Goal: Task Accomplishment & Management: Complete application form

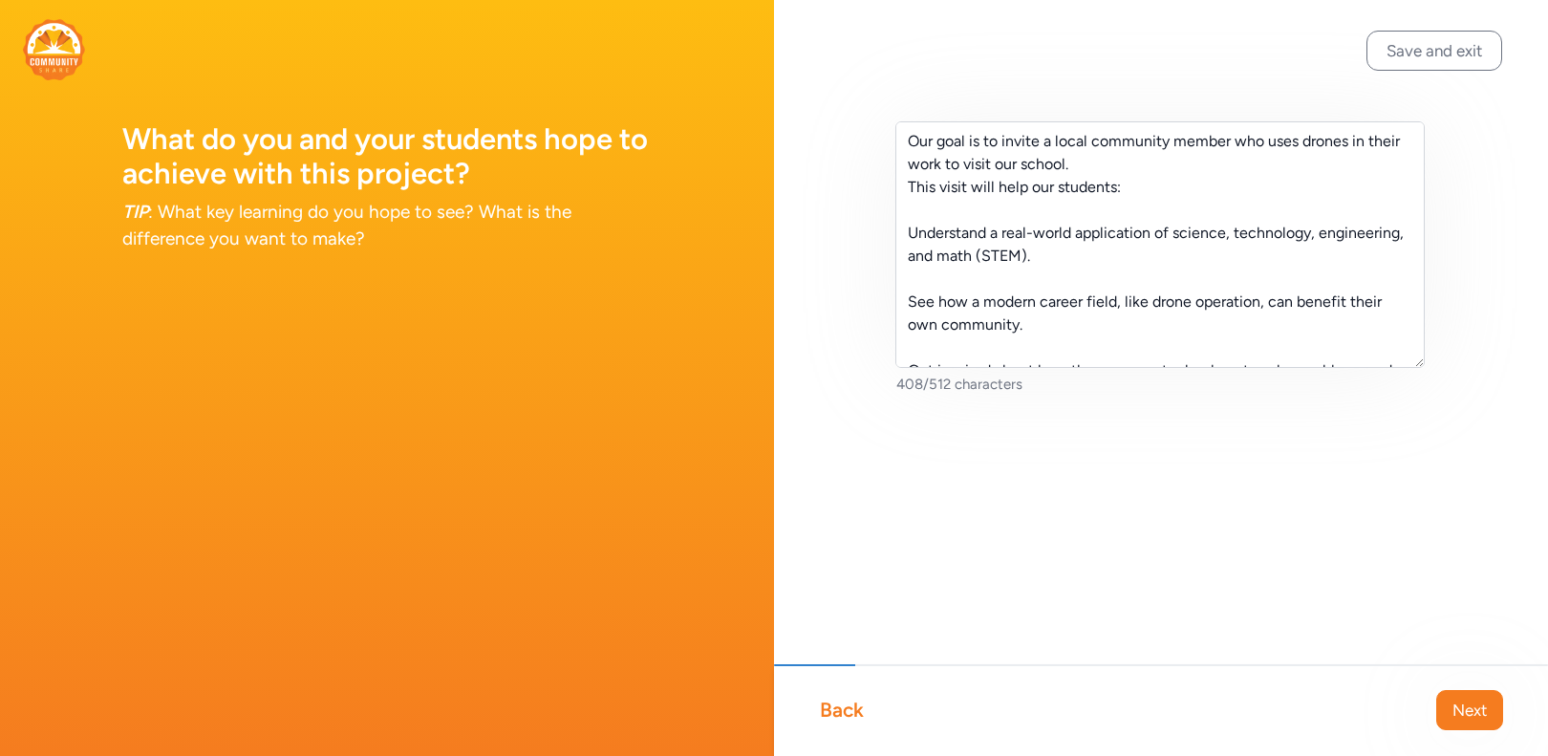
click at [1070, 164] on textarea "Our goal is to invite a local community member who uses drones in their work to…" at bounding box center [1159, 244] width 529 height 246
click at [1086, 208] on textarea "Our goal is to invite a local community member who uses drones in their work to…" at bounding box center [1159, 244] width 529 height 246
drag, startPoint x: 1029, startPoint y: 256, endPoint x: 910, endPoint y: 231, distance: 121.0
click at [910, 231] on textarea "Our goal is to invite a local community member who uses drones in their work to…" at bounding box center [1159, 244] width 529 height 246
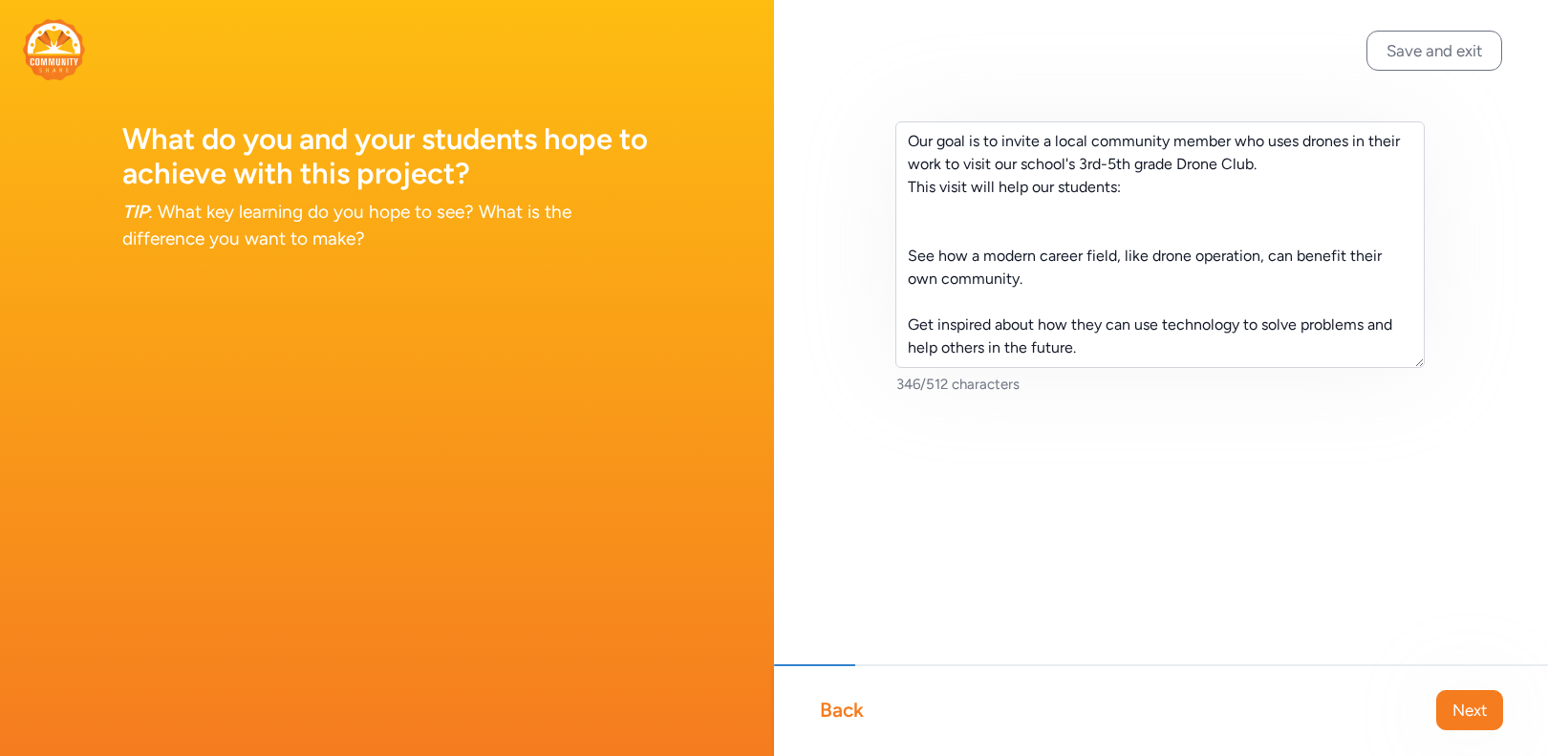
click at [918, 261] on textarea "Our goal is to invite a local community member who uses drones in their work to…" at bounding box center [1159, 244] width 529 height 246
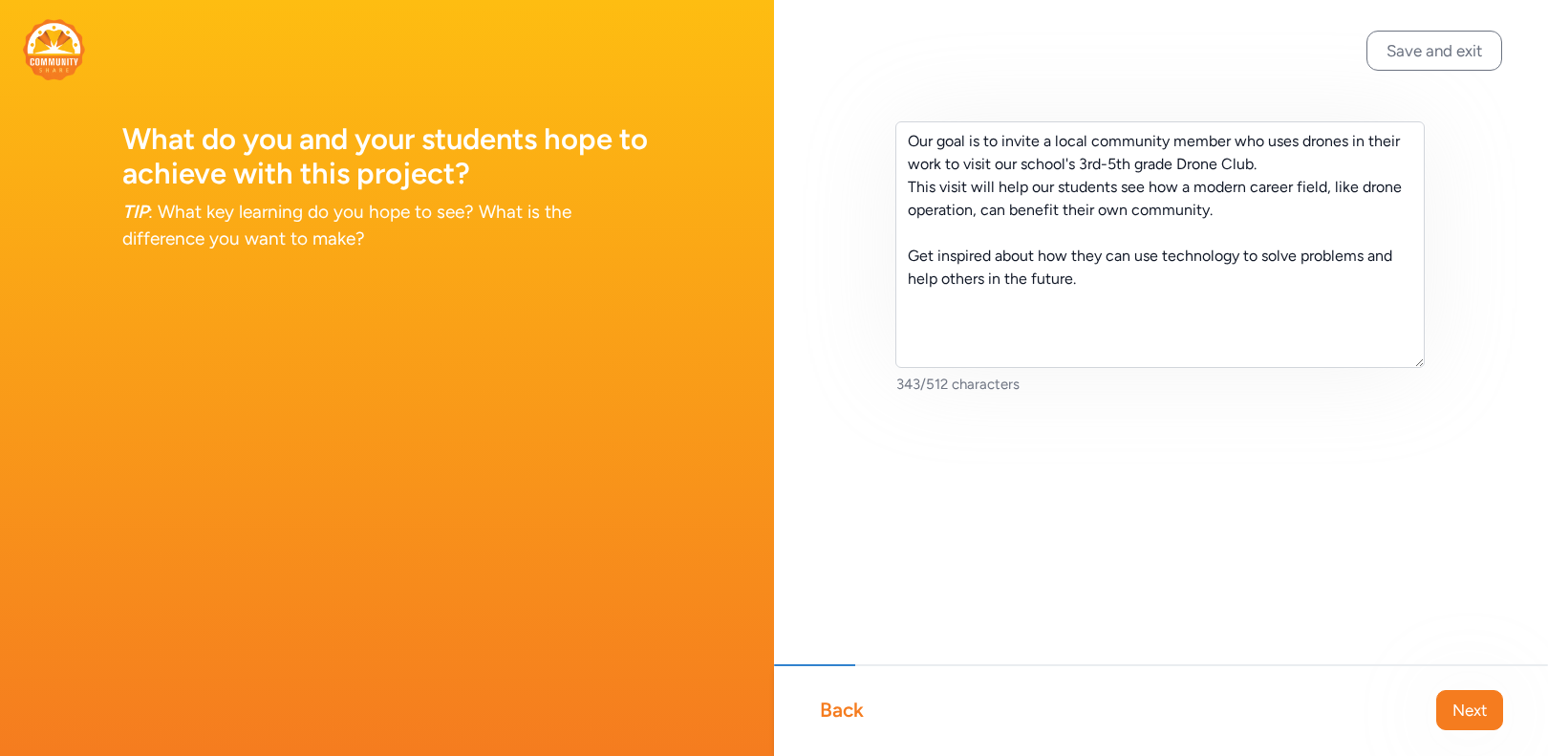
click at [1209, 220] on textarea "Our goal is to invite a local community member who uses drones in their work to…" at bounding box center [1159, 244] width 529 height 246
click at [912, 193] on textarea "Our goal is to invite a local community member who uses drones in their work to…" at bounding box center [1159, 244] width 529 height 246
click at [913, 259] on textarea "Our goal is to invite a local community member who uses drones in their work to…" at bounding box center [1159, 244] width 529 height 246
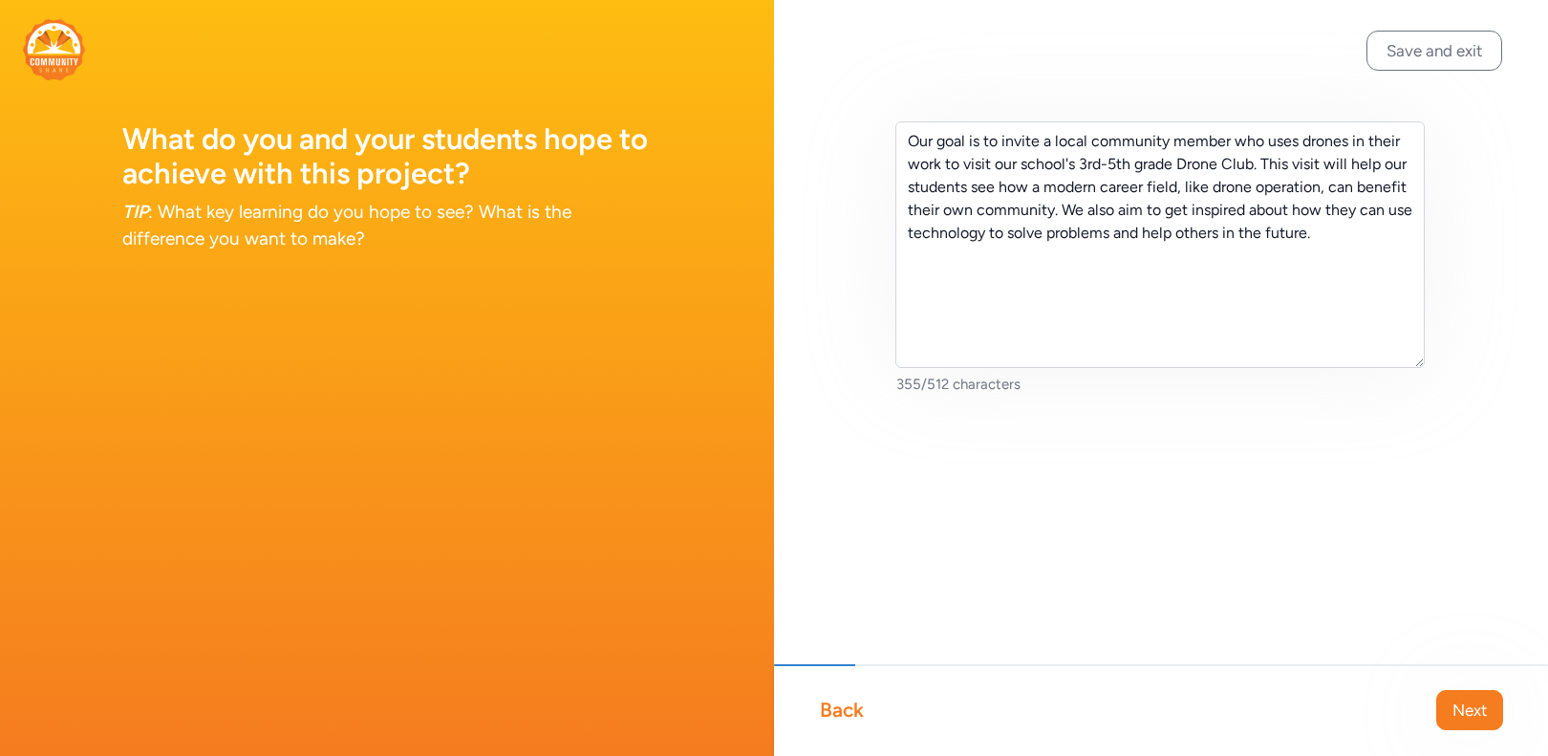
click at [1187, 214] on textarea "Our goal is to invite a local community member who uses drones in their work to…" at bounding box center [1159, 244] width 529 height 246
click at [1203, 268] on textarea "Our goal is to invite a local community member who uses drones in their work to…" at bounding box center [1159, 244] width 529 height 246
type textarea "Our goal is to invite a local community member who uses drones in their work to…"
click at [1450, 713] on button "Next" at bounding box center [1469, 710] width 67 height 40
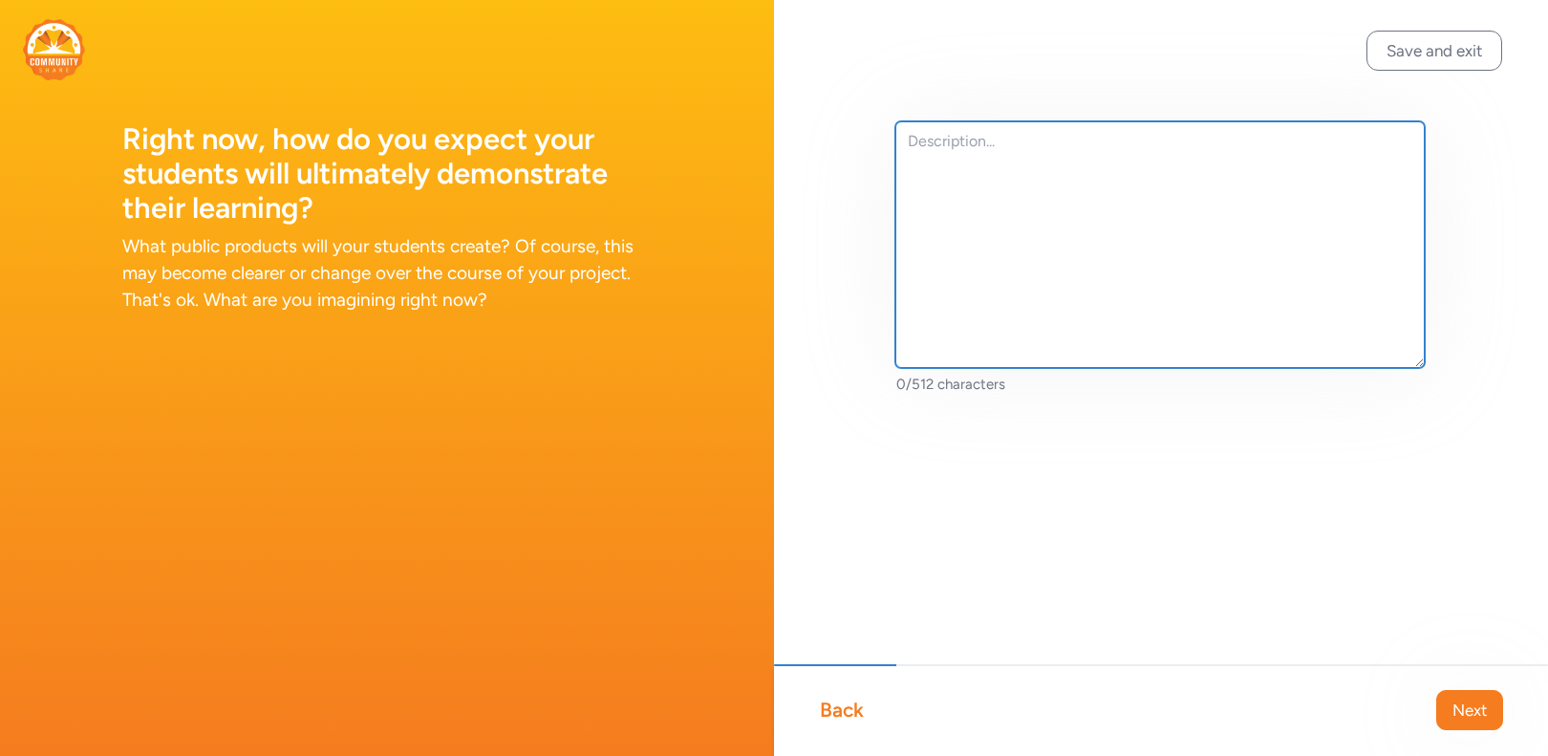
click at [1093, 242] on textarea at bounding box center [1159, 244] width 529 height 246
click at [1153, 142] on textarea "We use a program called Drone Ledgends" at bounding box center [1159, 244] width 529 height 246
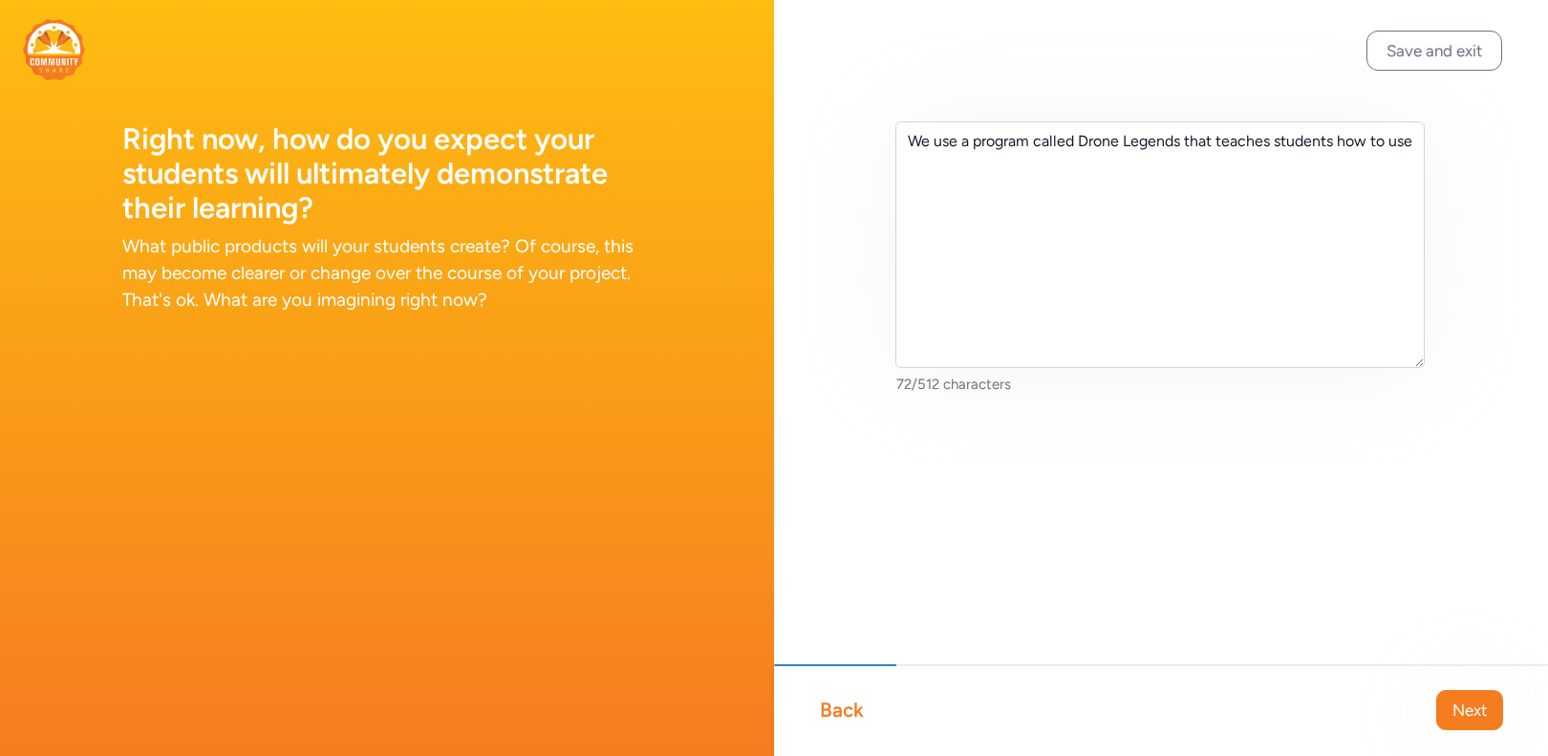
drag, startPoint x: 1153, startPoint y: 142, endPoint x: 1348, endPoint y: 7, distance: 237.4
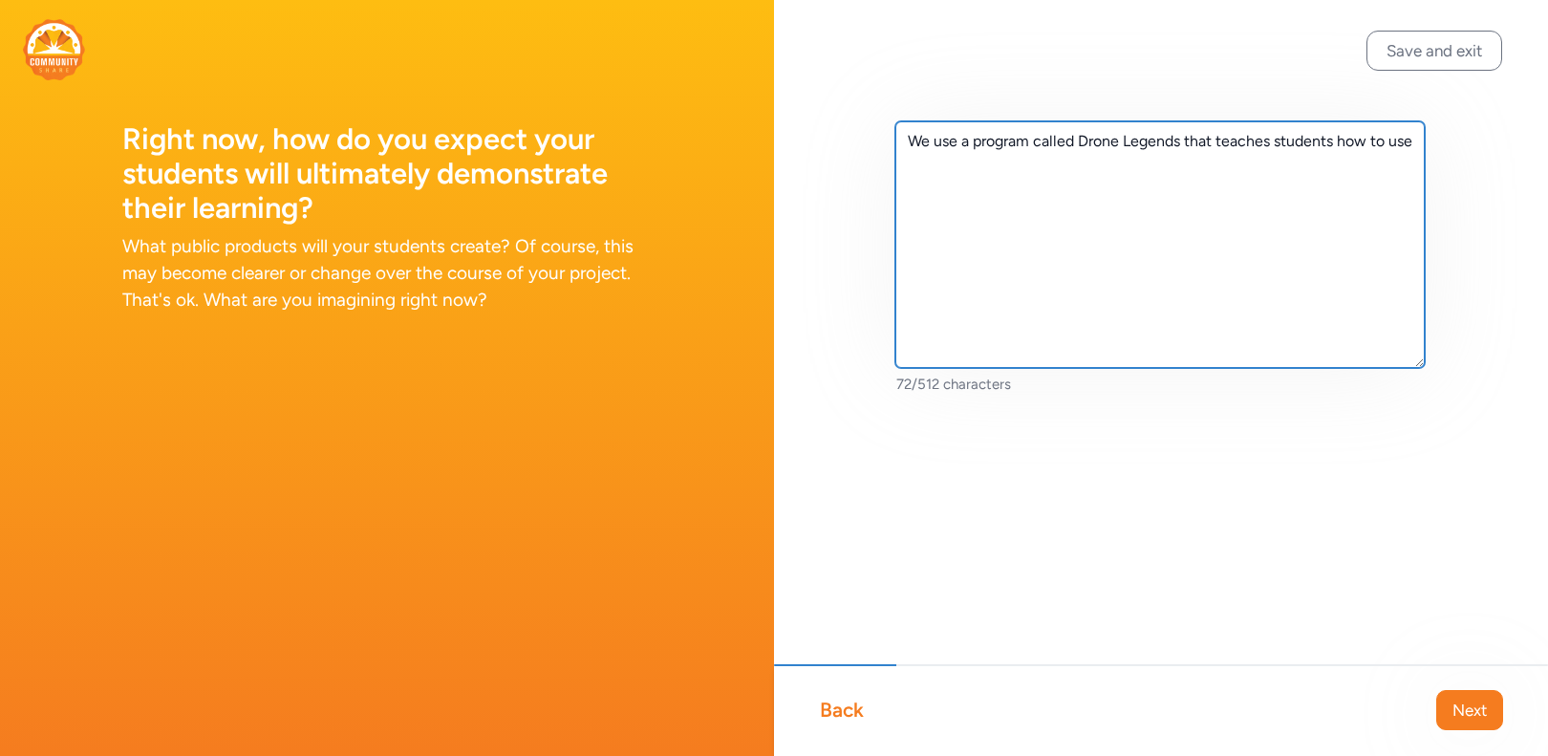
click at [1095, 182] on textarea "We use a program called Drone Legends that teaches students how to use" at bounding box center [1159, 244] width 529 height 246
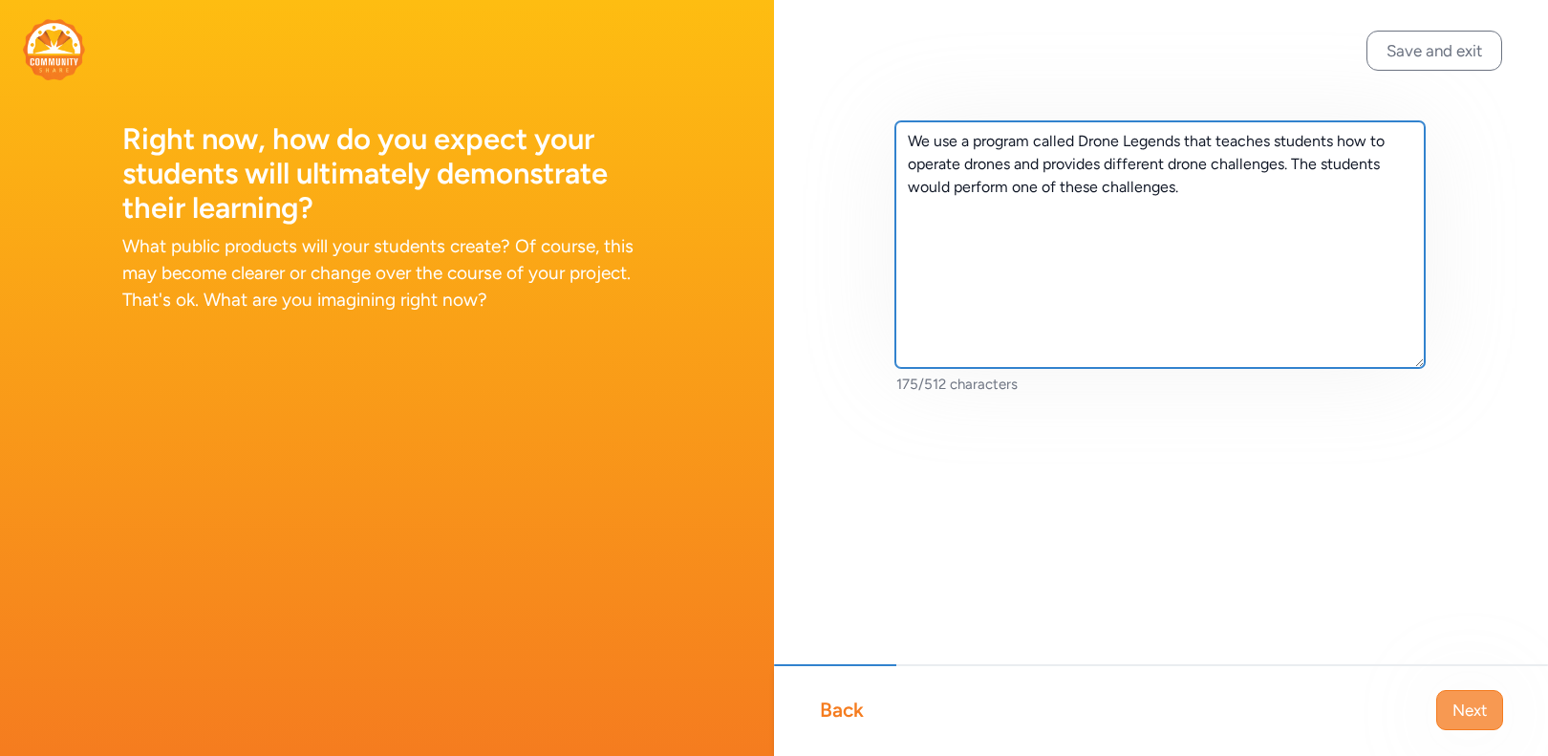
type textarea "We use a program called Drone Legends that teaches students how to operate dron…"
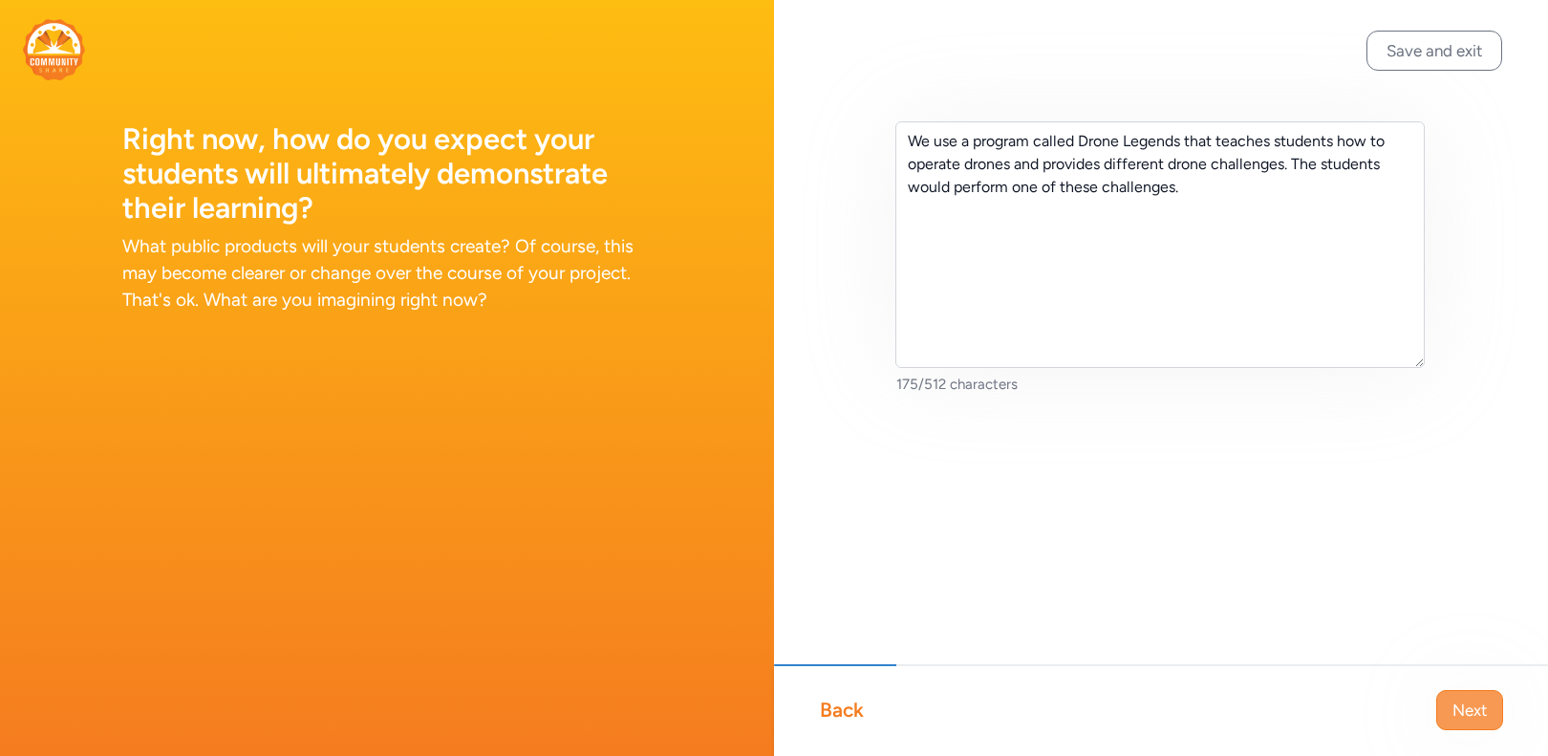
click at [1460, 696] on button "Next" at bounding box center [1469, 710] width 67 height 40
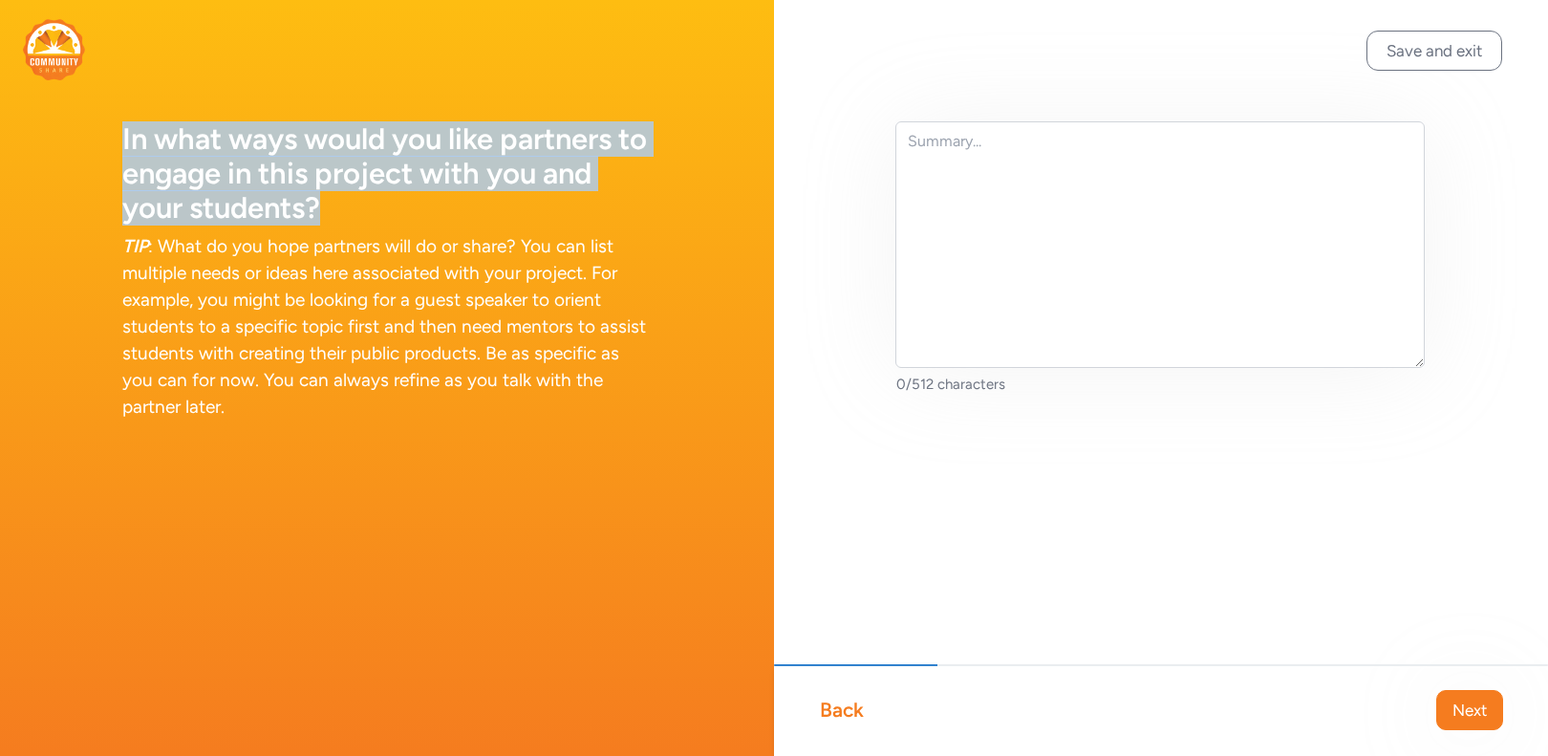
drag, startPoint x: 337, startPoint y: 197, endPoint x: 114, endPoint y: 143, distance: 229.8
click at [114, 143] on div "In what ways would you like partners to engage in this project with you and you…" at bounding box center [387, 233] width 774 height 466
copy h1 "In what ways would you like partners to engage in this project with you and you…"
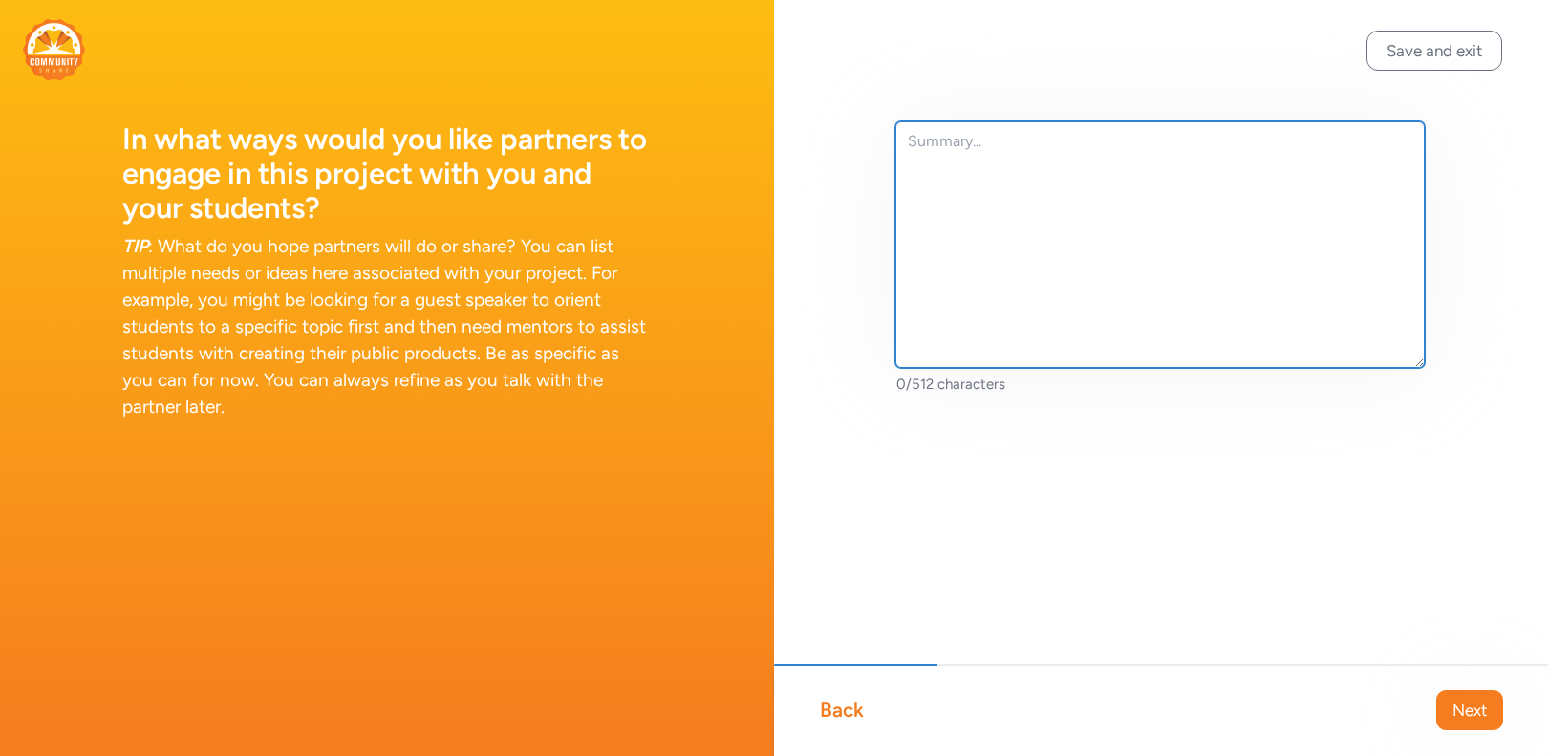
click at [943, 202] on textarea at bounding box center [1159, 244] width 529 height 246
type textarea "I"
paste textarea "could advise students on the technical aspects of their challenge, such as dron…"
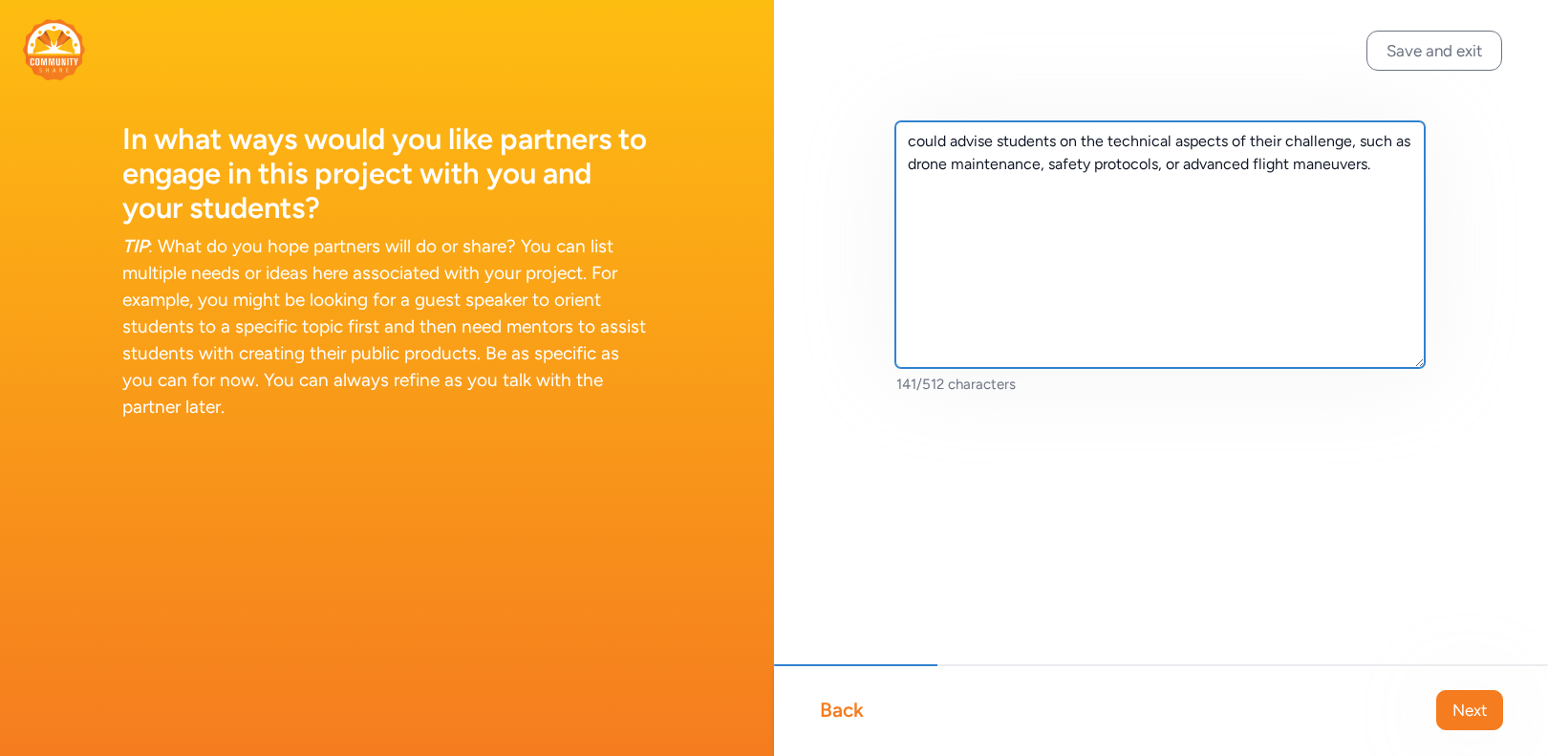
click at [910, 139] on textarea "could advise students on the technical aspects of their challenge, such as dron…" at bounding box center [1159, 244] width 529 height 246
click at [1107, 140] on textarea "A community partner could advise students on the technical aspects of their cha…" at bounding box center [1159, 244] width 529 height 246
click at [1202, 144] on textarea "A community partner could advise students on the technical aspects of their cha…" at bounding box center [1159, 244] width 529 height 246
click at [1080, 193] on textarea "A community partner could advise students on the technical aspects of their cha…" at bounding box center [1159, 244] width 529 height 246
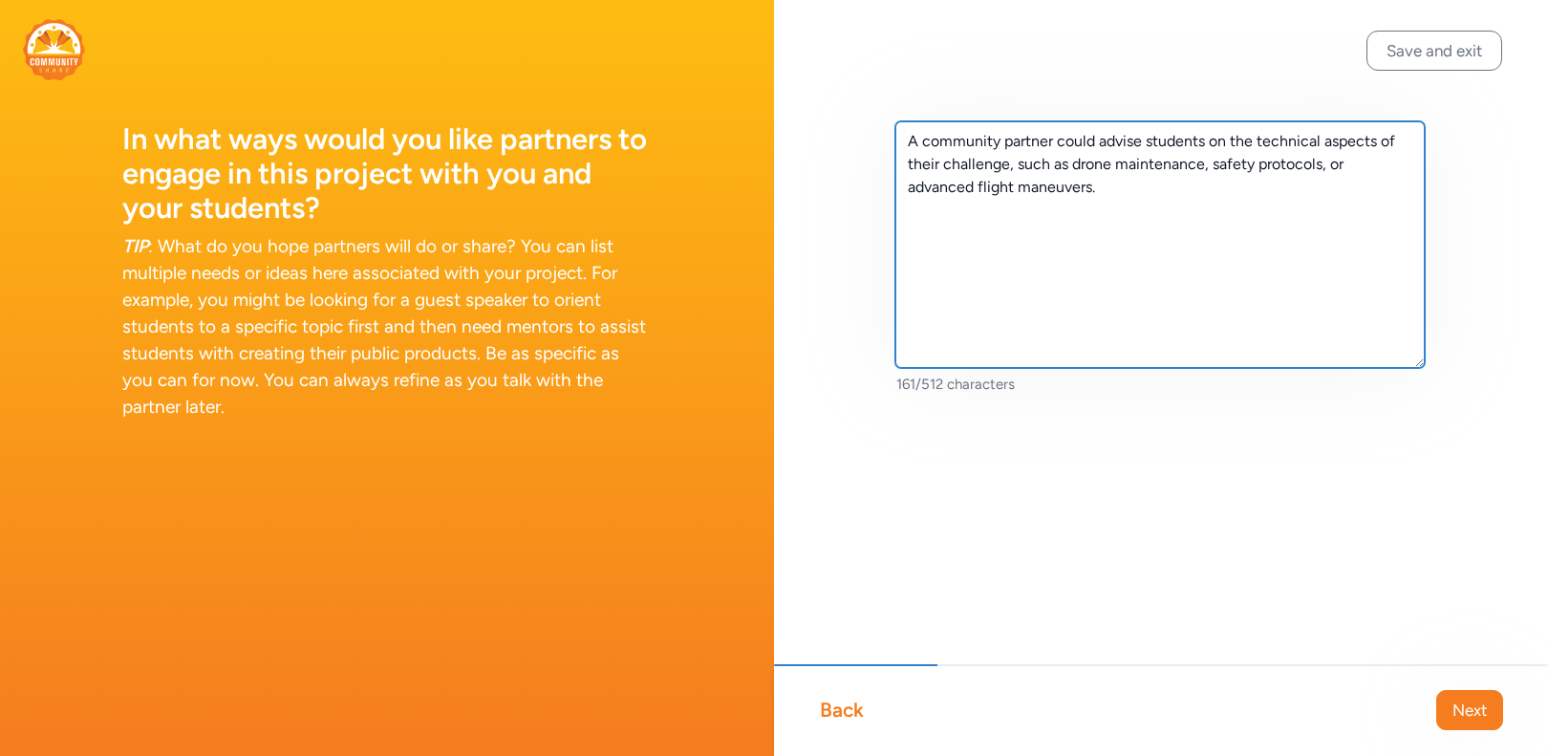
drag, startPoint x: 1116, startPoint y: 191, endPoint x: 1009, endPoint y: 173, distance: 108.5
click at [1009, 173] on textarea "A community partner could advise students on the technical aspects of their cha…" at bounding box center [1159, 244] width 529 height 246
click at [1061, 140] on textarea "A community partner could advise students on the technical aspects of their cha…" at bounding box center [1159, 244] width 529 height 246
click at [1055, 146] on textarea "A community partner could advise students on the technical aspects of their cha…" at bounding box center [1159, 244] width 529 height 246
paste textarea "sharing their professional knowledge."
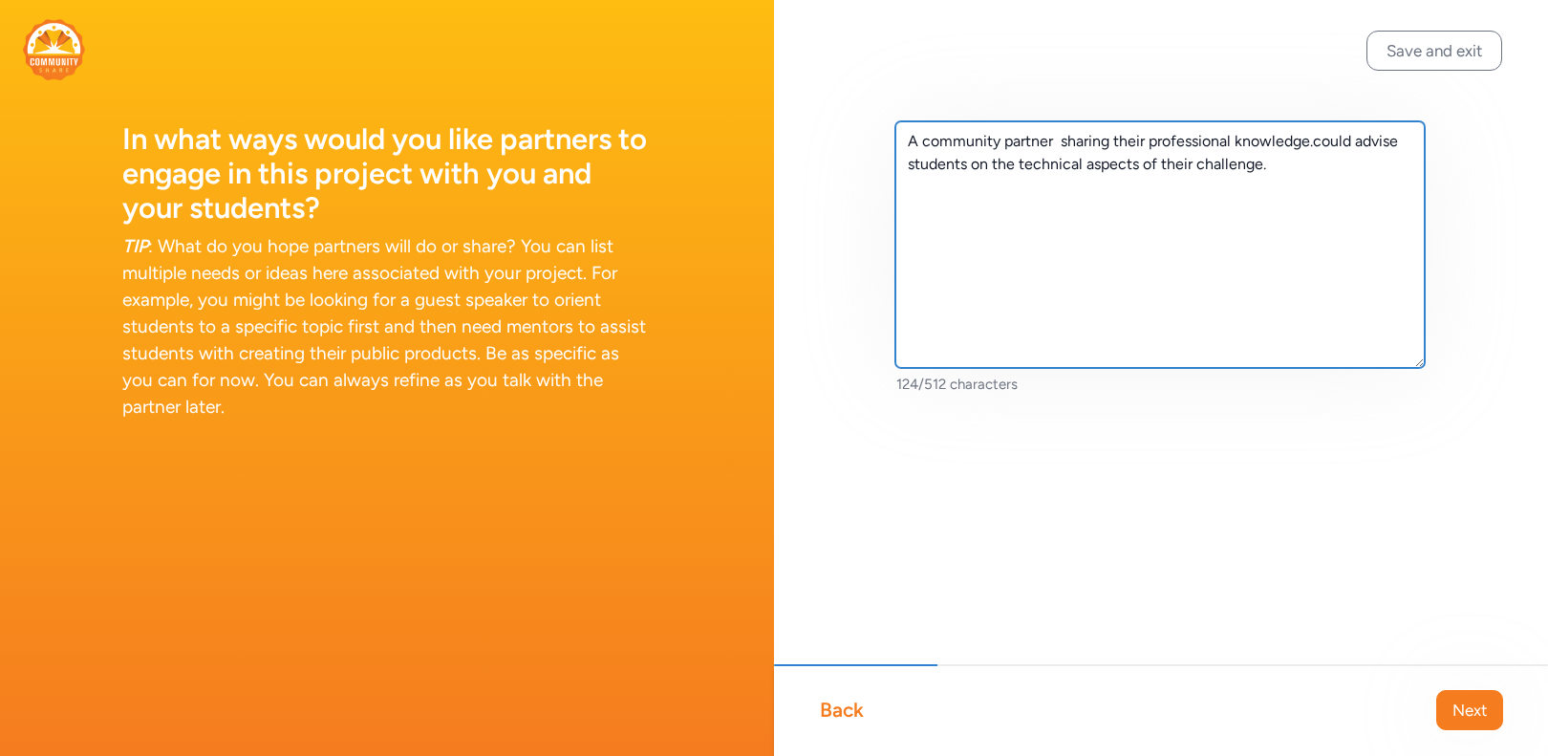
click at [1057, 140] on textarea "A community partner sharing their professional knowledge.could advise students …" at bounding box center [1159, 244] width 529 height 246
click at [1353, 147] on textarea "A community partner could sharing their professional knowledge.could advise stu…" at bounding box center [1159, 244] width 529 height 246
click at [1182, 203] on textarea "A community partner could sharing their professional knowledge on drones. They …" at bounding box center [1159, 244] width 529 height 246
click at [1257, 168] on textarea "A community partner could sharing their professional knowledge on drones. They …" at bounding box center [1159, 244] width 529 height 246
click at [1268, 164] on textarea "A community partner could sharing their professional knowledge on drones. They …" at bounding box center [1159, 244] width 529 height 246
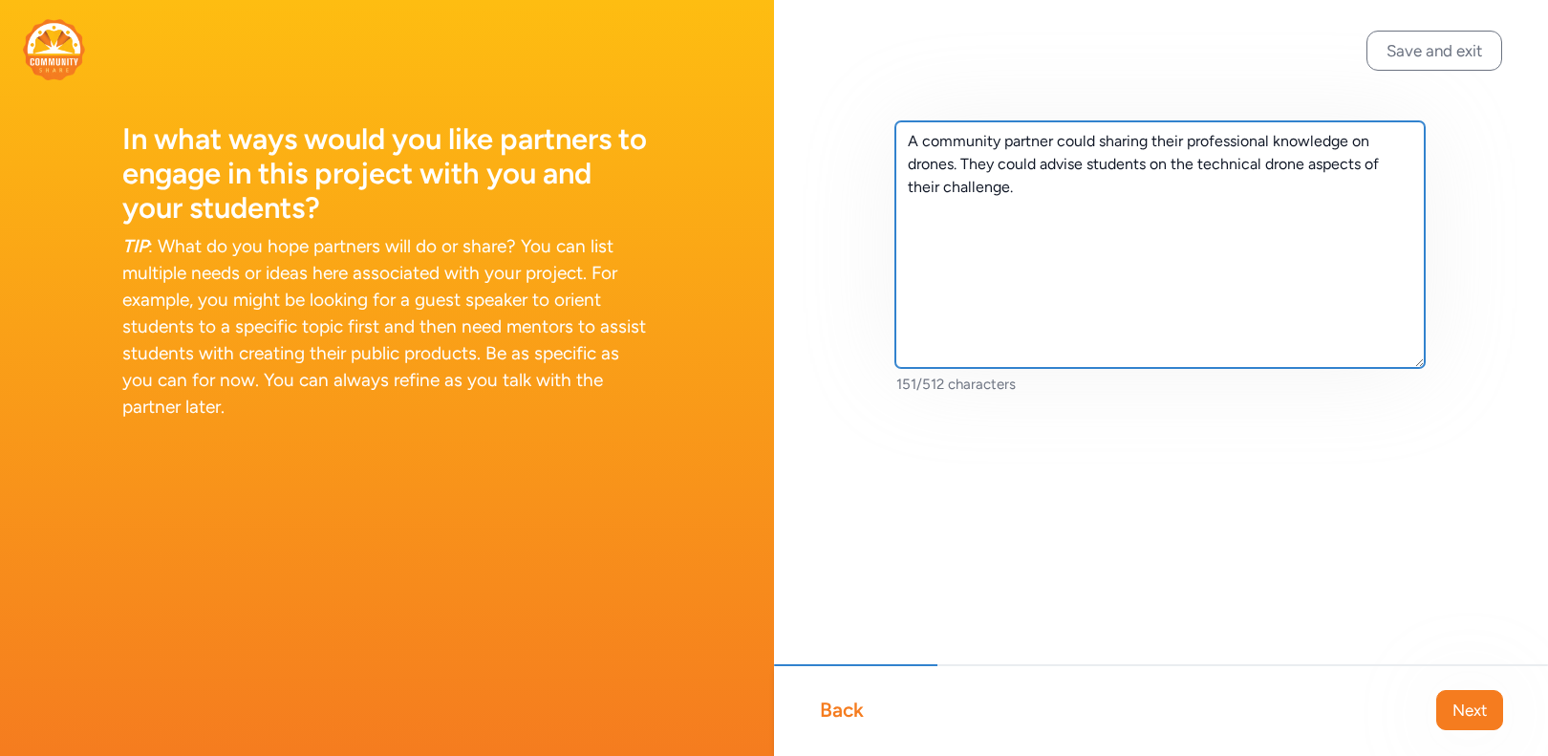
click at [1048, 181] on textarea "A community partner could sharing their professional knowledge on drones. They …" at bounding box center [1159, 244] width 529 height 246
click at [1281, 166] on textarea "A community partner could sharing their professional knowledge on drones. They …" at bounding box center [1159, 244] width 529 height 246
click at [1085, 200] on textarea "A community partner could sharing their professional knowledge on drones. They …" at bounding box center [1159, 244] width 529 height 246
click at [1318, 163] on textarea "A community partner could sharing their professional knowledge on drones. They …" at bounding box center [1159, 244] width 529 height 246
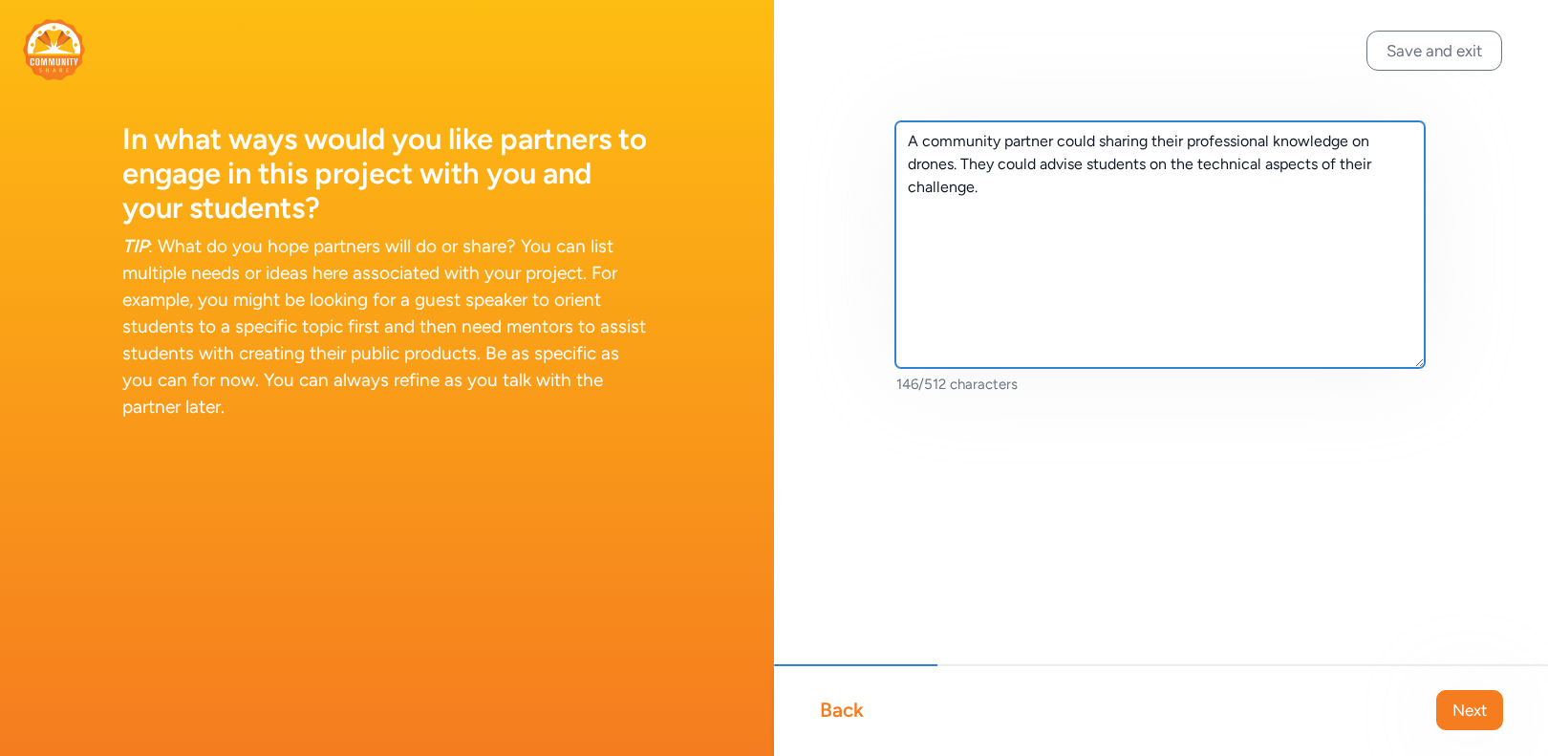
click at [957, 163] on textarea "A community partner could sharing their professional knowledge on drones. They …" at bounding box center [1159, 244] width 529 height 246
paste textarea "speak with students about their career paths and how they use drones to solve p…"
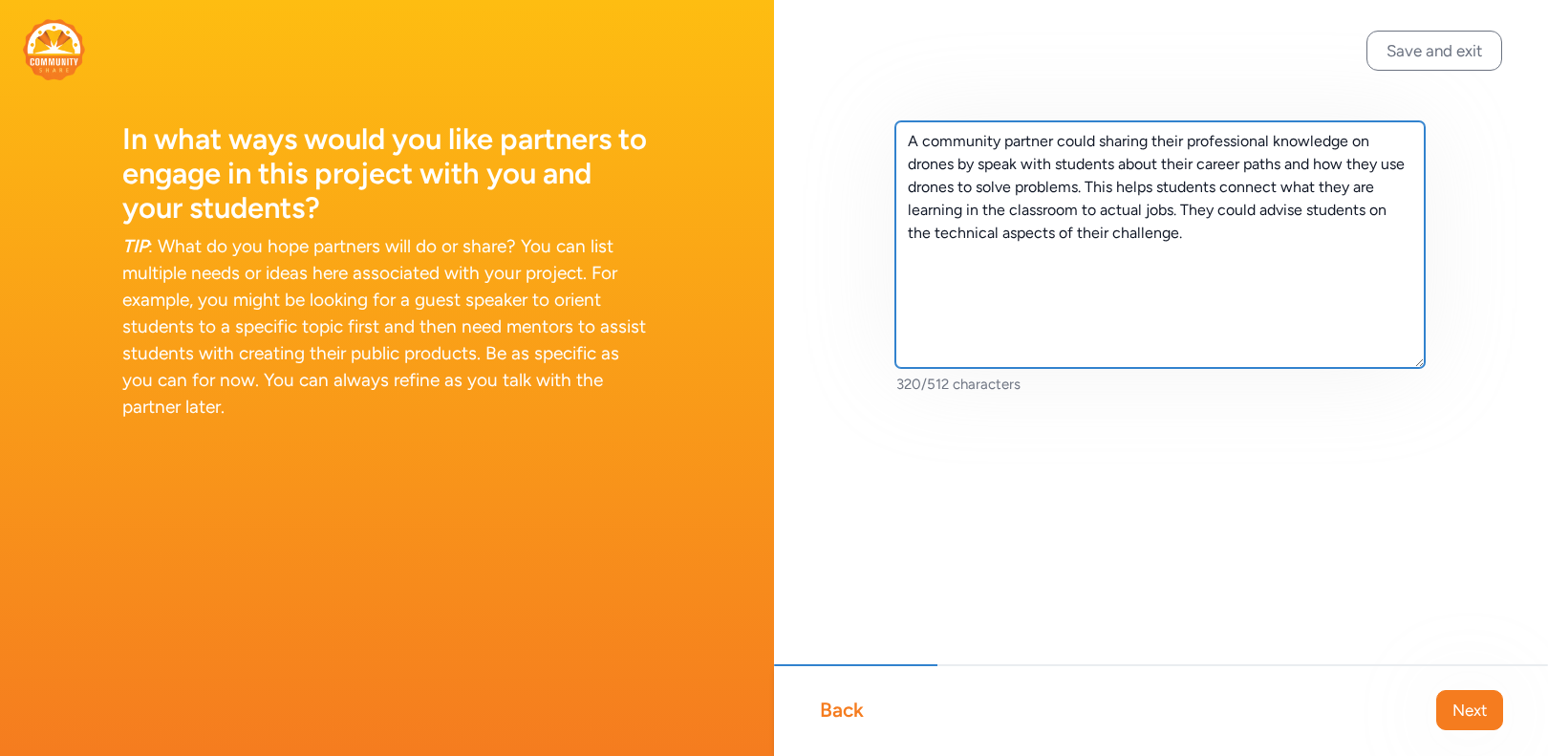
click at [1017, 165] on textarea "A community partner could sharing their professional knowledge on drones by spe…" at bounding box center [1159, 244] width 529 height 246
click at [1037, 176] on textarea "A community partner could sharing their professional knowledge on drones by spe…" at bounding box center [1159, 244] width 529 height 246
click at [1183, 210] on textarea "A community partner could sharing their professional knowledge on drones by spe…" at bounding box center [1159, 244] width 529 height 246
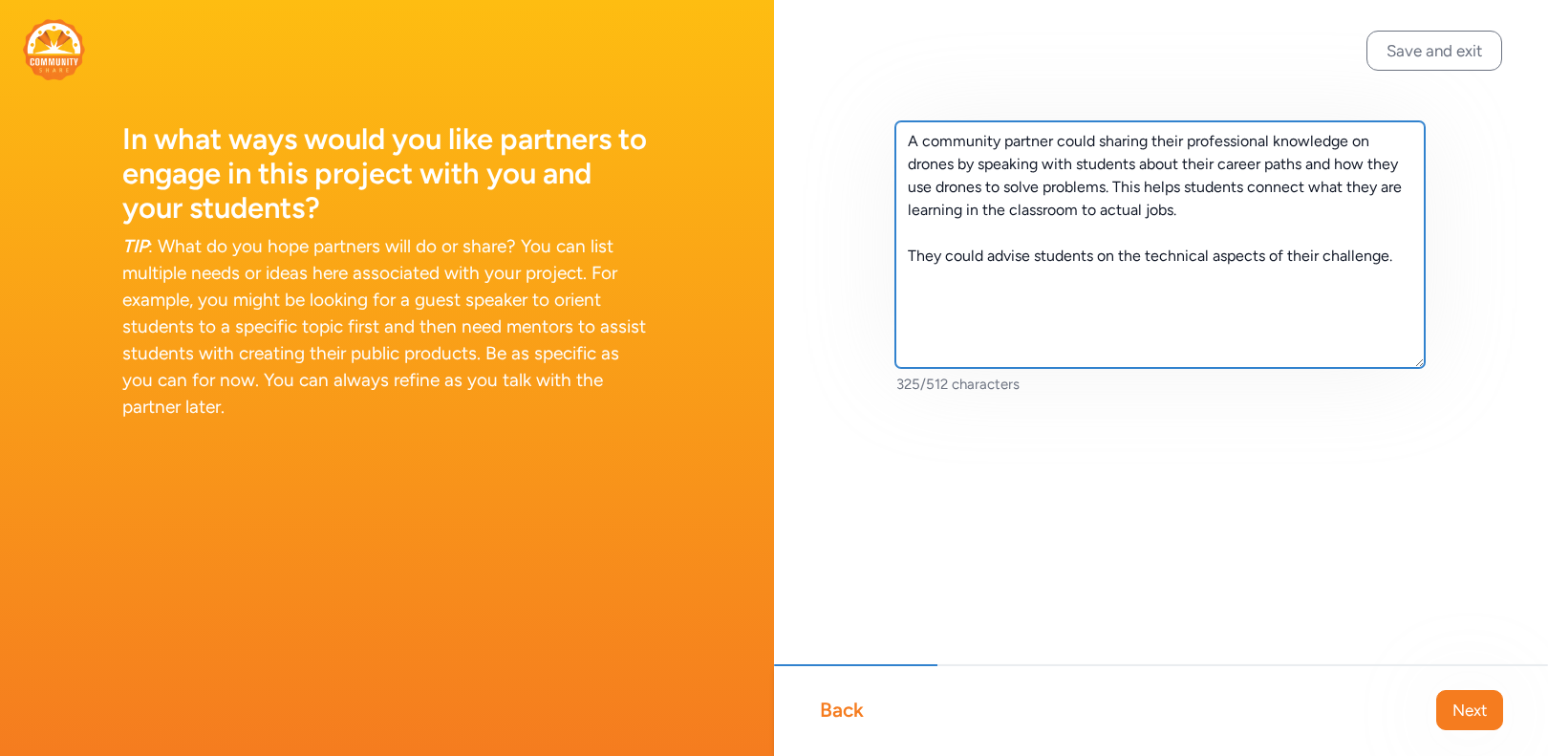
click at [1397, 259] on textarea "A community partner could sharing their professional knowledge on drones by spe…" at bounding box center [1159, 244] width 529 height 246
click at [1147, 286] on textarea "A community partner could sharing their professional knowledge on drones by spe…" at bounding box center [1159, 244] width 529 height 246
click at [1252, 285] on textarea "A community partner could sharing their professional knowledge on drones by spe…" at bounding box center [1159, 244] width 529 height 246
type textarea "A community partner could sharing their professional knowledge on drones by spe…"
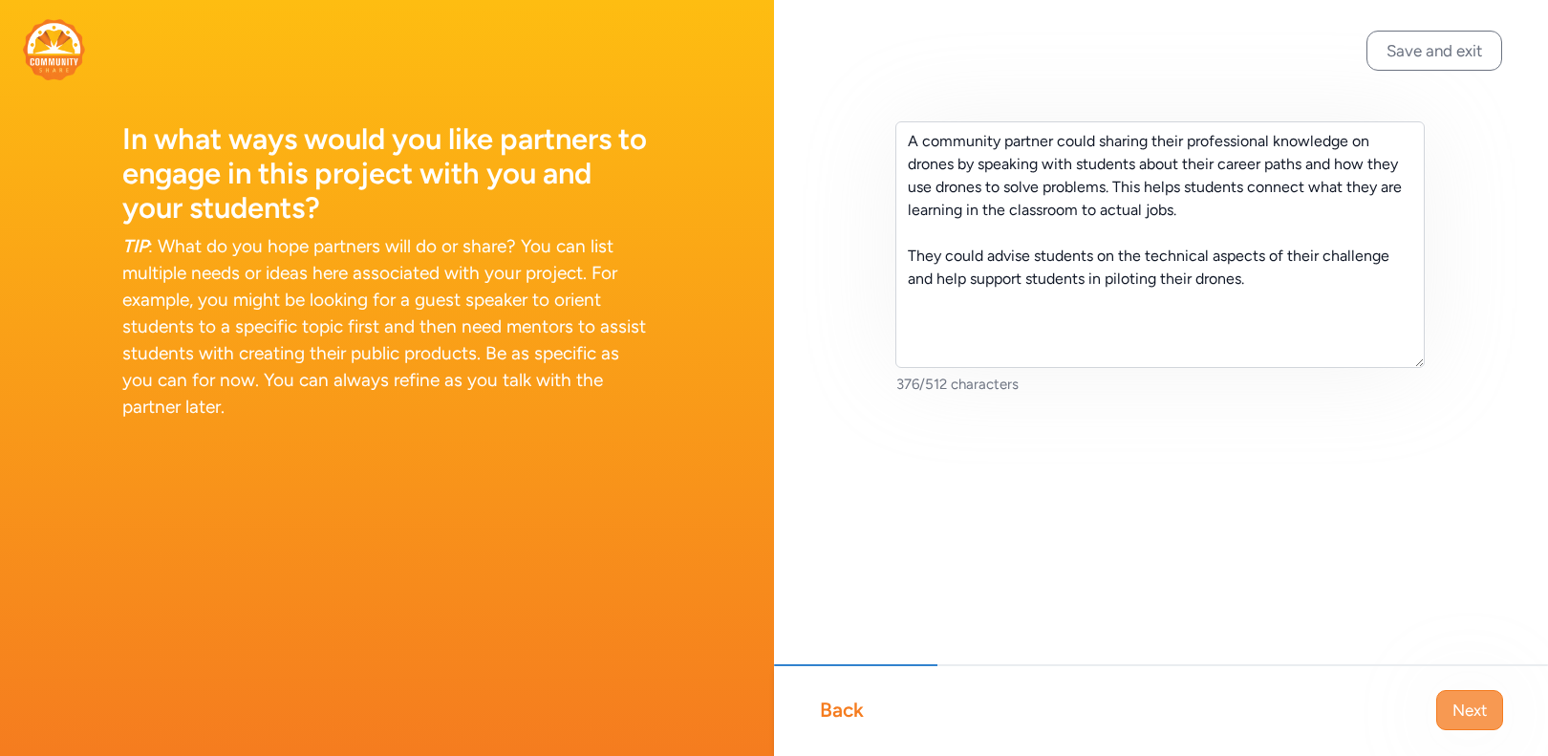
click at [1476, 718] on span "Next" at bounding box center [1469, 709] width 34 height 23
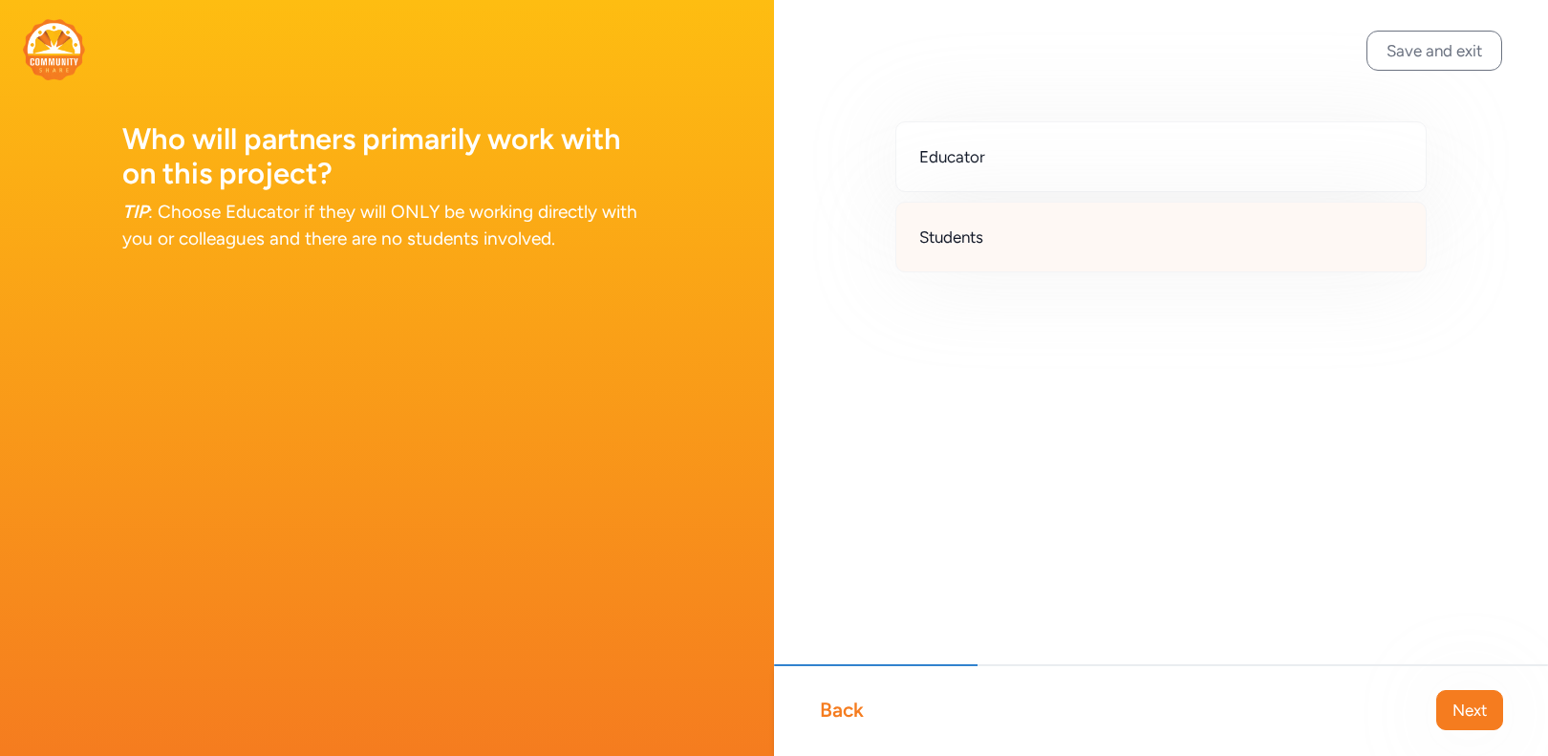
click at [949, 225] on span "Students" at bounding box center [951, 236] width 64 height 23
click at [1467, 702] on span "Next" at bounding box center [1469, 709] width 34 height 23
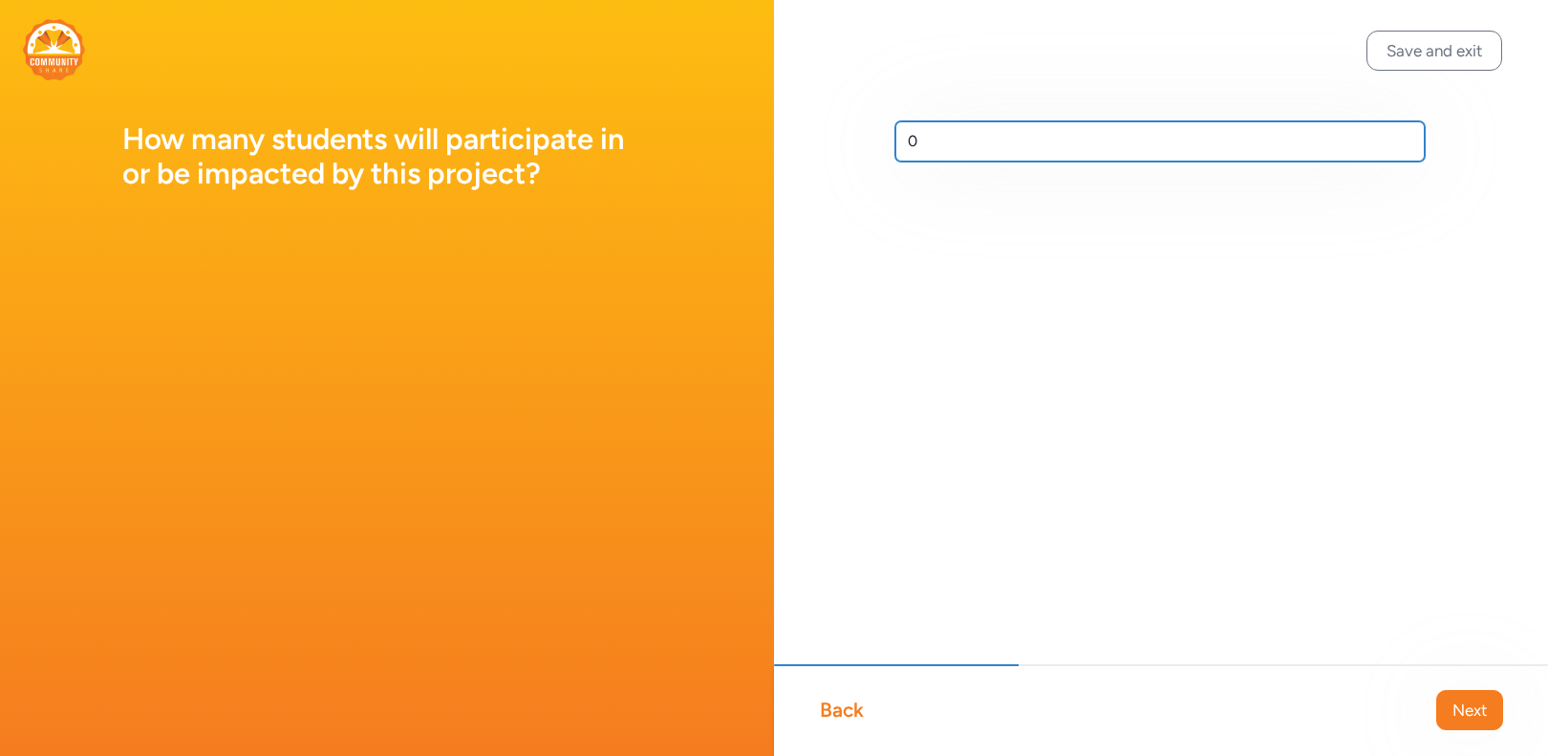
click at [947, 155] on input "0" at bounding box center [1159, 141] width 529 height 40
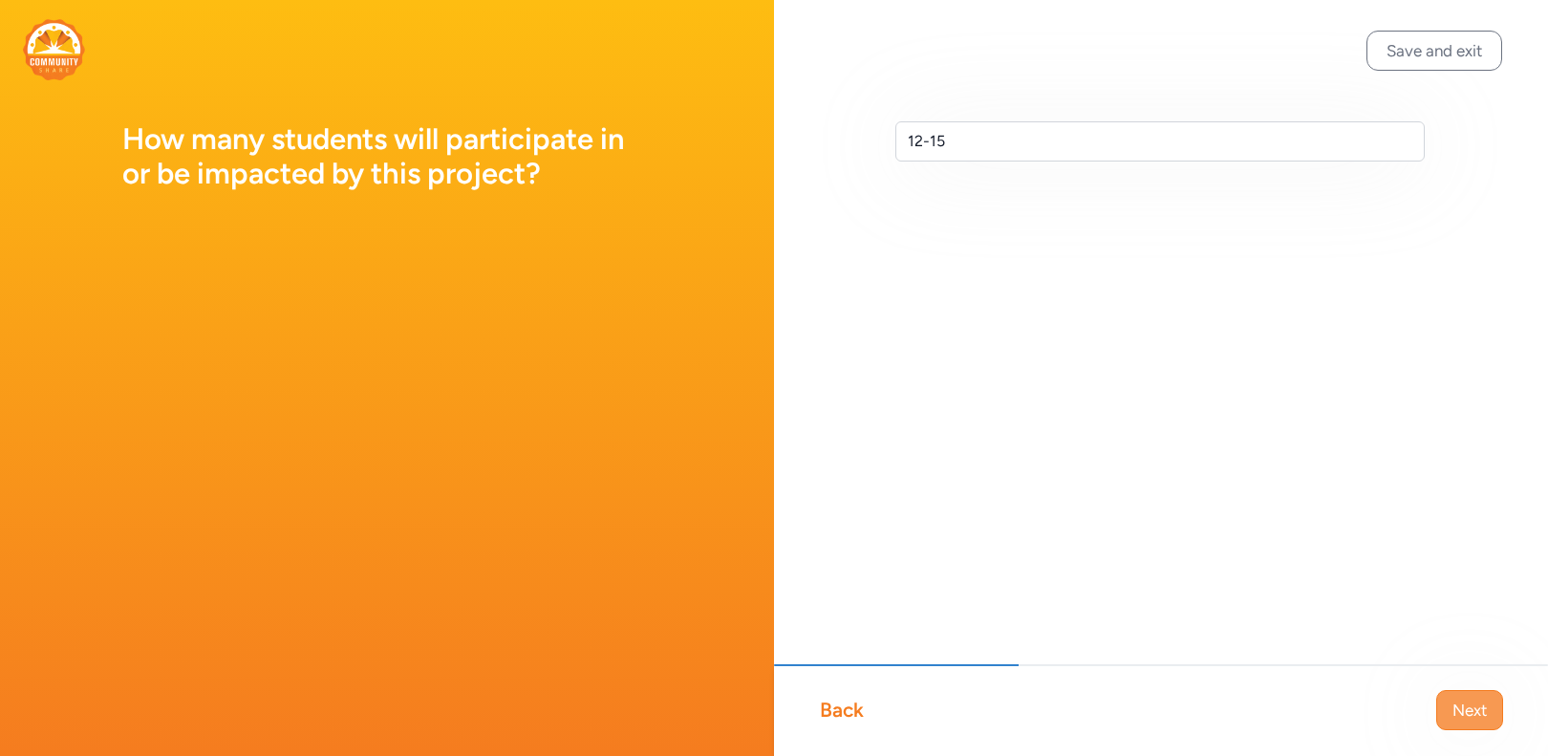
click at [1456, 714] on span "Next" at bounding box center [1469, 709] width 34 height 23
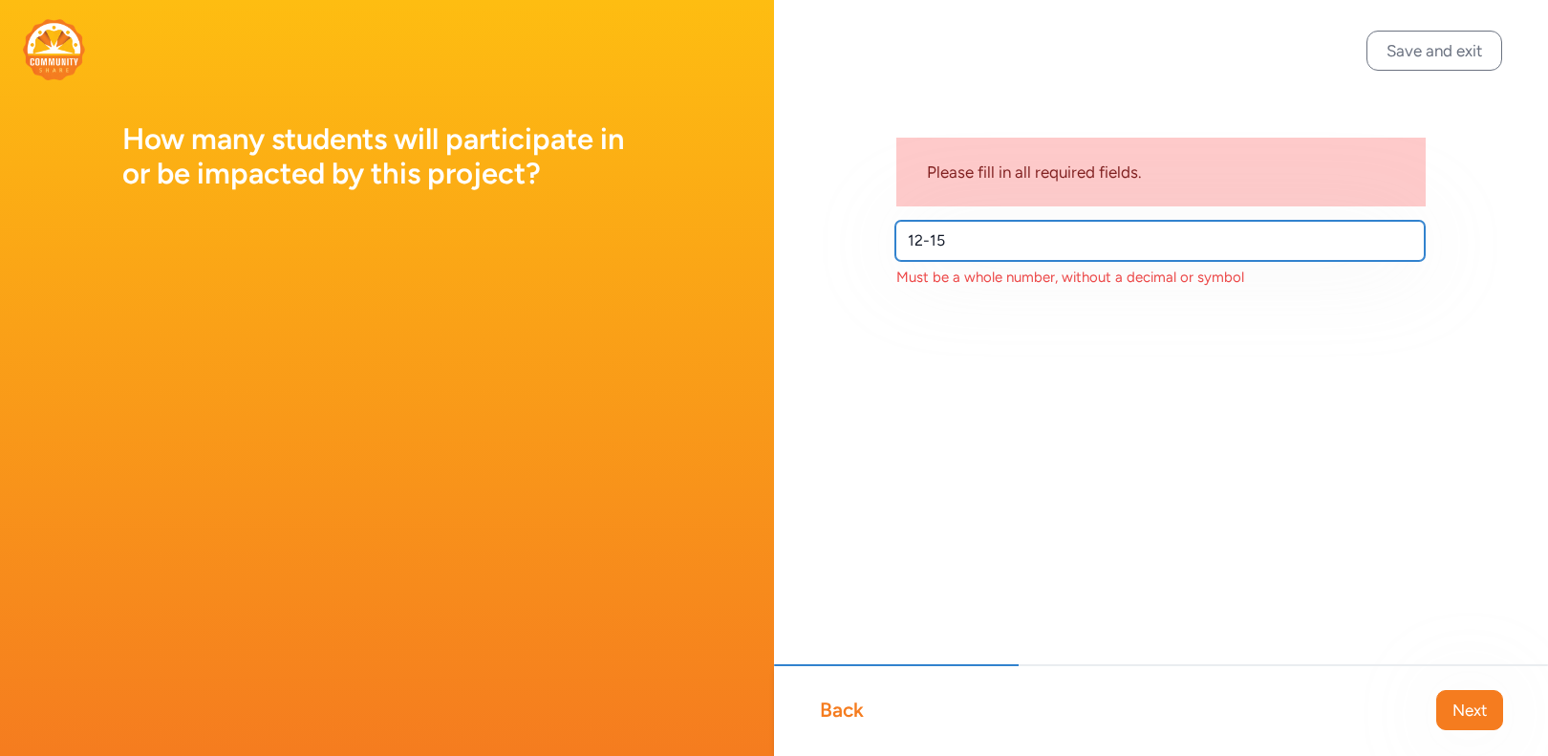
click at [980, 236] on input "12-15" at bounding box center [1159, 241] width 529 height 40
click at [928, 240] on input "12-15" at bounding box center [1159, 241] width 529 height 40
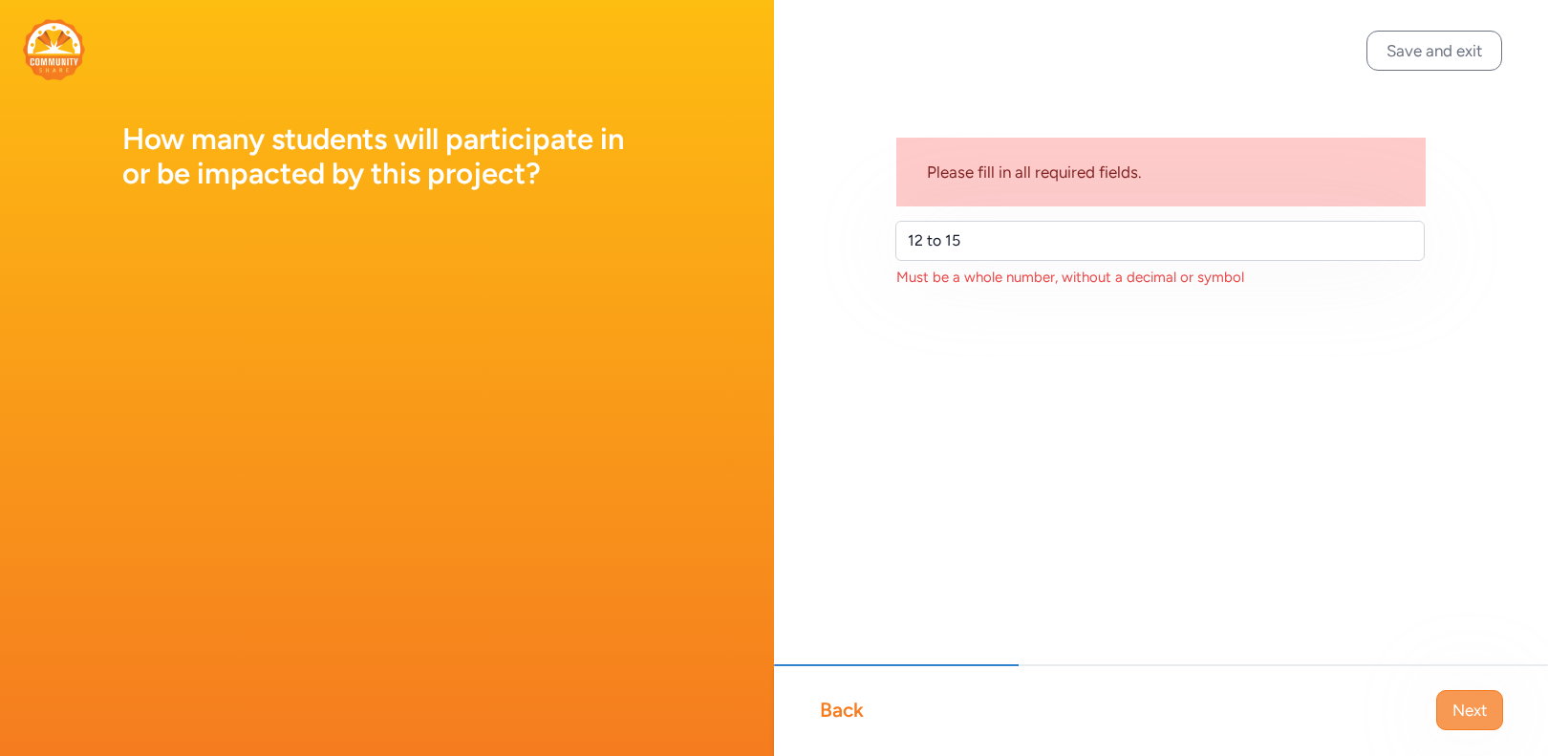
click at [1464, 704] on span "Next" at bounding box center [1469, 709] width 34 height 23
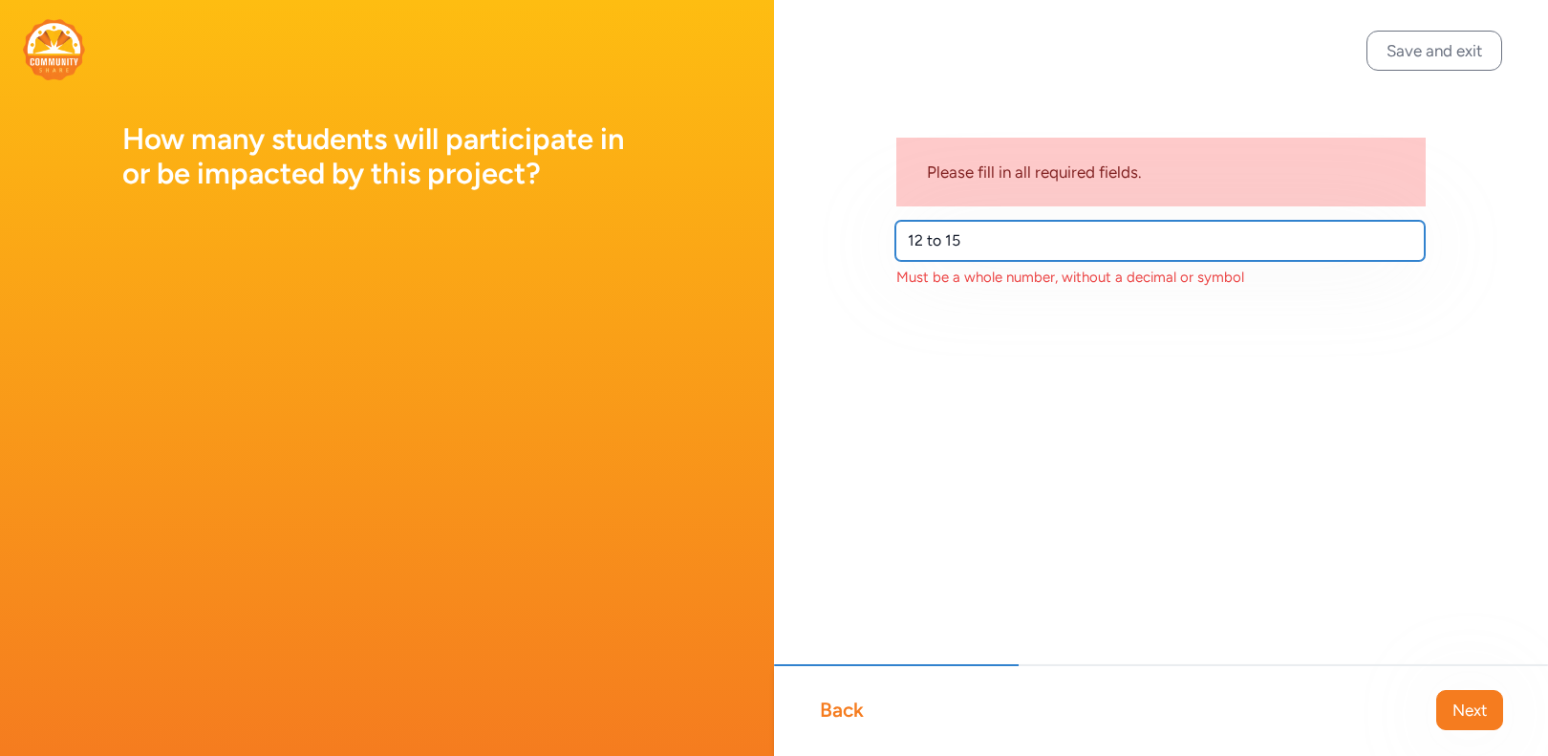
drag, startPoint x: 959, startPoint y: 237, endPoint x: 925, endPoint y: 238, distance: 34.4
click at [925, 238] on input "12 to 15" at bounding box center [1159, 241] width 529 height 40
type input "1"
type input "15"
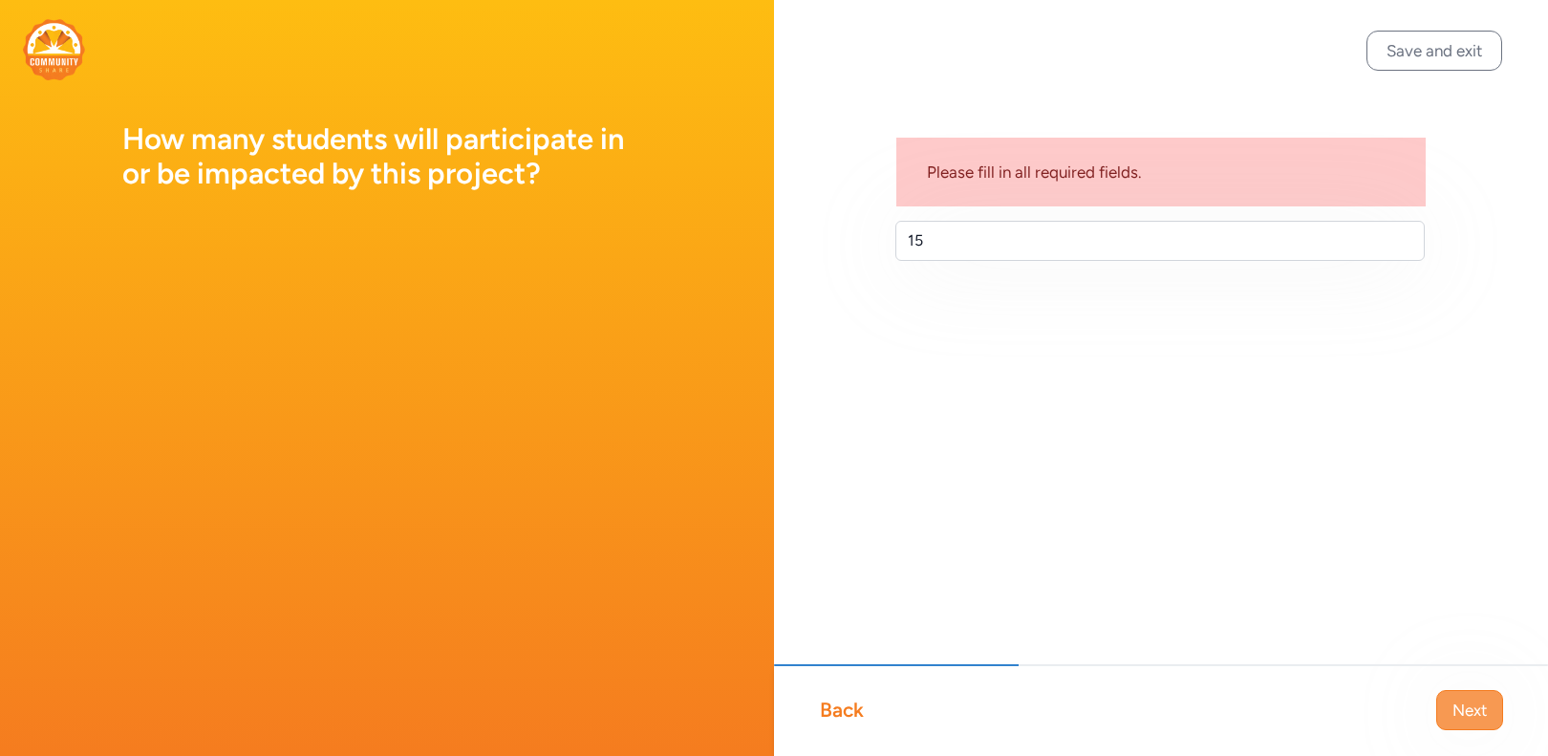
click at [1452, 710] on span "Next" at bounding box center [1469, 709] width 34 height 23
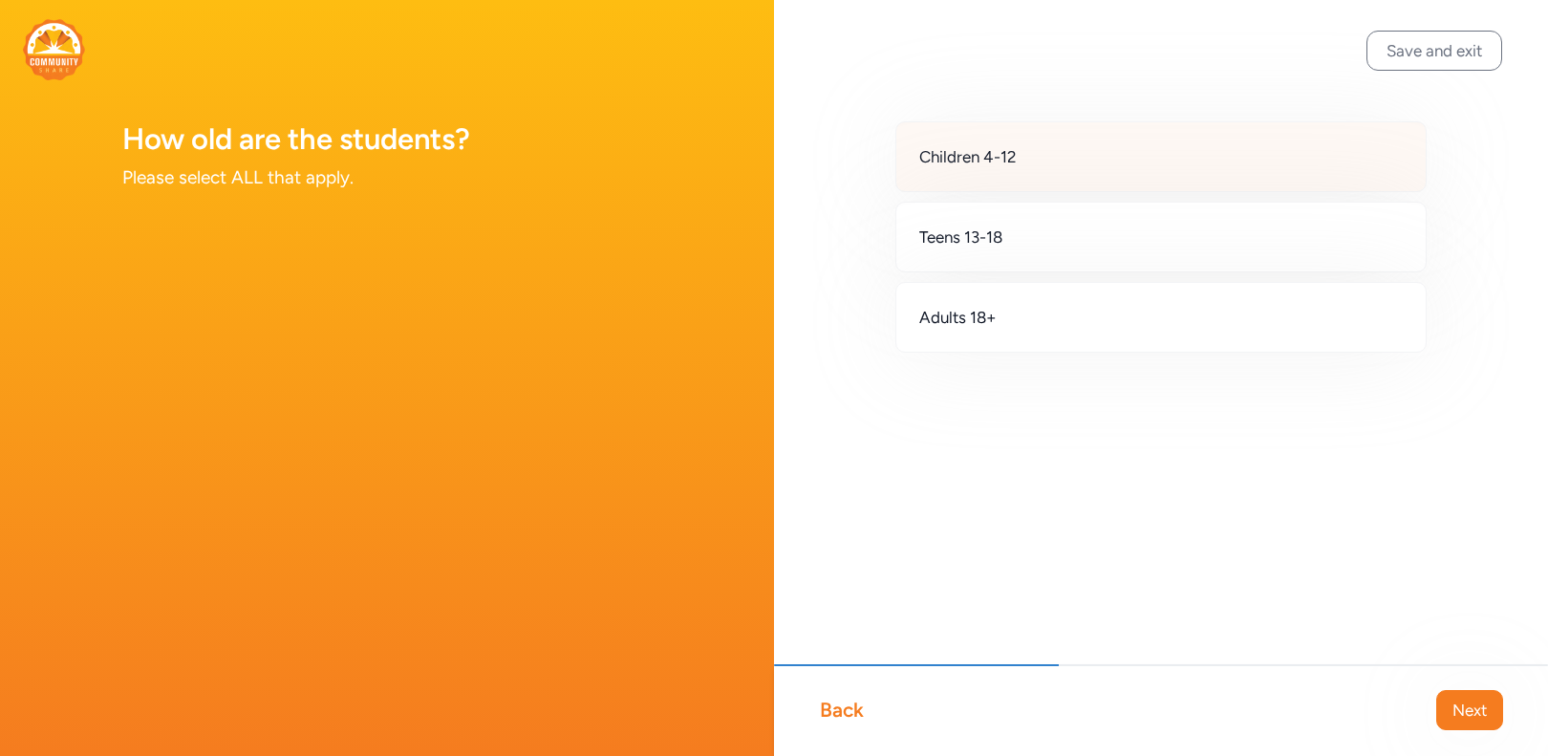
click at [1033, 151] on div "Children 4-12" at bounding box center [1160, 156] width 531 height 71
click at [1462, 700] on span "Next" at bounding box center [1469, 709] width 34 height 23
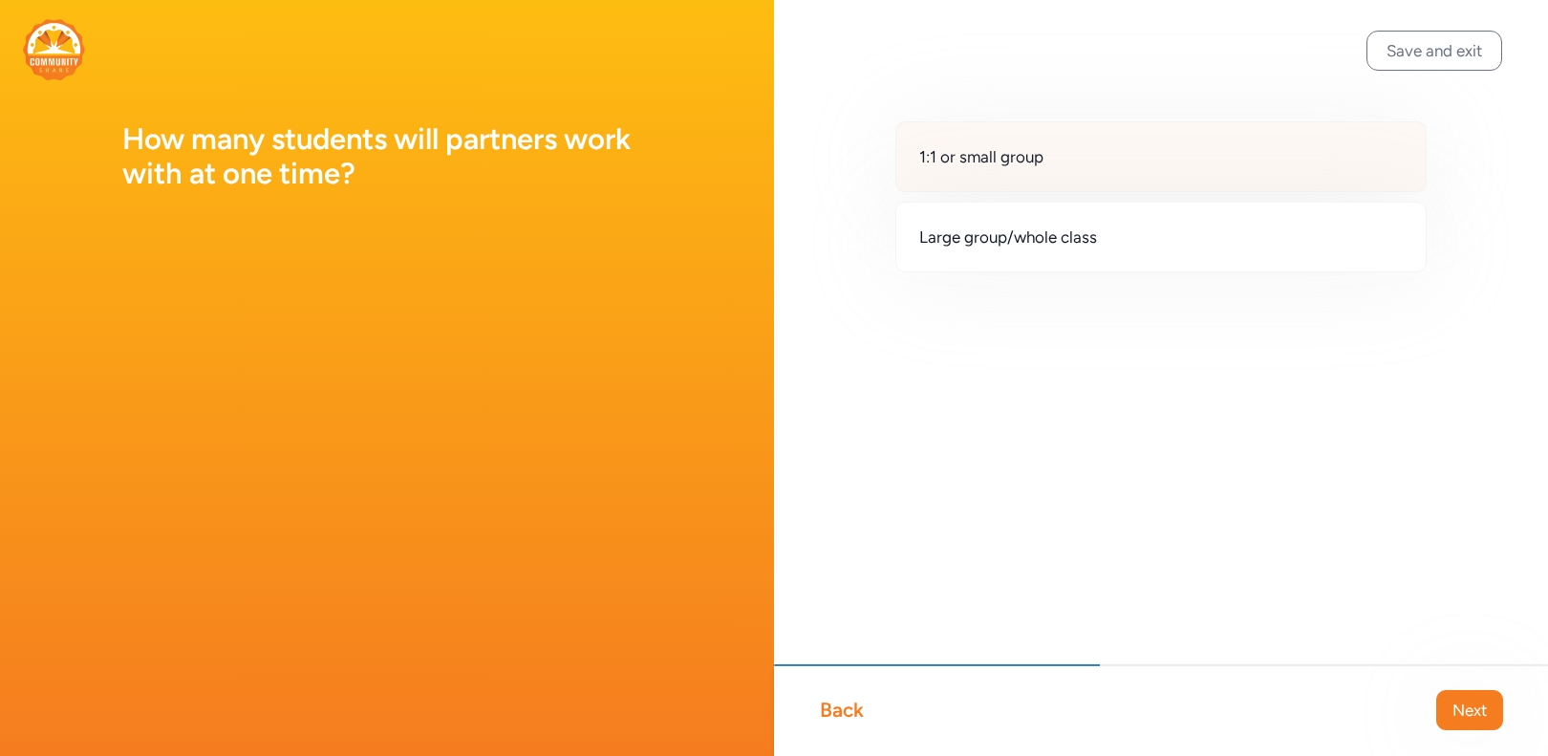
click at [1091, 154] on div "1:1 or small group" at bounding box center [1160, 156] width 531 height 71
click at [1466, 703] on span "Next" at bounding box center [1469, 709] width 34 height 23
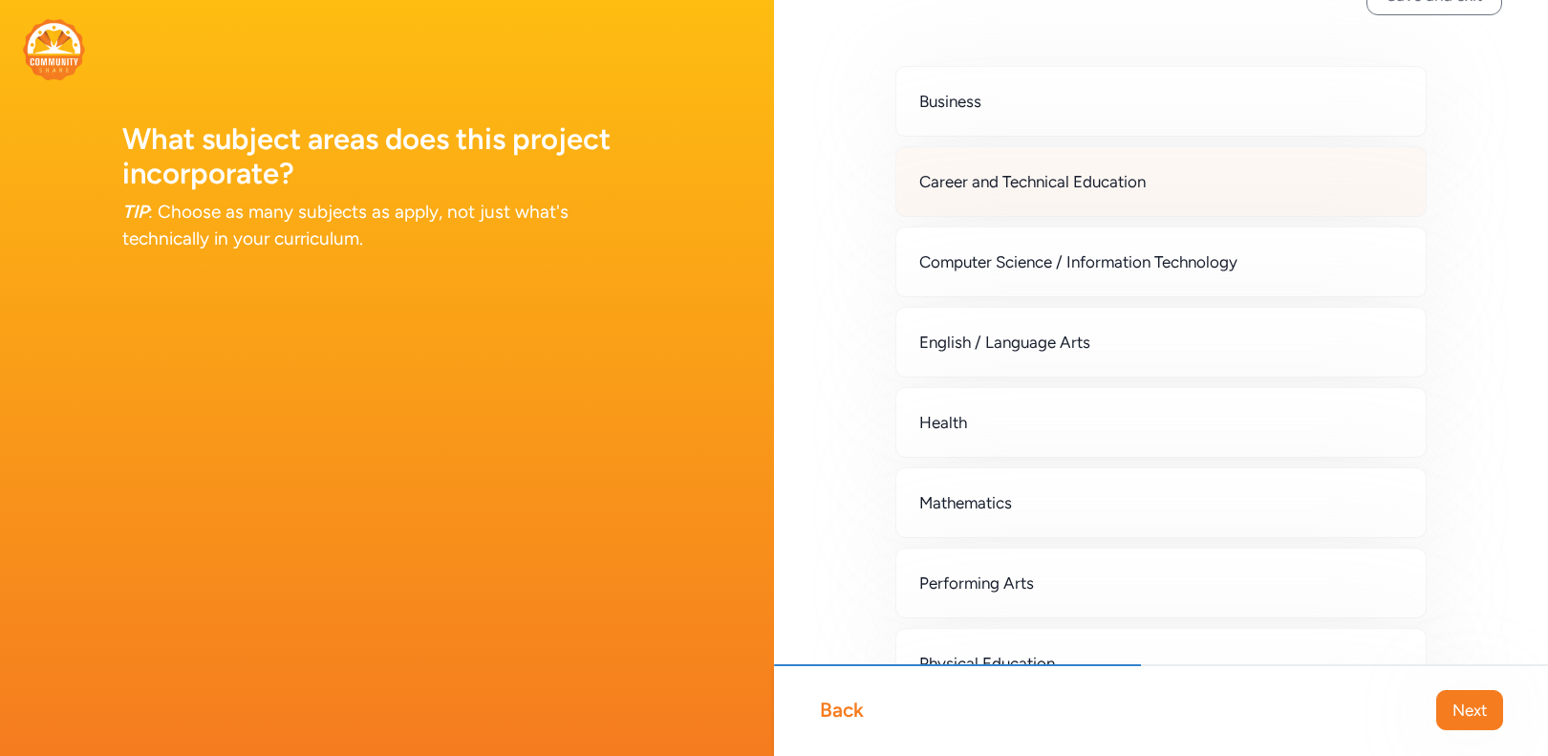
scroll to position [76, 0]
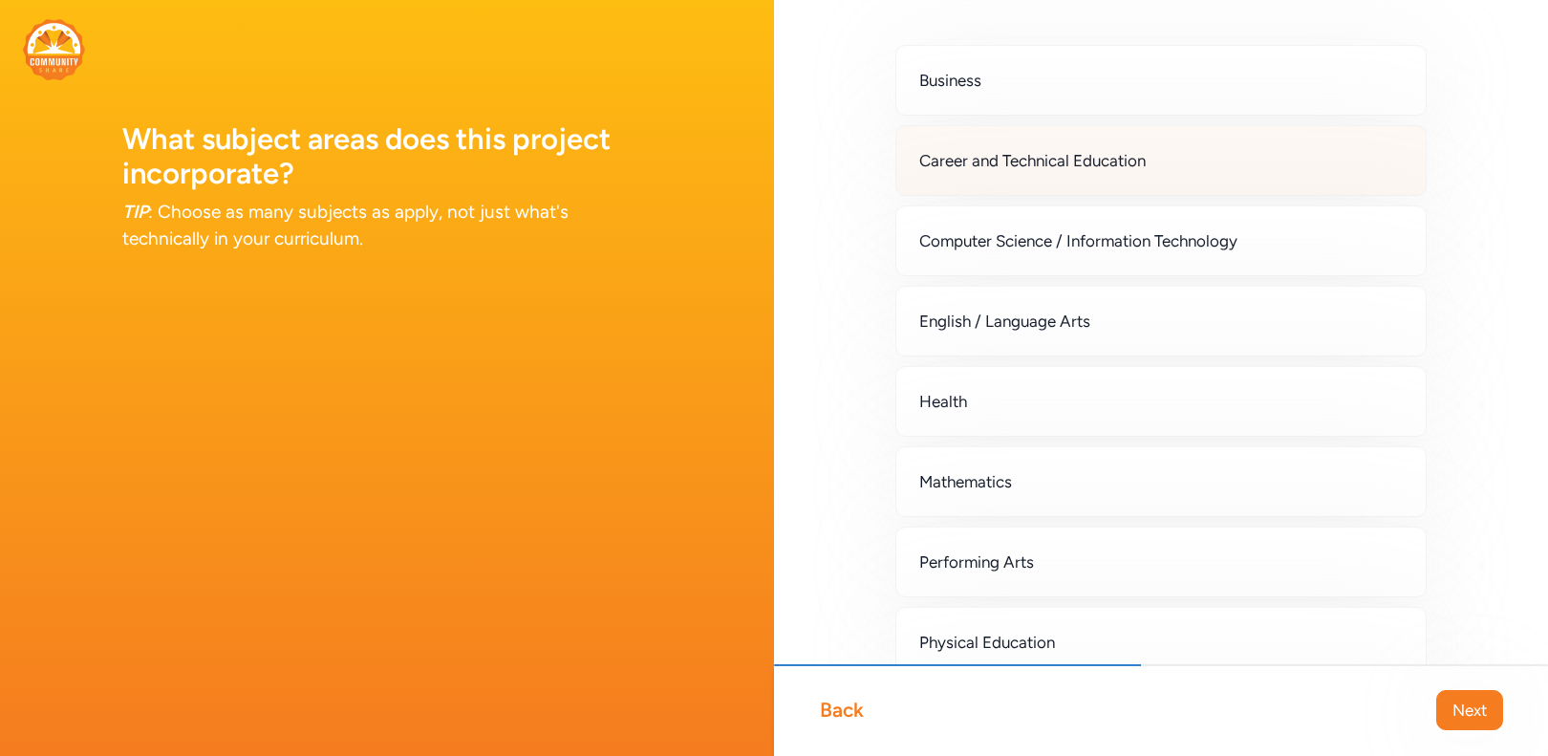
click at [953, 155] on span "Career and Technical Education" at bounding box center [1032, 160] width 226 height 23
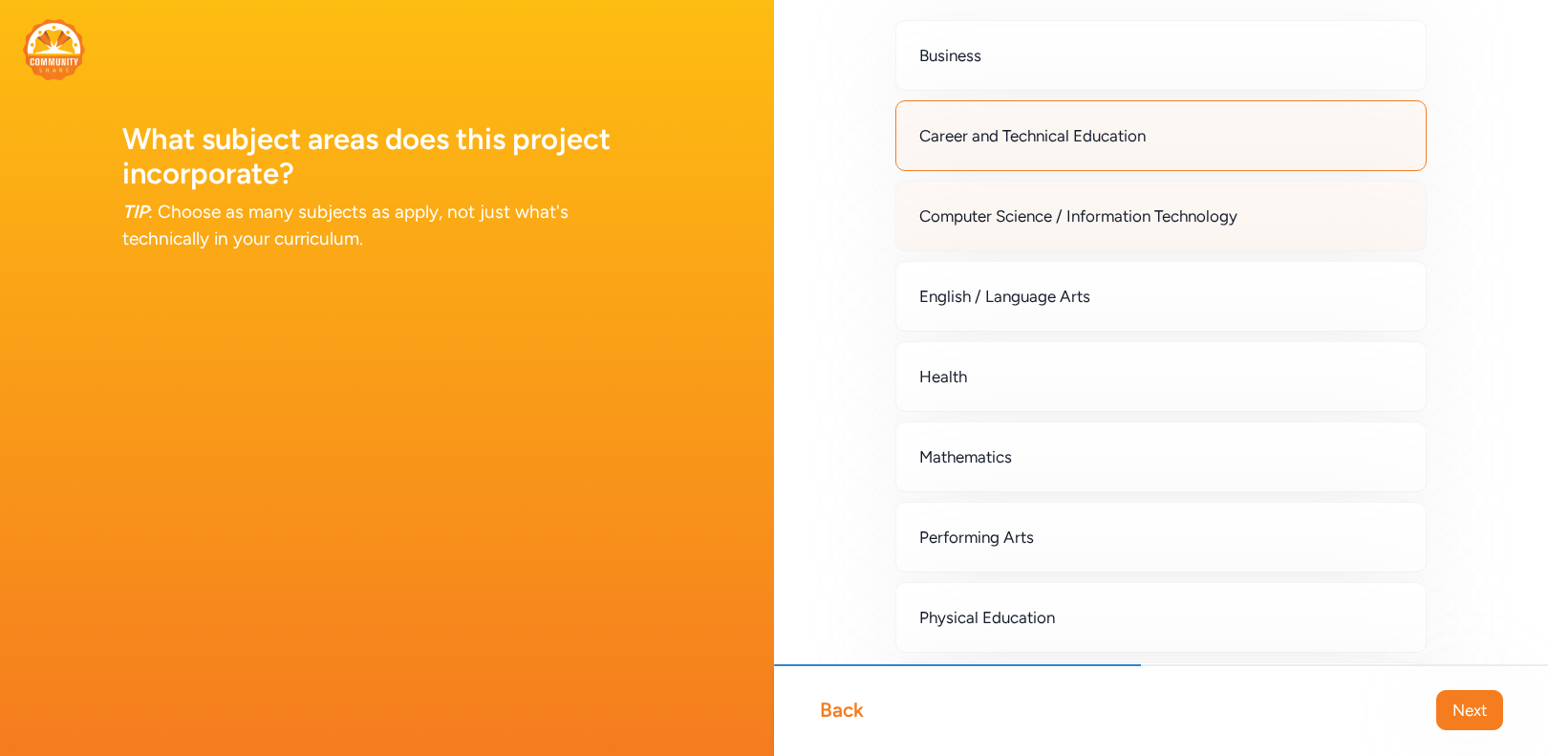
click at [955, 204] on span "Computer Science / Information Technology" at bounding box center [1078, 215] width 318 height 23
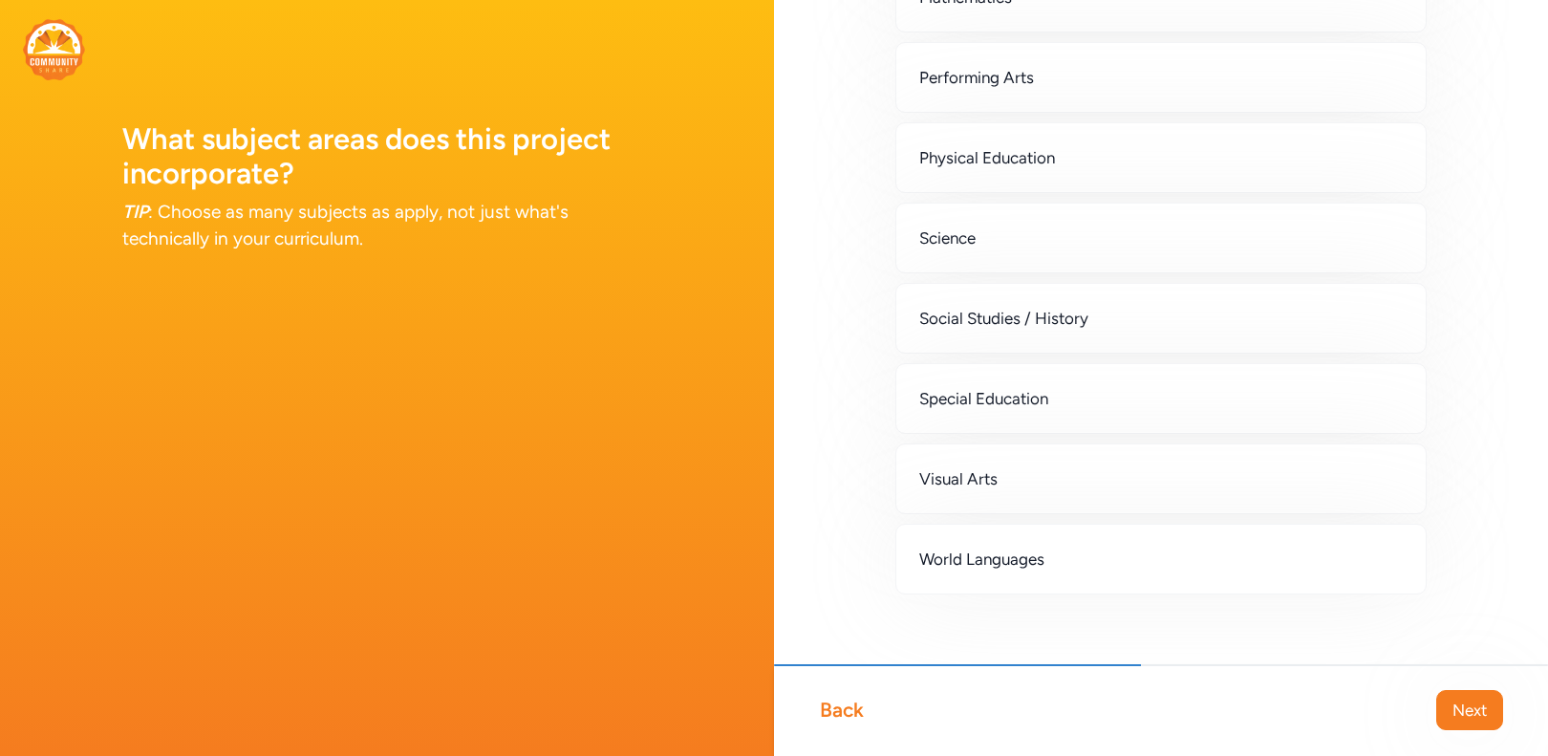
scroll to position [582, 0]
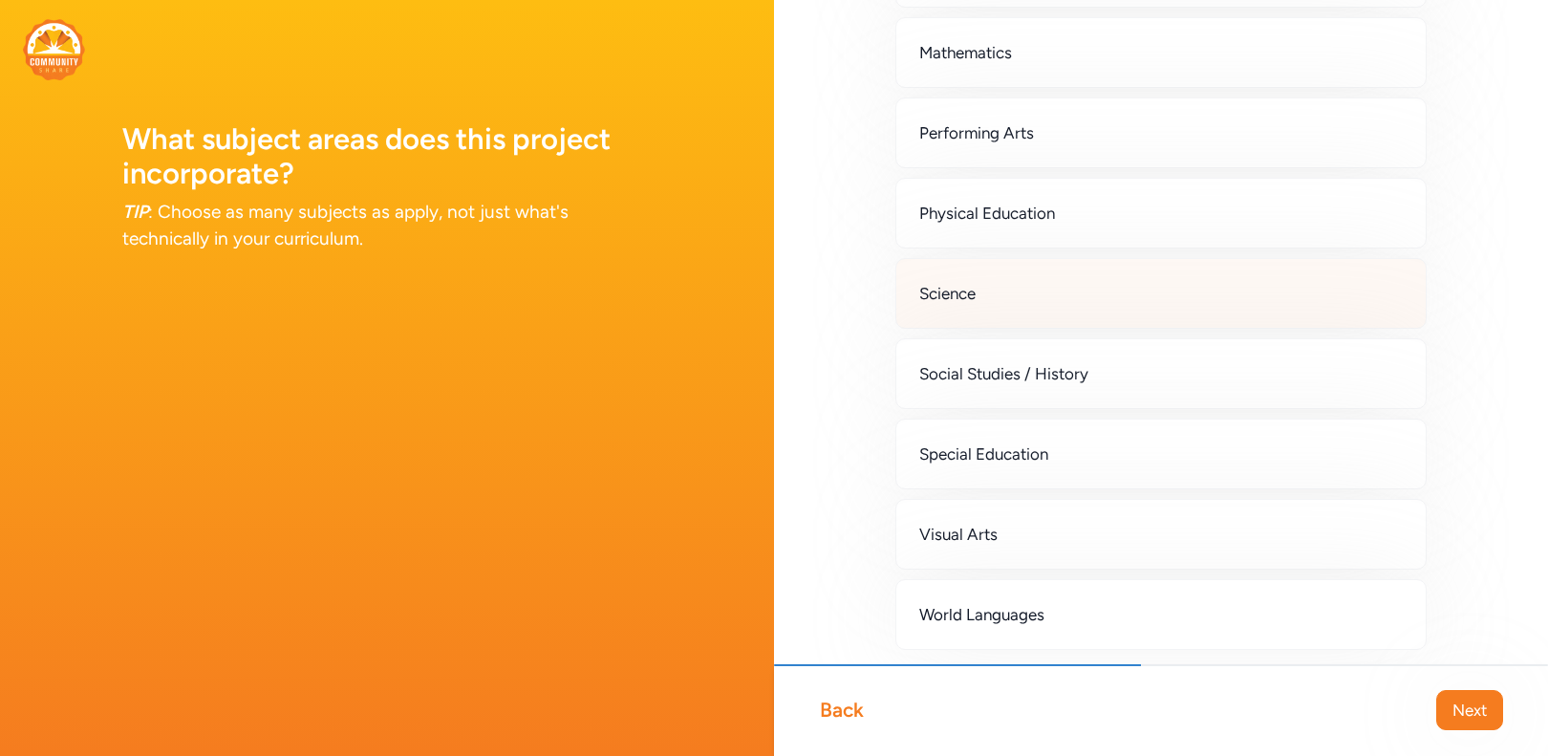
click at [1051, 308] on div "Science" at bounding box center [1160, 293] width 531 height 71
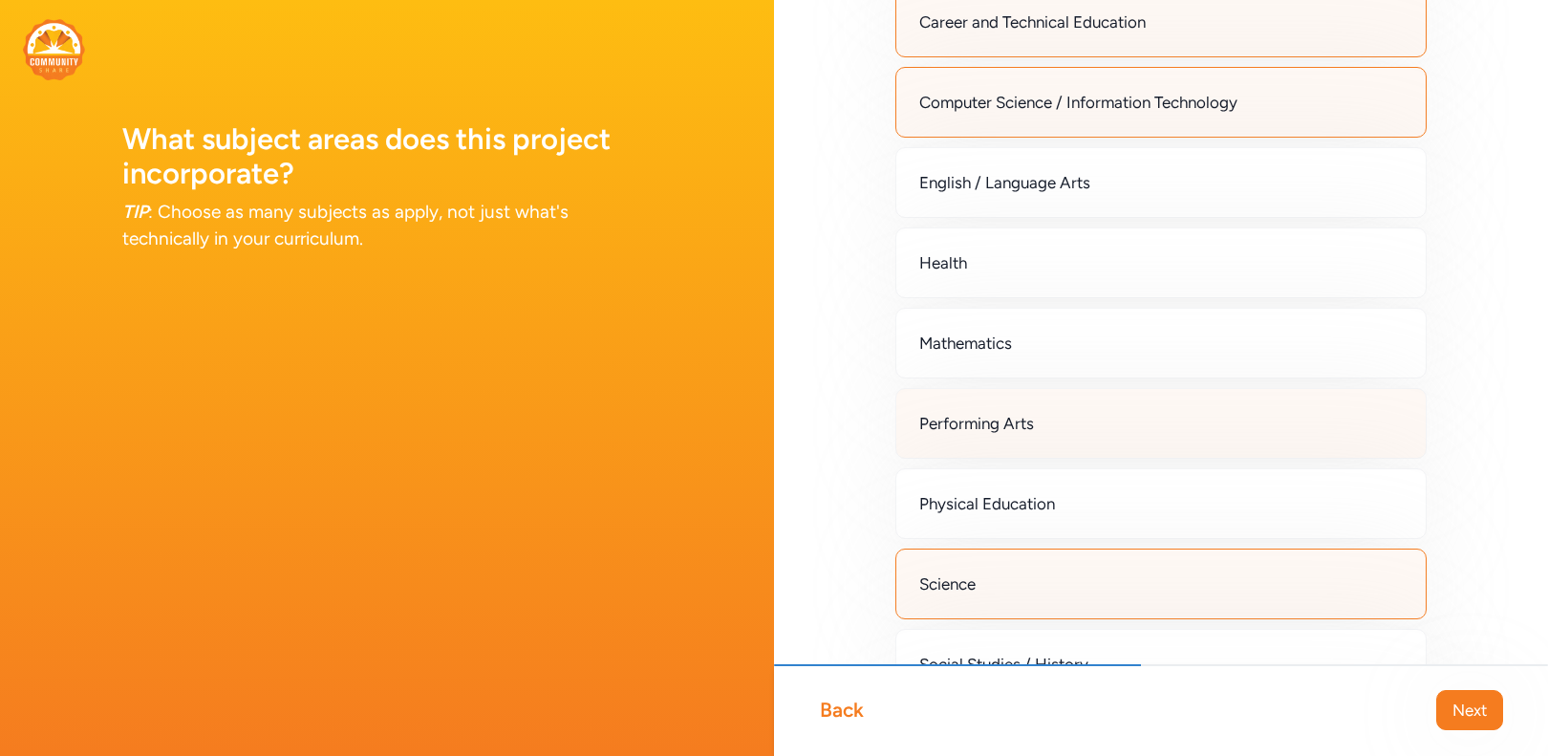
scroll to position [208, 0]
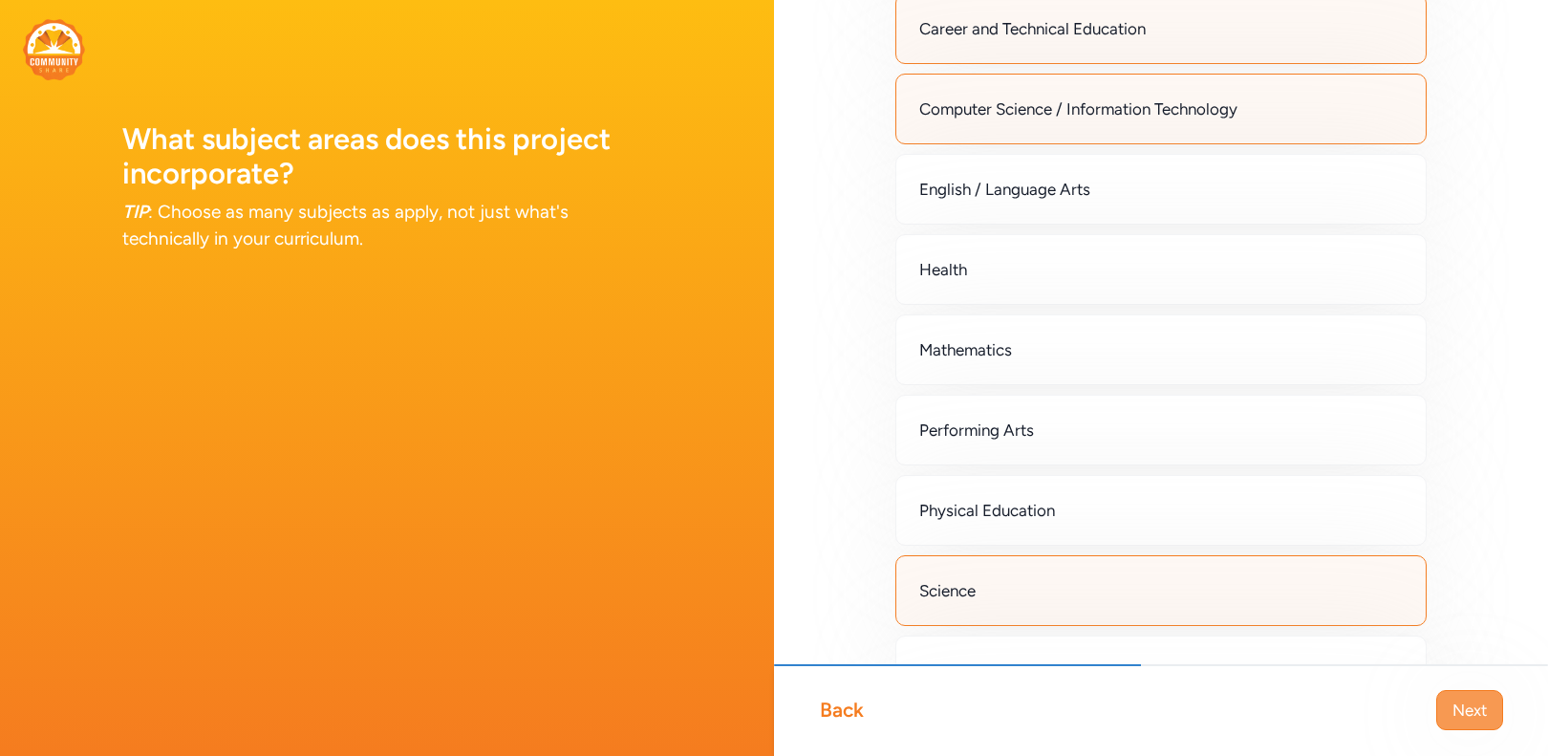
click at [1447, 694] on button "Next" at bounding box center [1469, 710] width 67 height 40
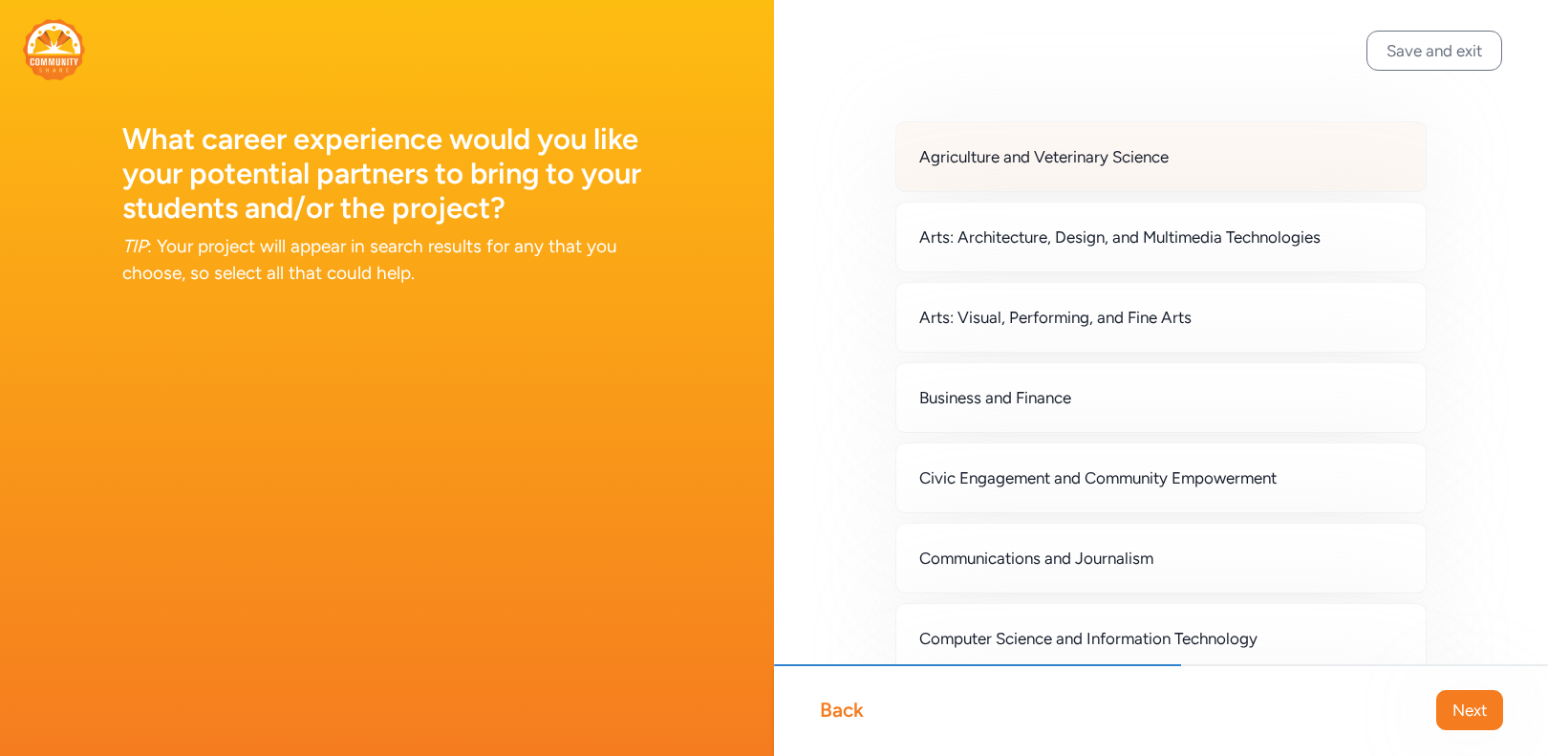
click at [1118, 151] on span "Agriculture and Veterinary Science" at bounding box center [1043, 156] width 249 height 23
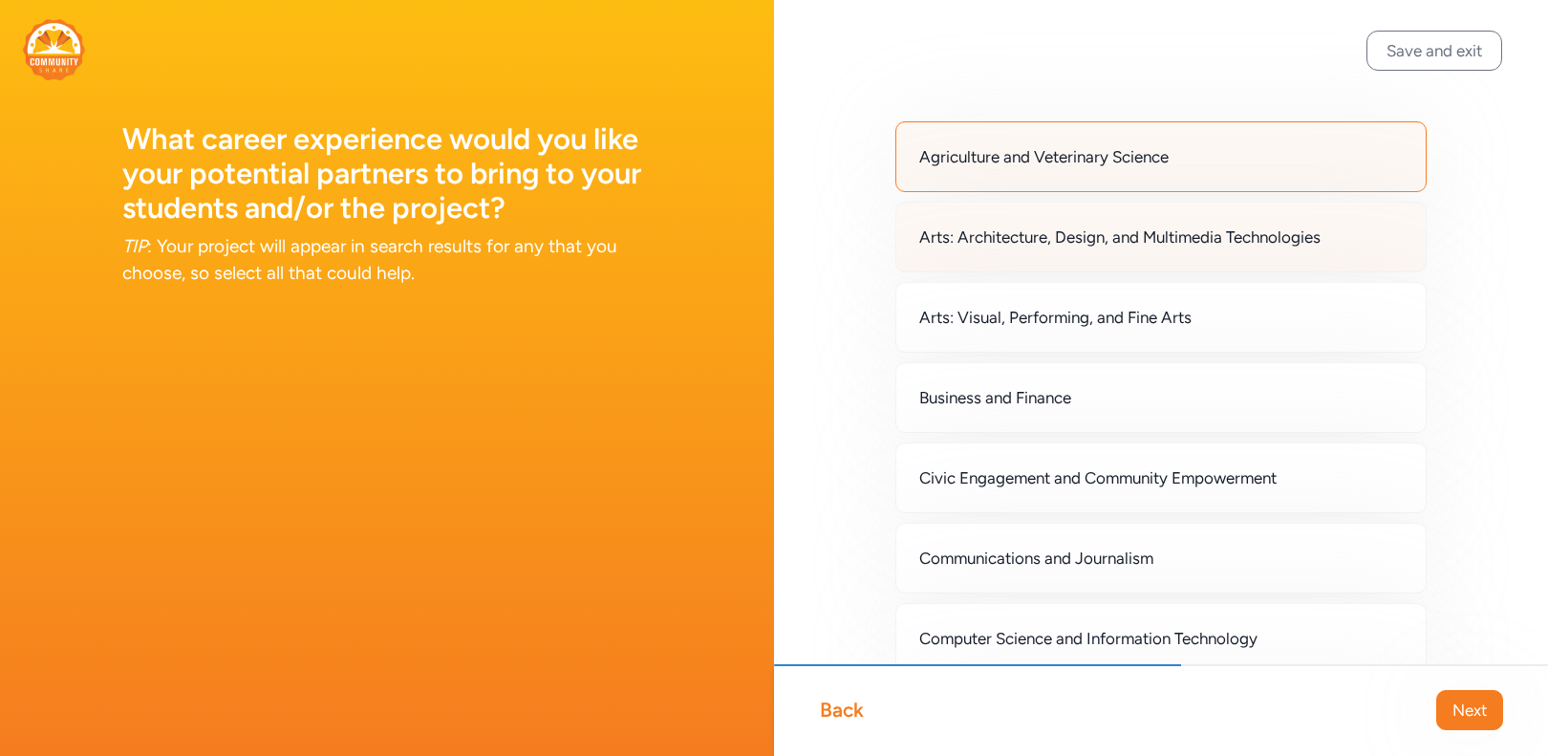
click at [1068, 247] on div "Arts: Architecture, Design, and Multimedia Technologies" at bounding box center [1160, 237] width 531 height 71
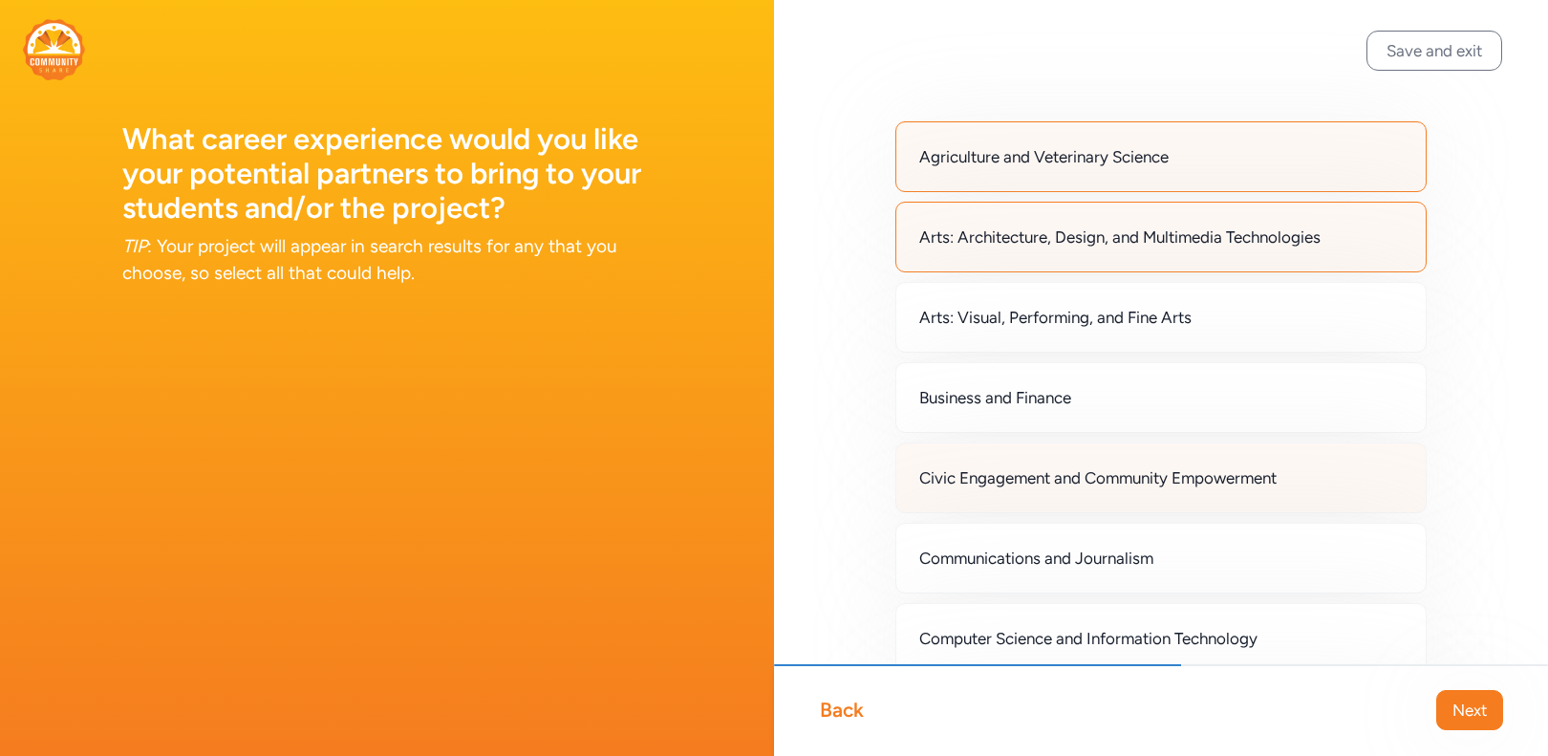
click at [1012, 481] on span "Civic Engagement and Community Empowerment" at bounding box center [1097, 477] width 357 height 23
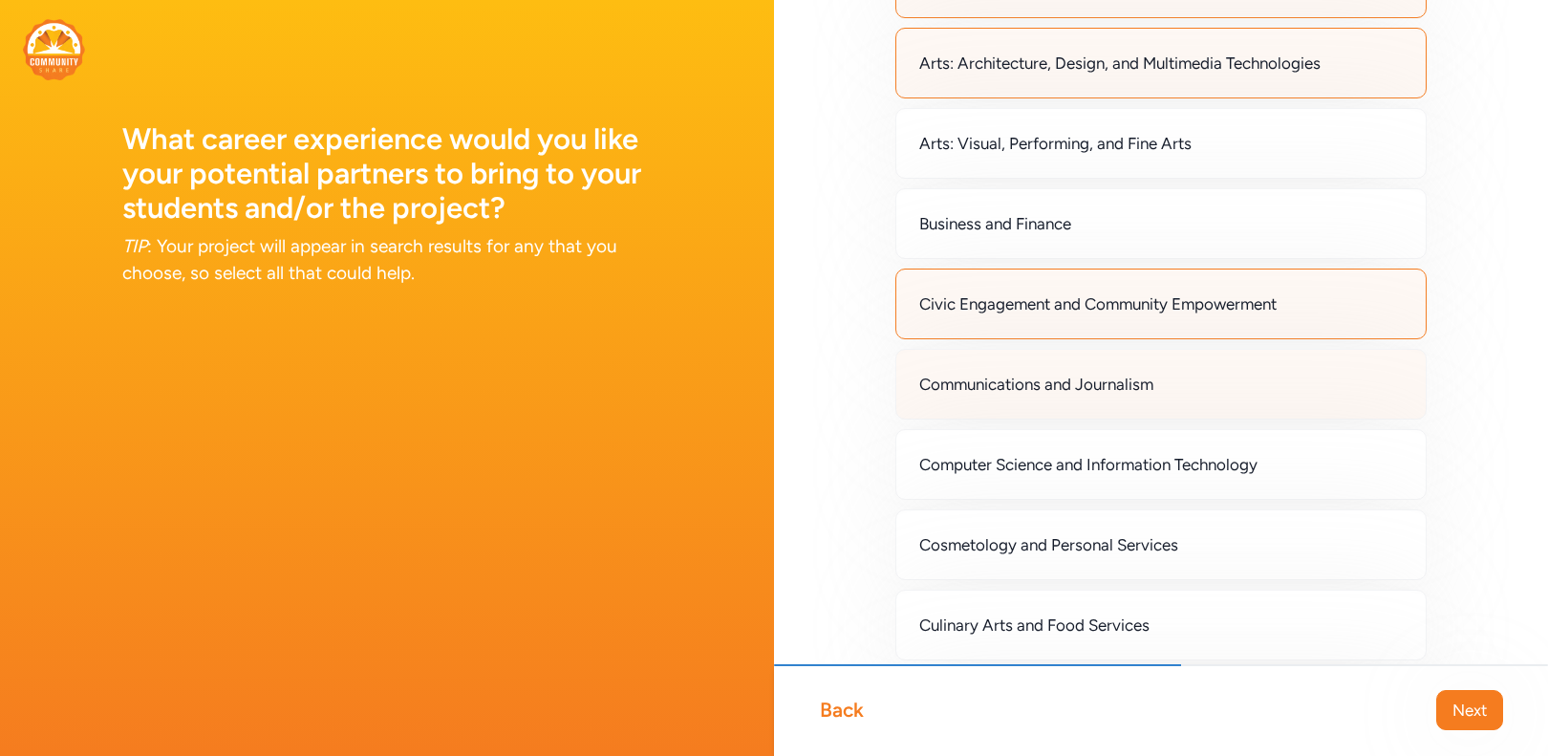
click at [1014, 469] on span "Computer Science and Information Technology" at bounding box center [1088, 464] width 338 height 23
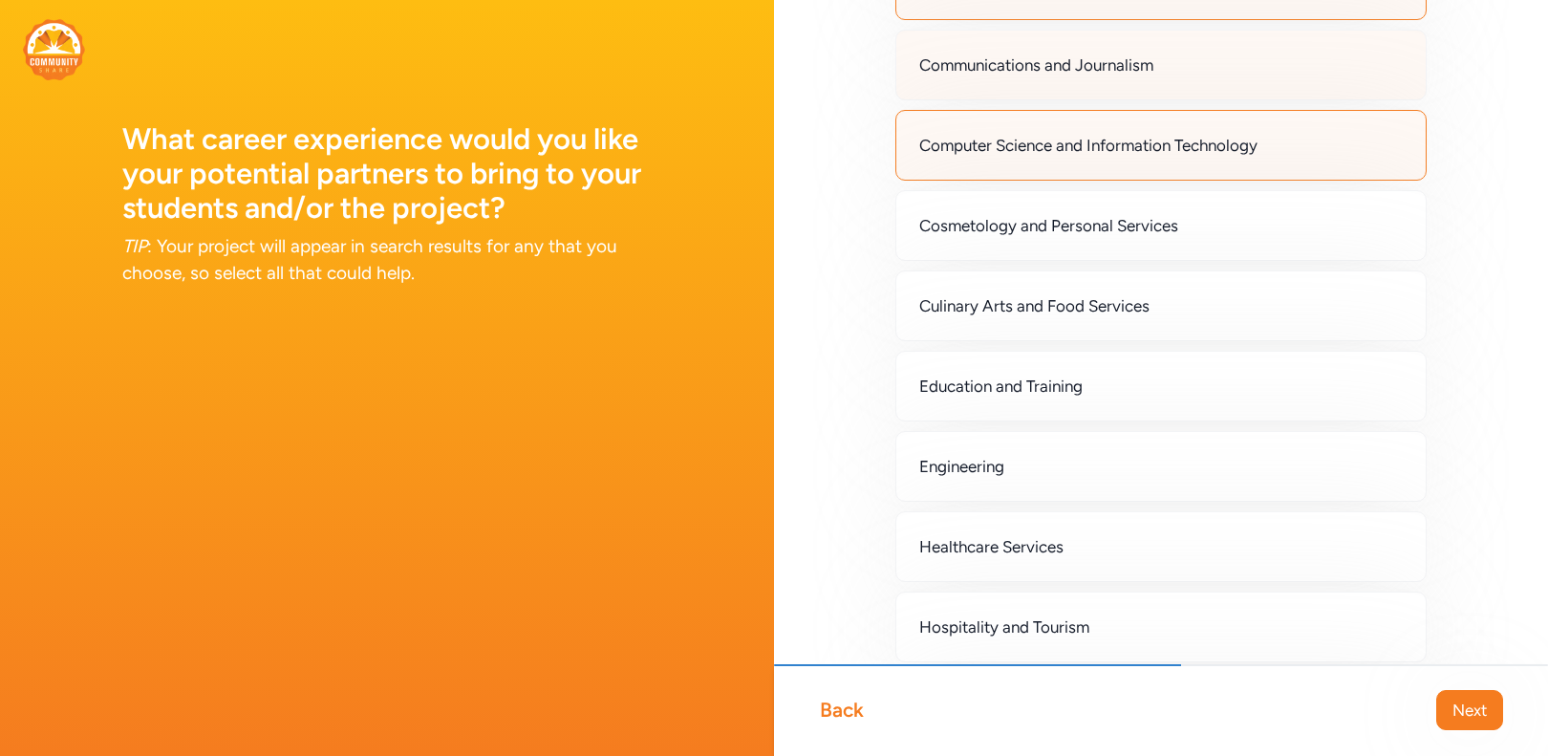
click at [1014, 469] on div "Engineering" at bounding box center [1160, 466] width 531 height 71
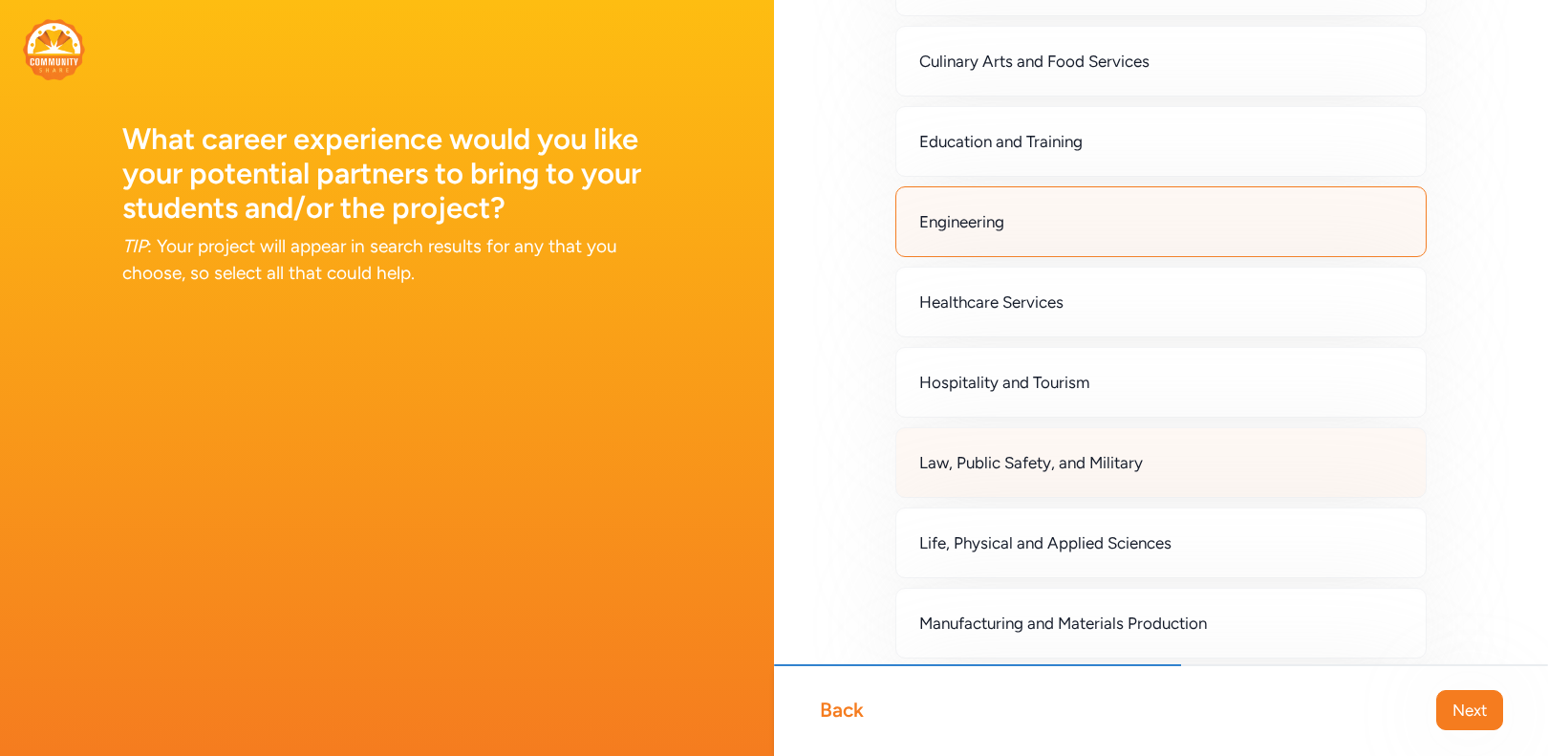
click at [1012, 477] on div "Law, Public Safety, and Military" at bounding box center [1160, 462] width 531 height 71
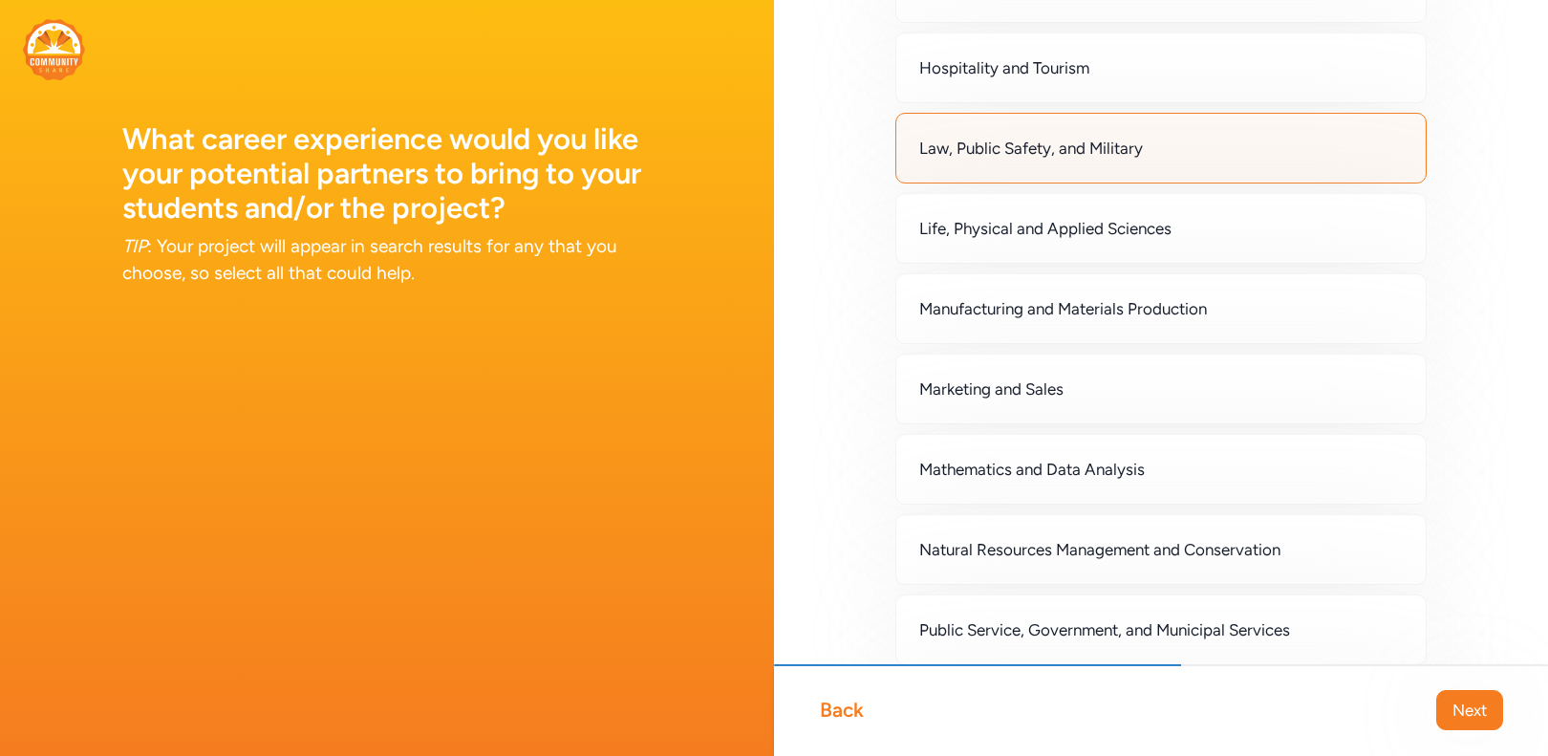
scroll to position [1060, 0]
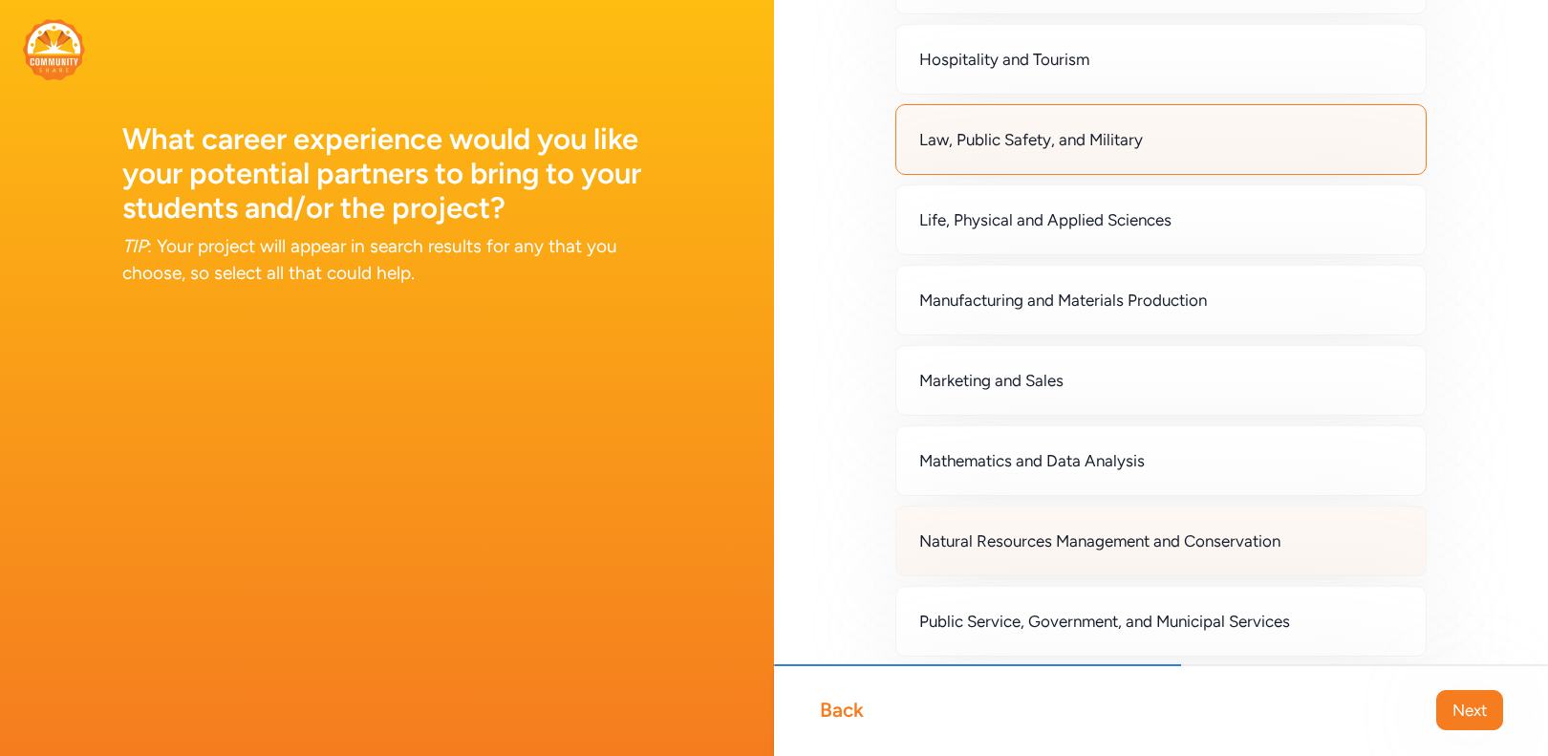
click at [1009, 544] on span "Natural Resources Management and Conservation" at bounding box center [1099, 540] width 361 height 23
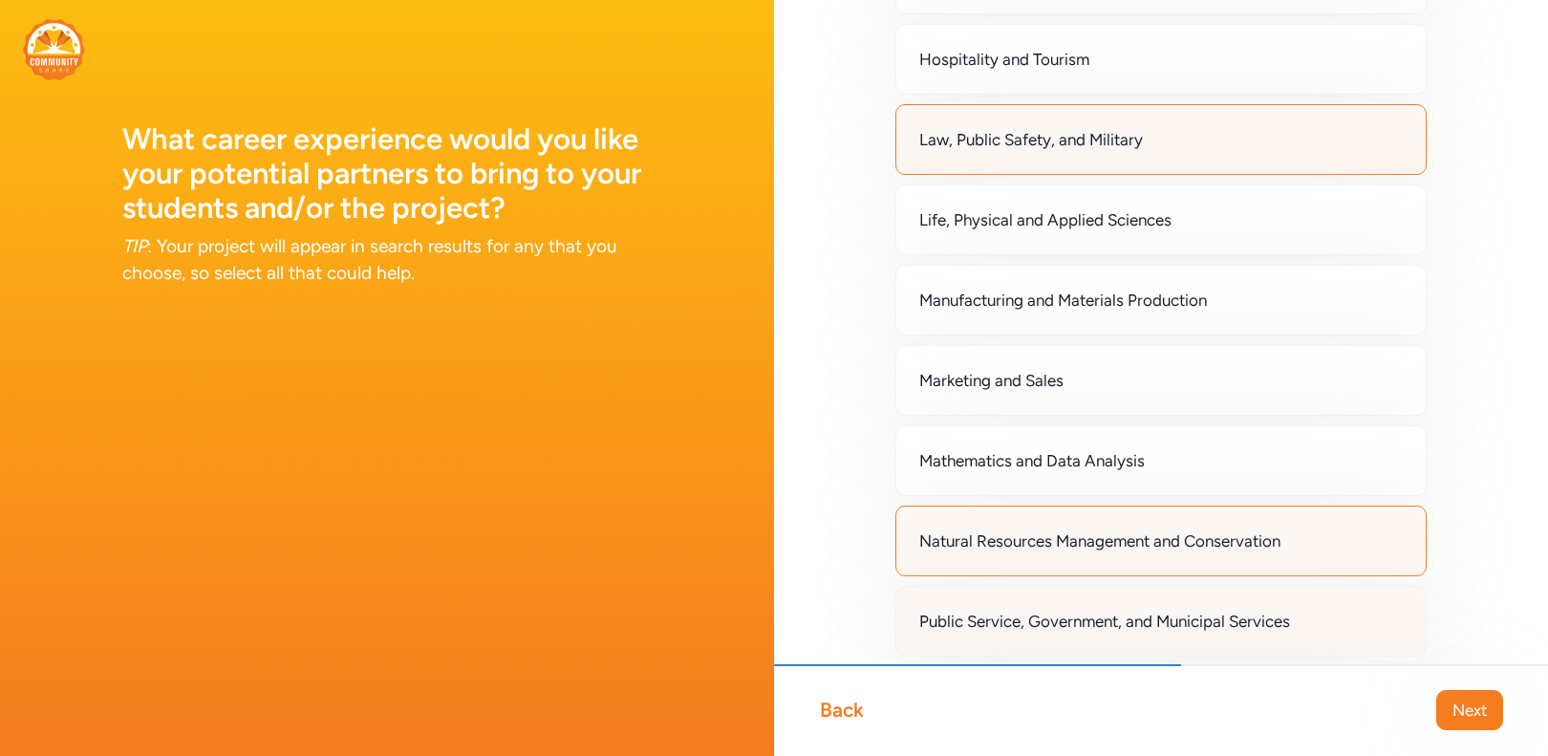
click at [992, 633] on div "Public Service, Government, and Municipal Services" at bounding box center [1160, 621] width 531 height 71
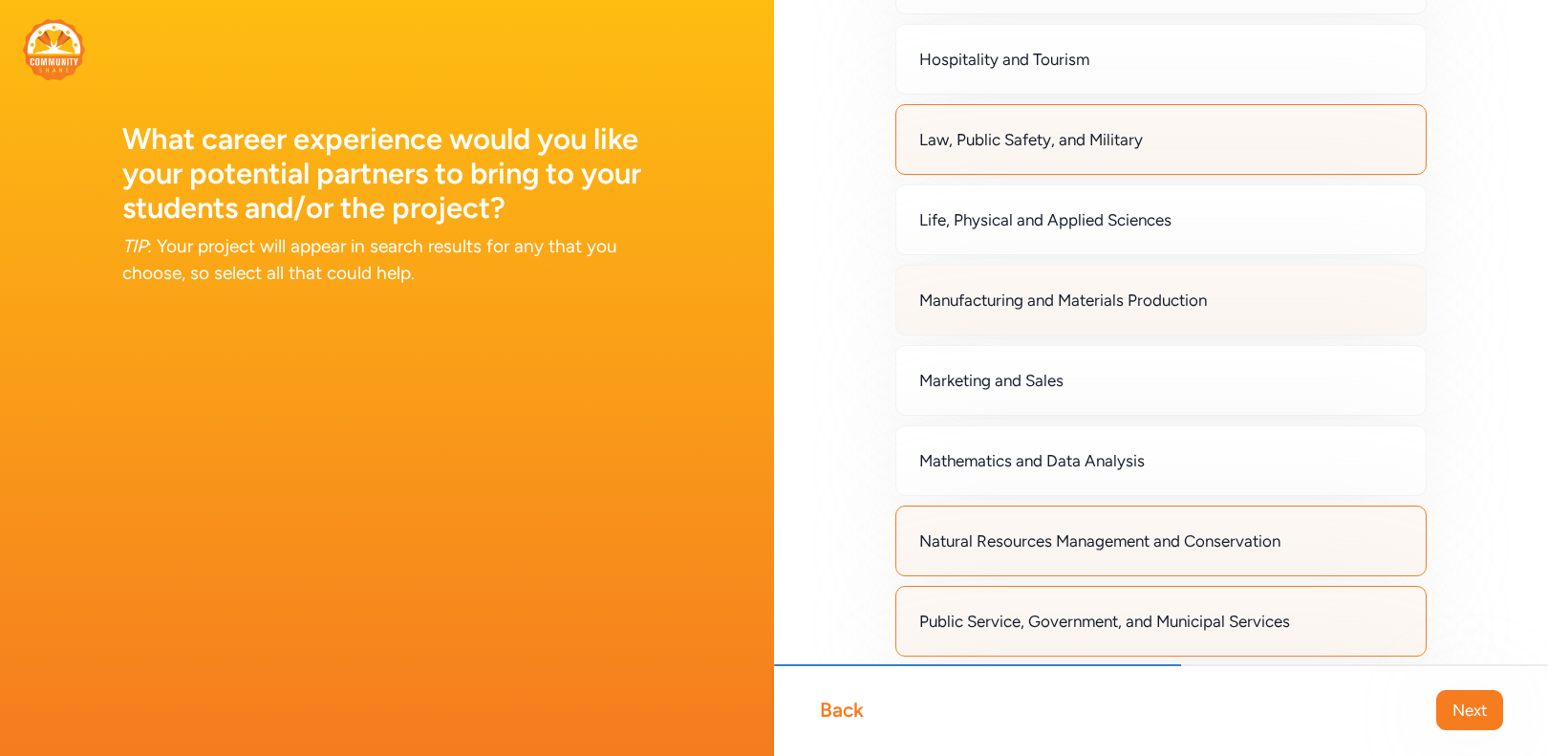
click at [1002, 304] on span "Manufacturing and Materials Production" at bounding box center [1063, 299] width 288 height 23
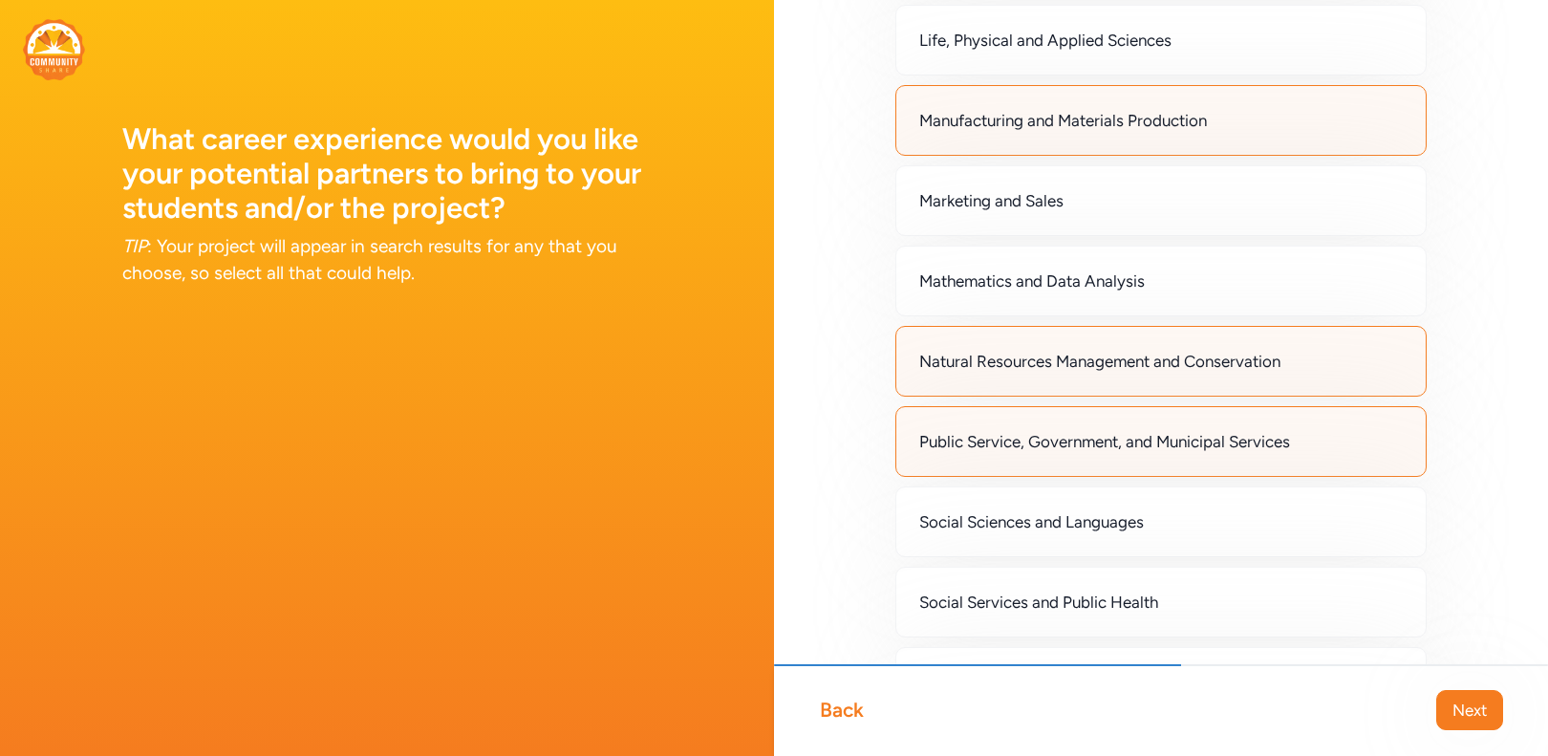
scroll to position [1357, 0]
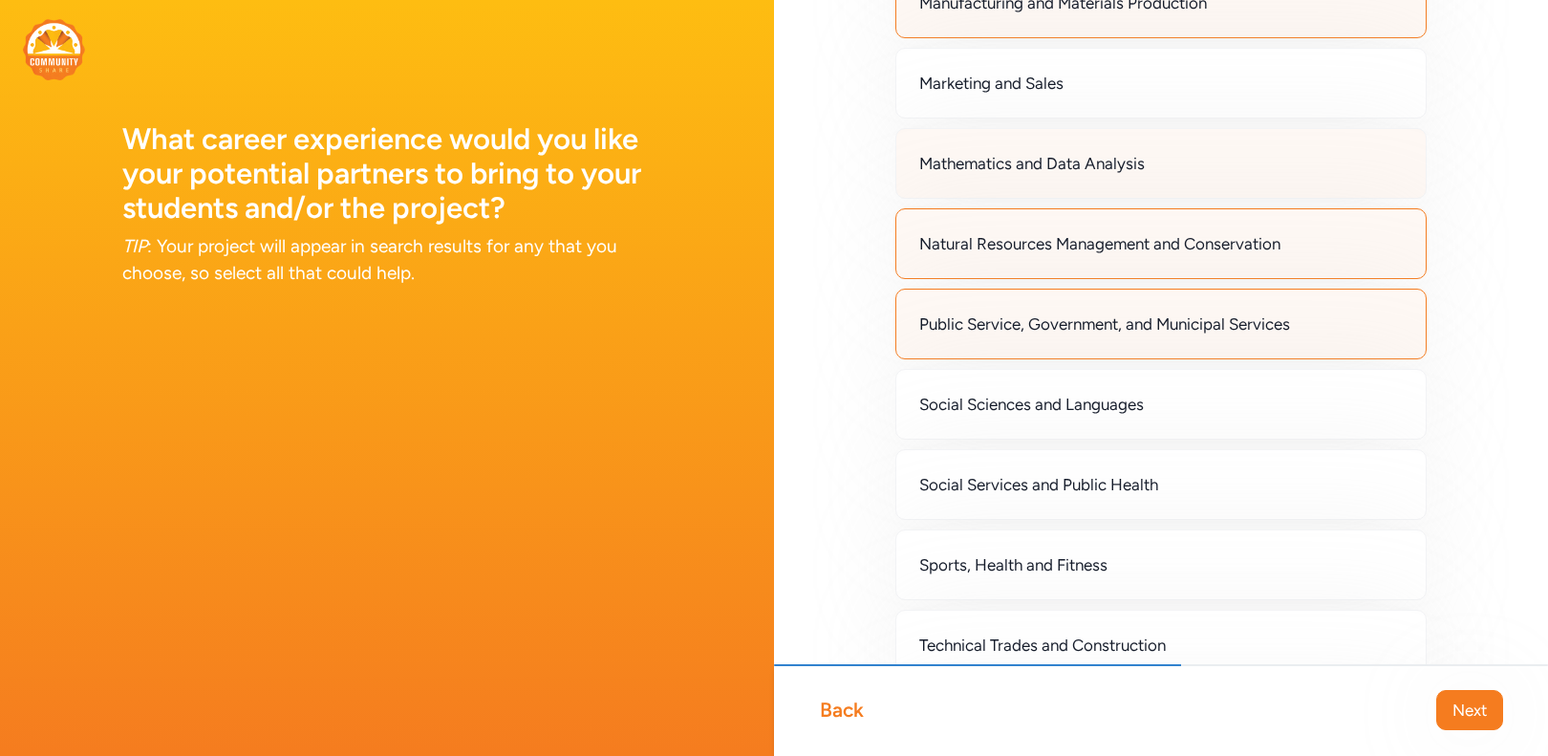
click at [1001, 178] on div "Mathematics and Data Analysis" at bounding box center [1160, 163] width 531 height 71
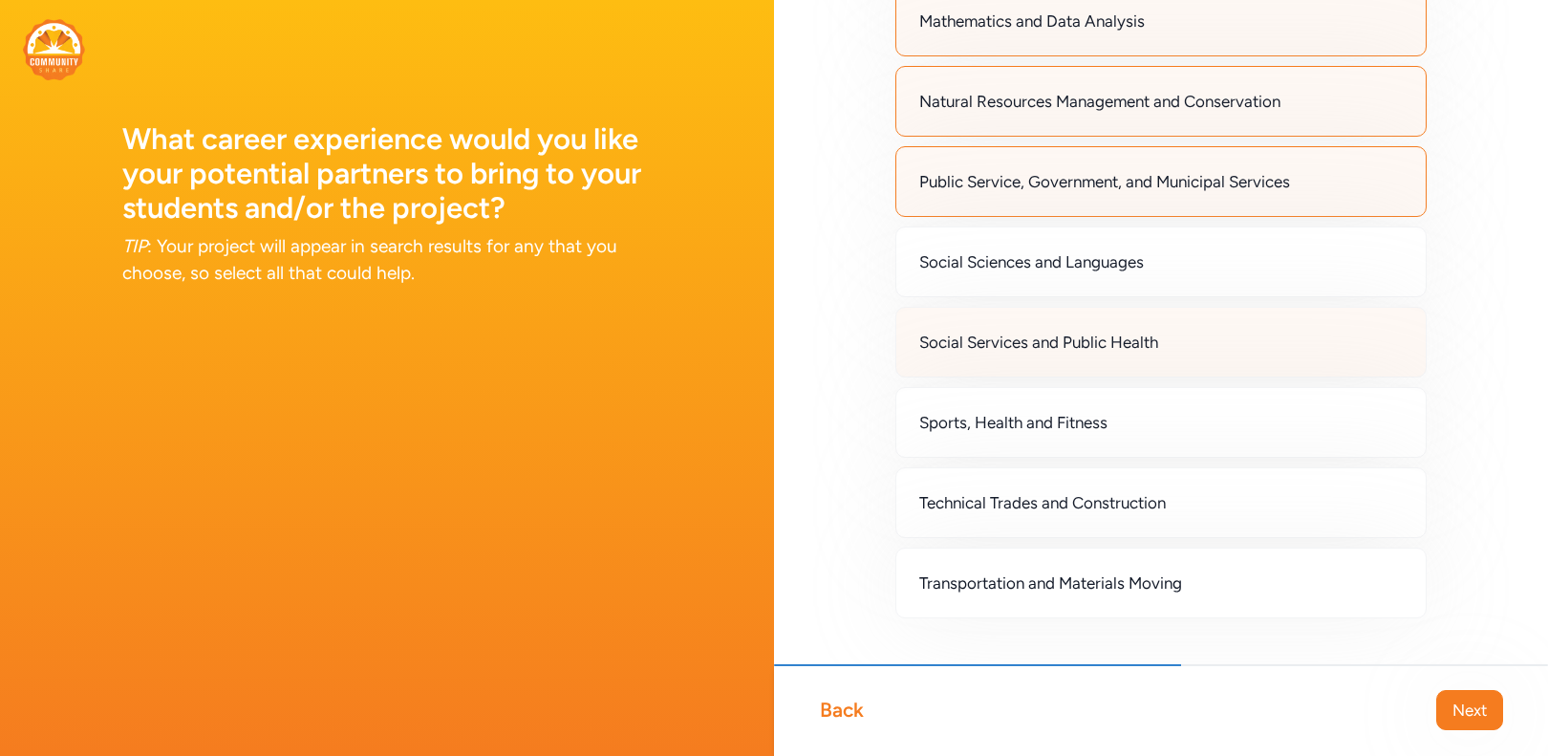
scroll to position [1513, 0]
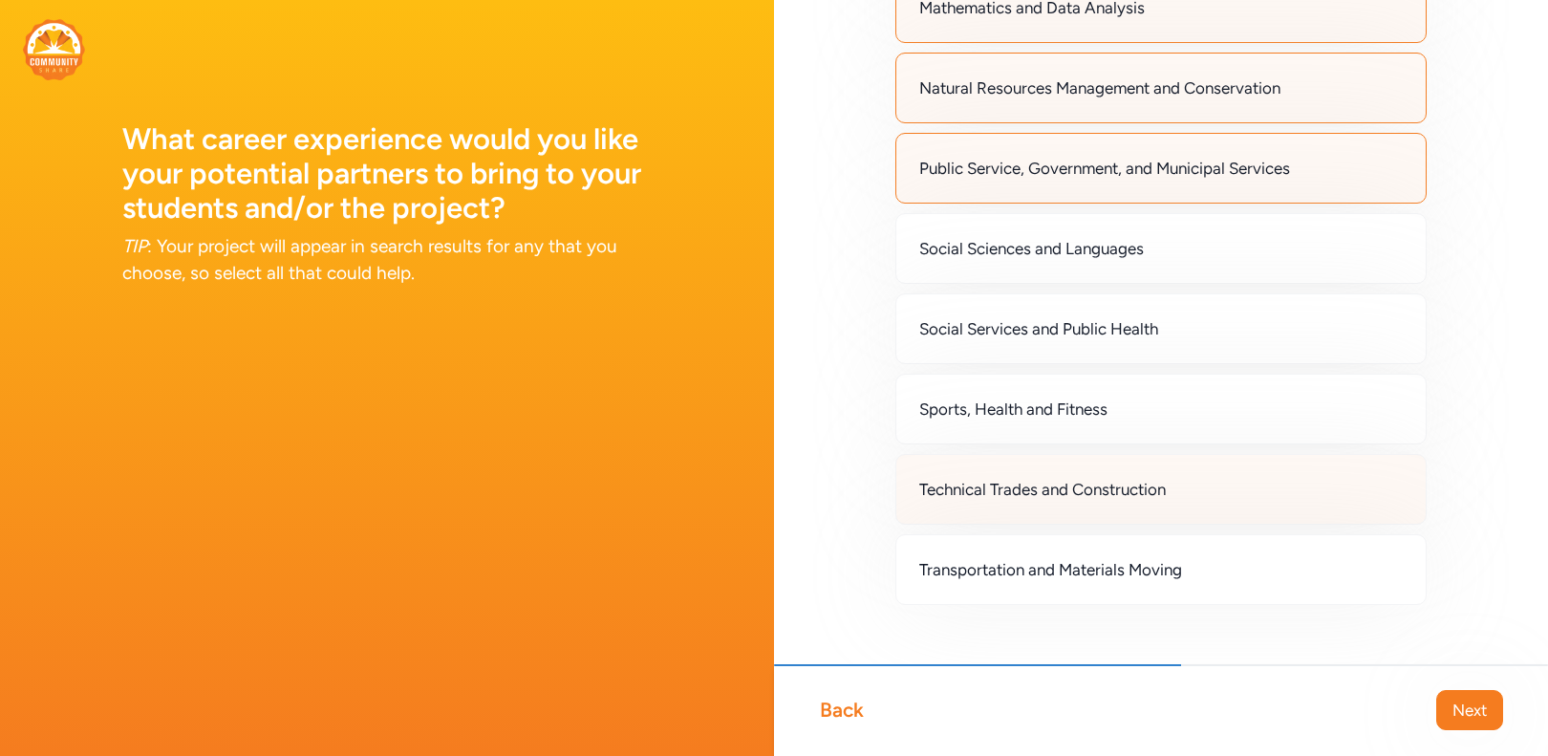
click at [999, 493] on span "Technical Trades and Construction" at bounding box center [1042, 489] width 246 height 23
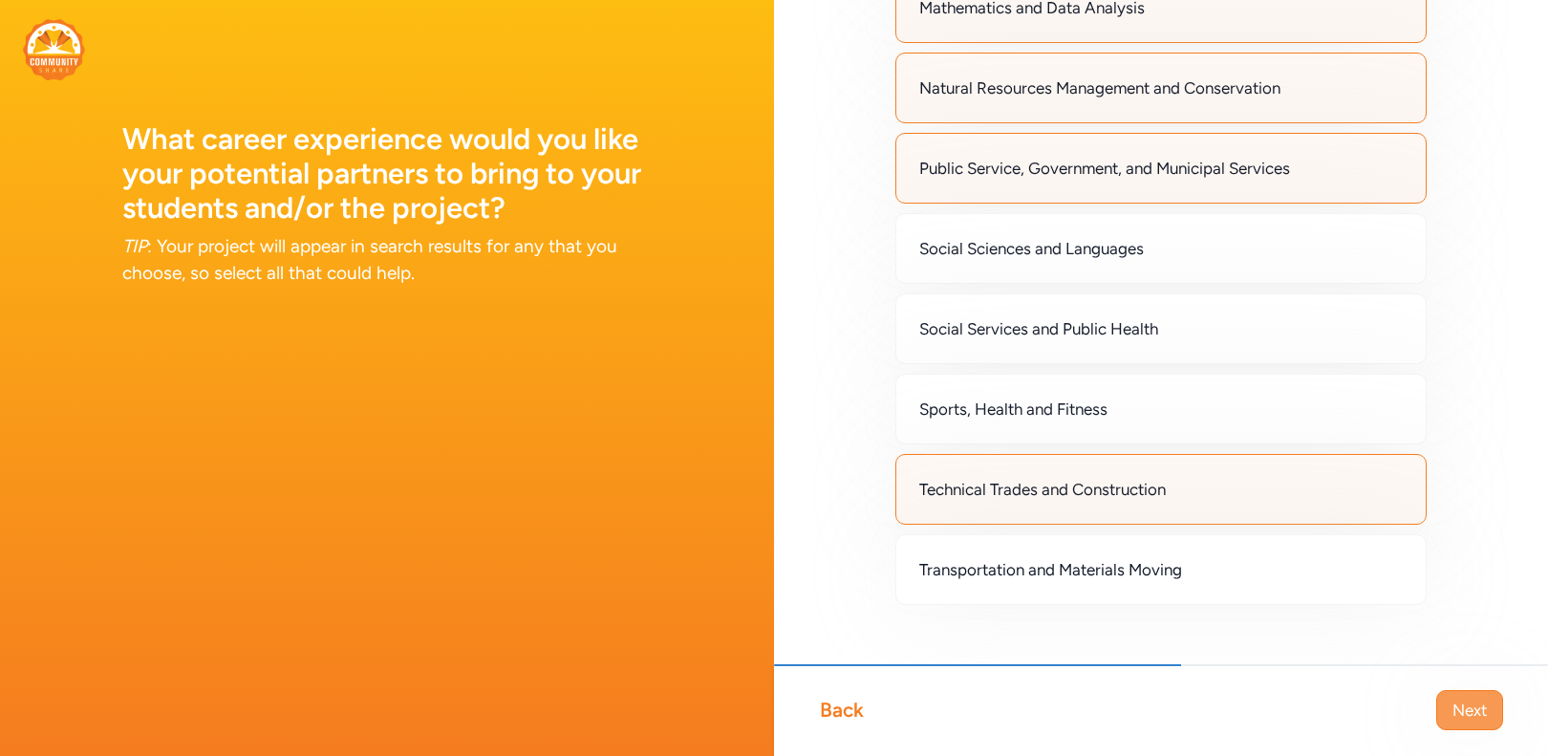
click at [1471, 710] on span "Next" at bounding box center [1469, 709] width 34 height 23
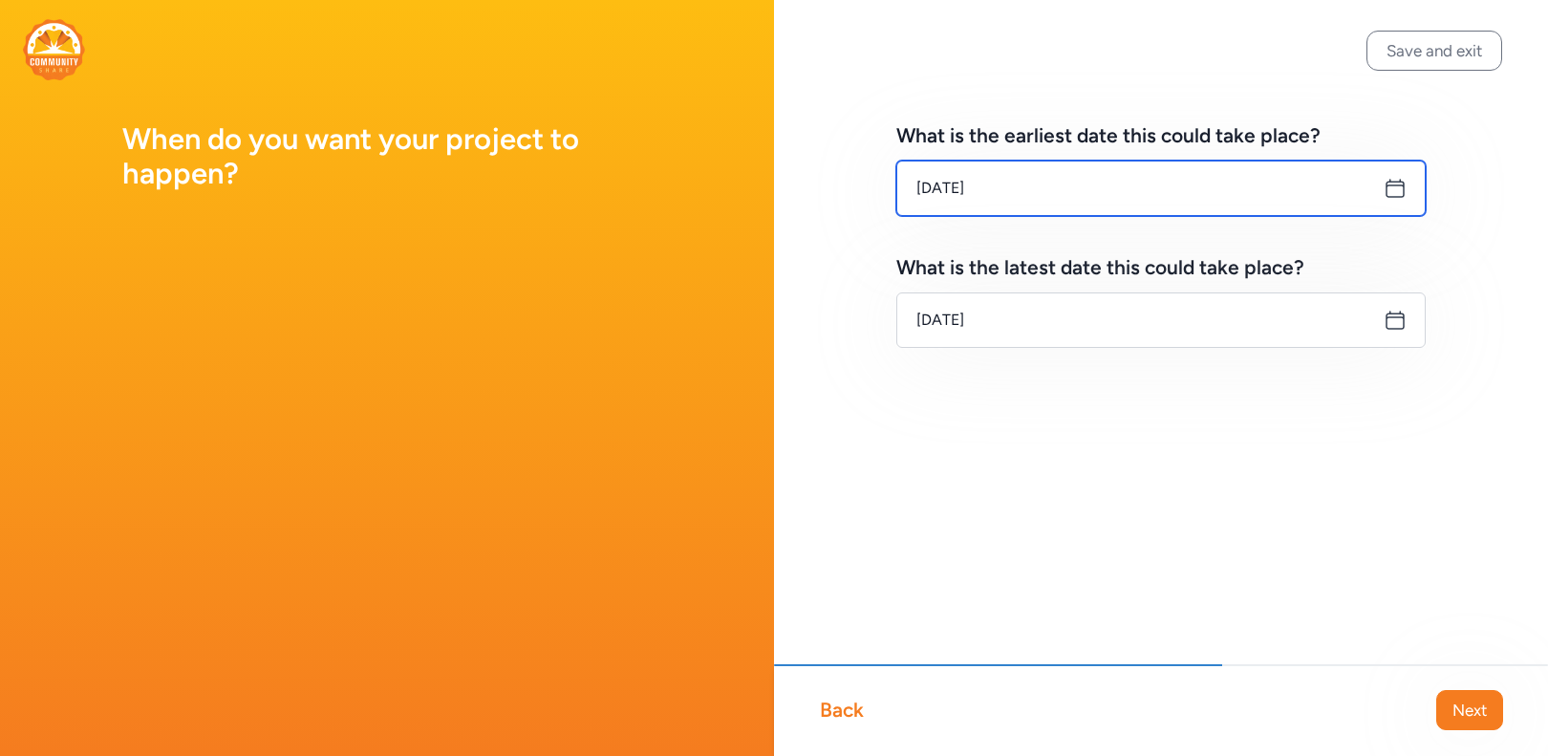
click at [1418, 198] on input "[DATE]" at bounding box center [1160, 187] width 529 height 55
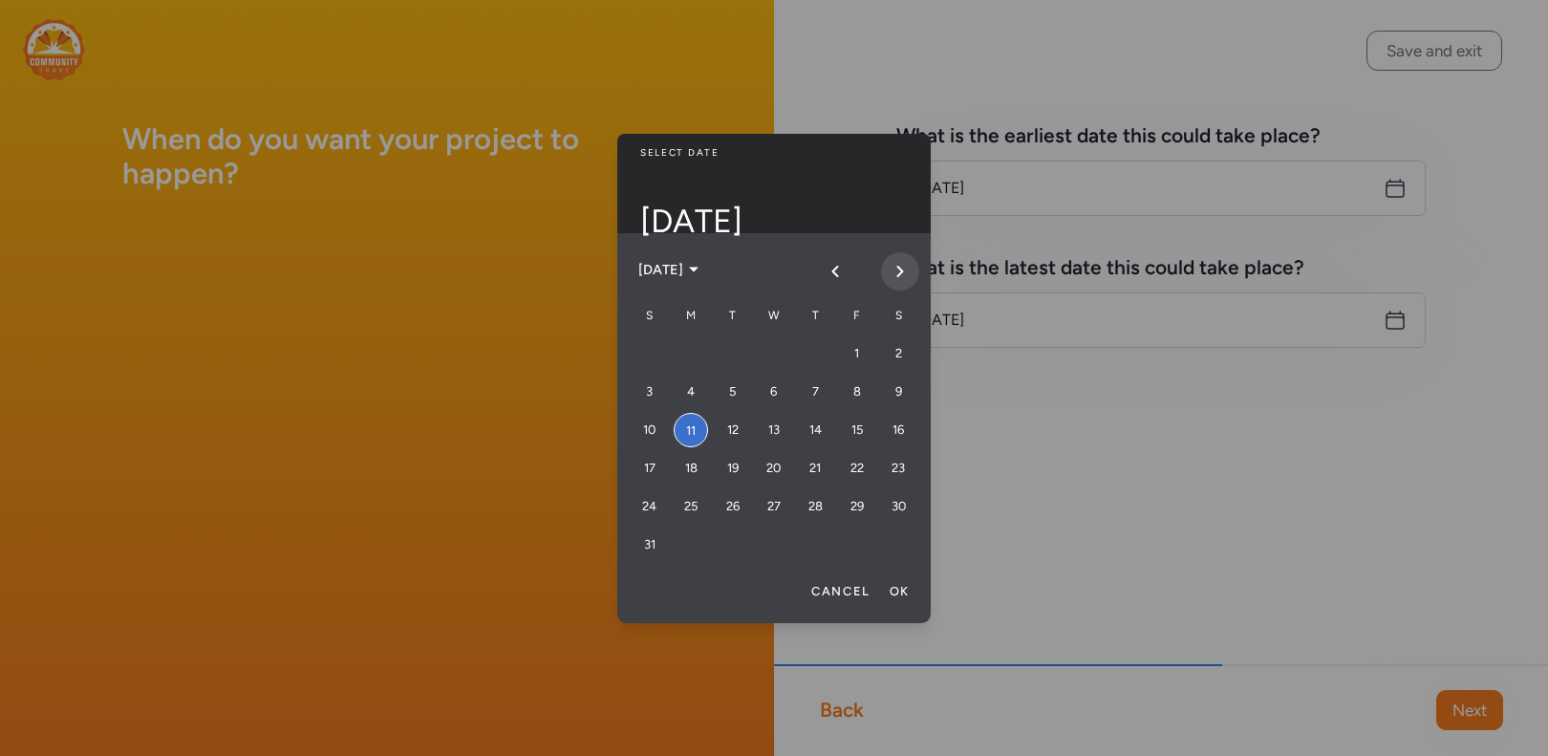
click at [894, 266] on icon "Next month" at bounding box center [899, 271] width 15 height 15
click at [860, 430] on div "19" at bounding box center [857, 430] width 34 height 34
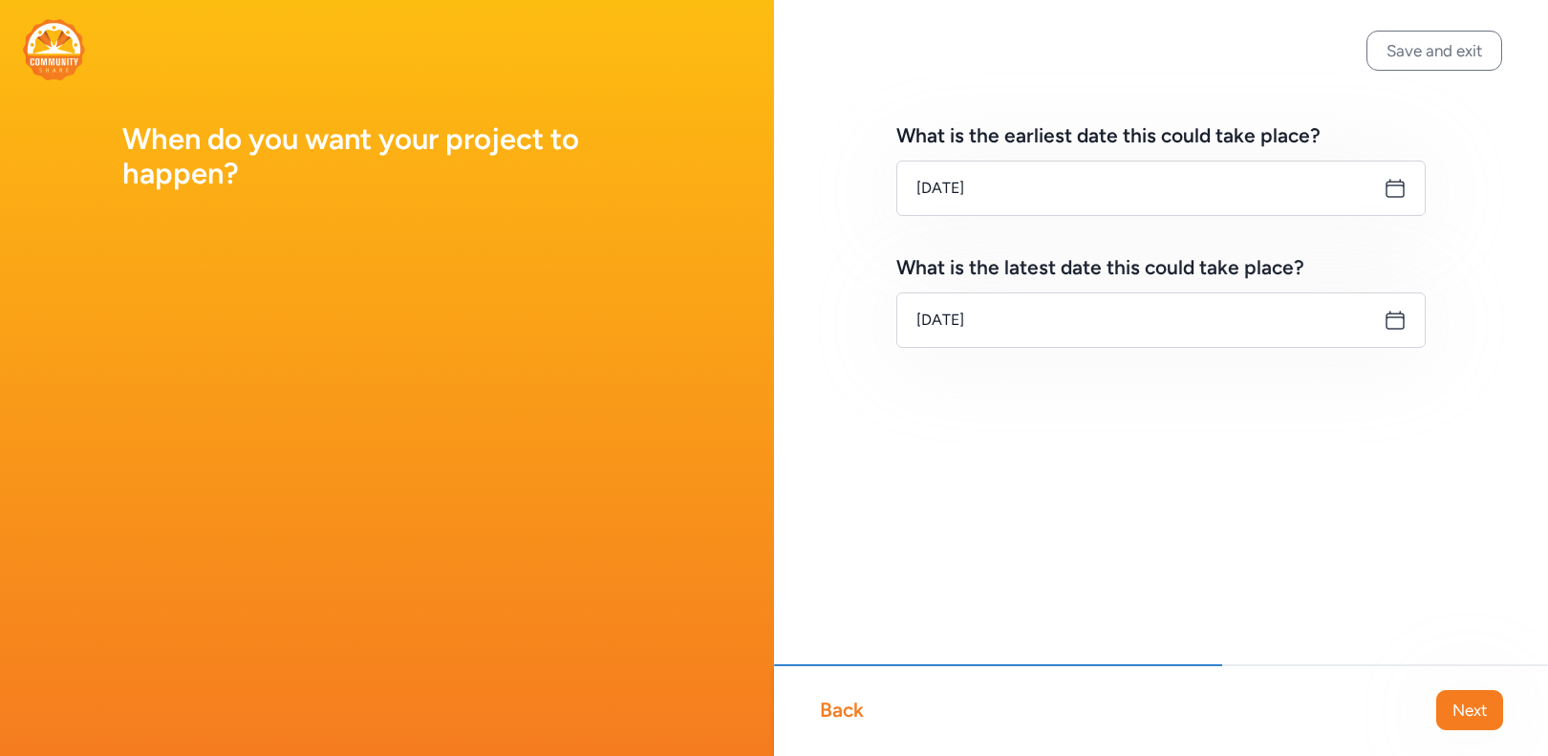
click at [1394, 326] on icon at bounding box center [1394, 320] width 23 height 23
click at [1393, 323] on icon at bounding box center [1394, 320] width 23 height 23
click at [1398, 315] on icon at bounding box center [1394, 320] width 23 height 23
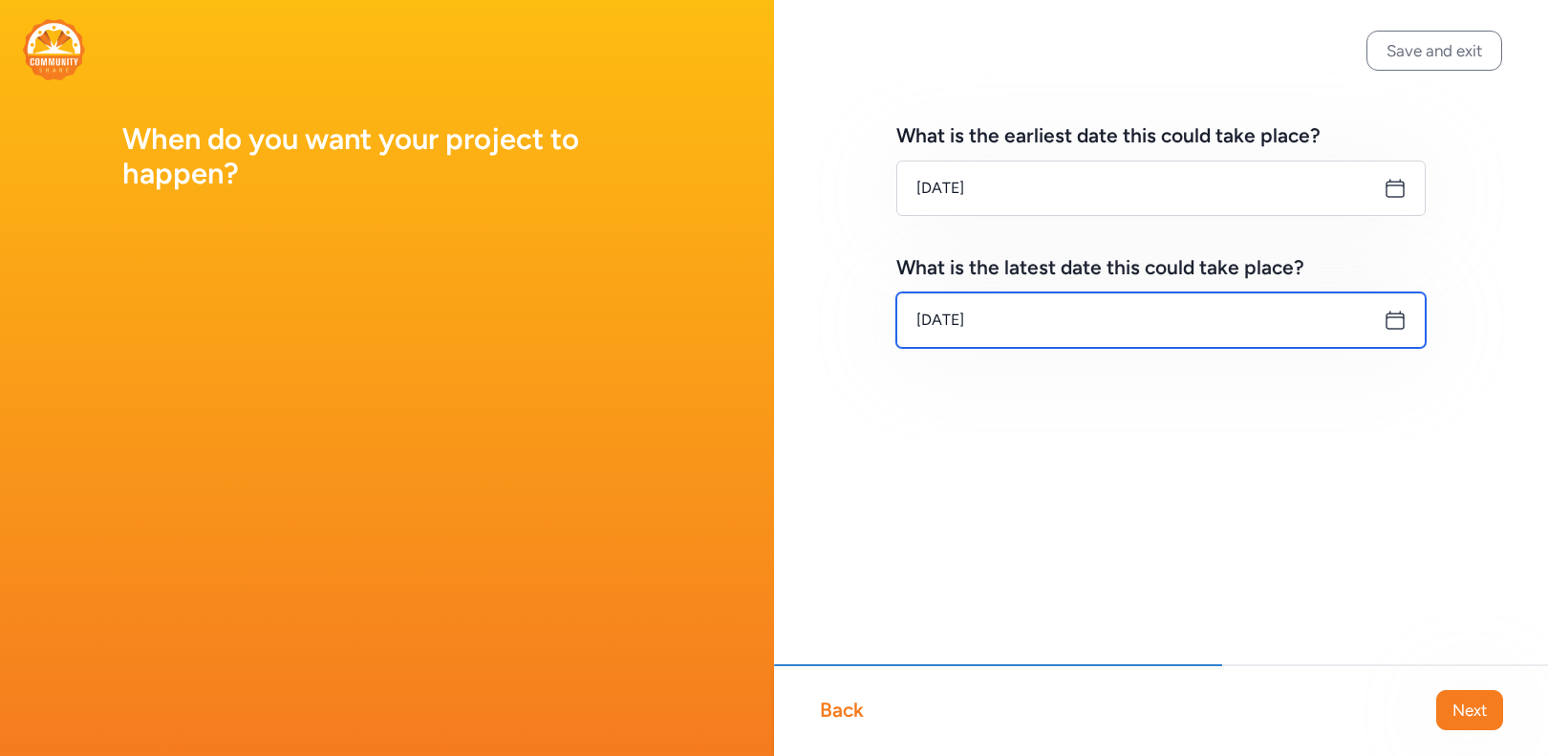
click at [992, 327] on input "[DATE]" at bounding box center [1160, 319] width 529 height 55
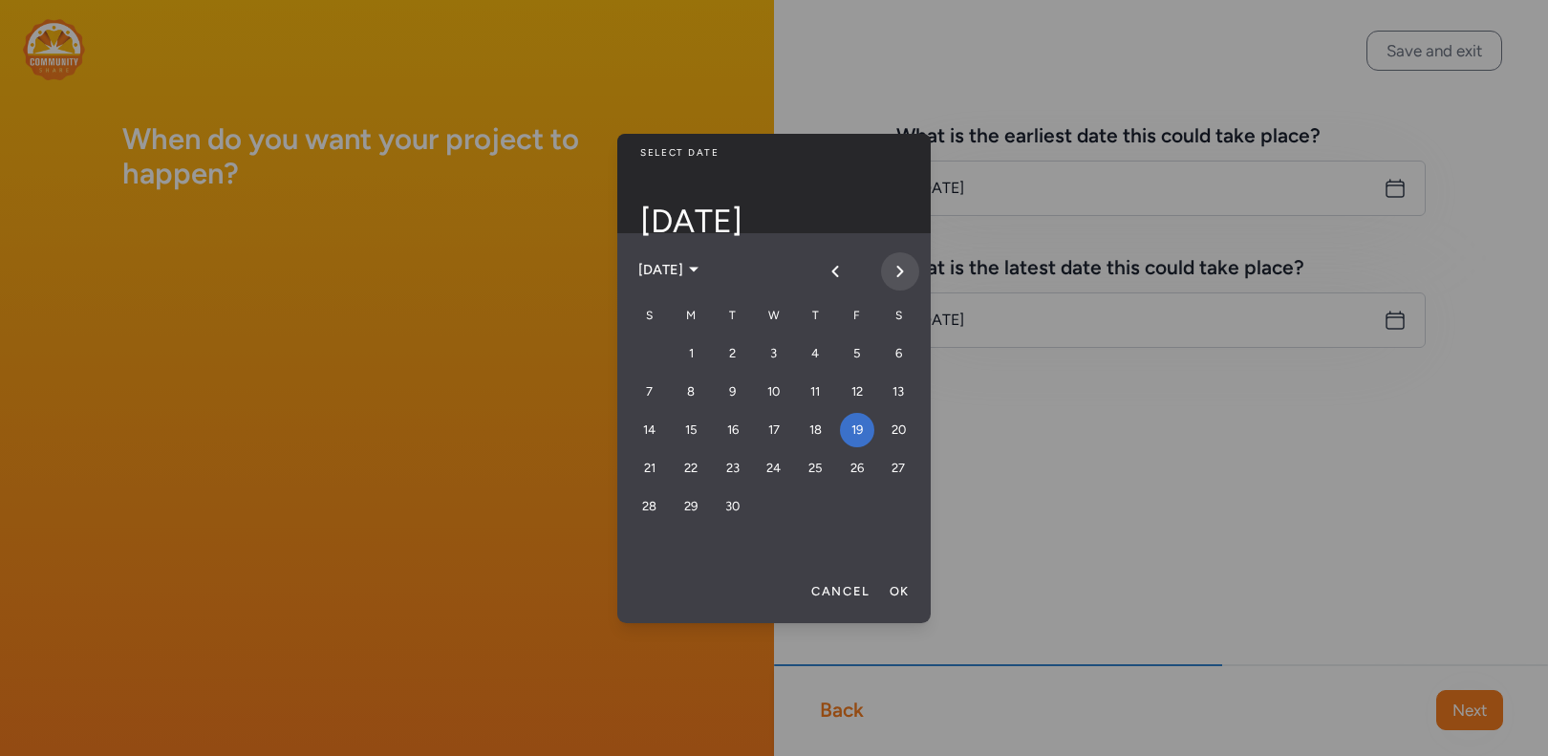
click at [909, 258] on button "Next month" at bounding box center [900, 271] width 38 height 38
click at [860, 394] on div "10" at bounding box center [857, 391] width 34 height 34
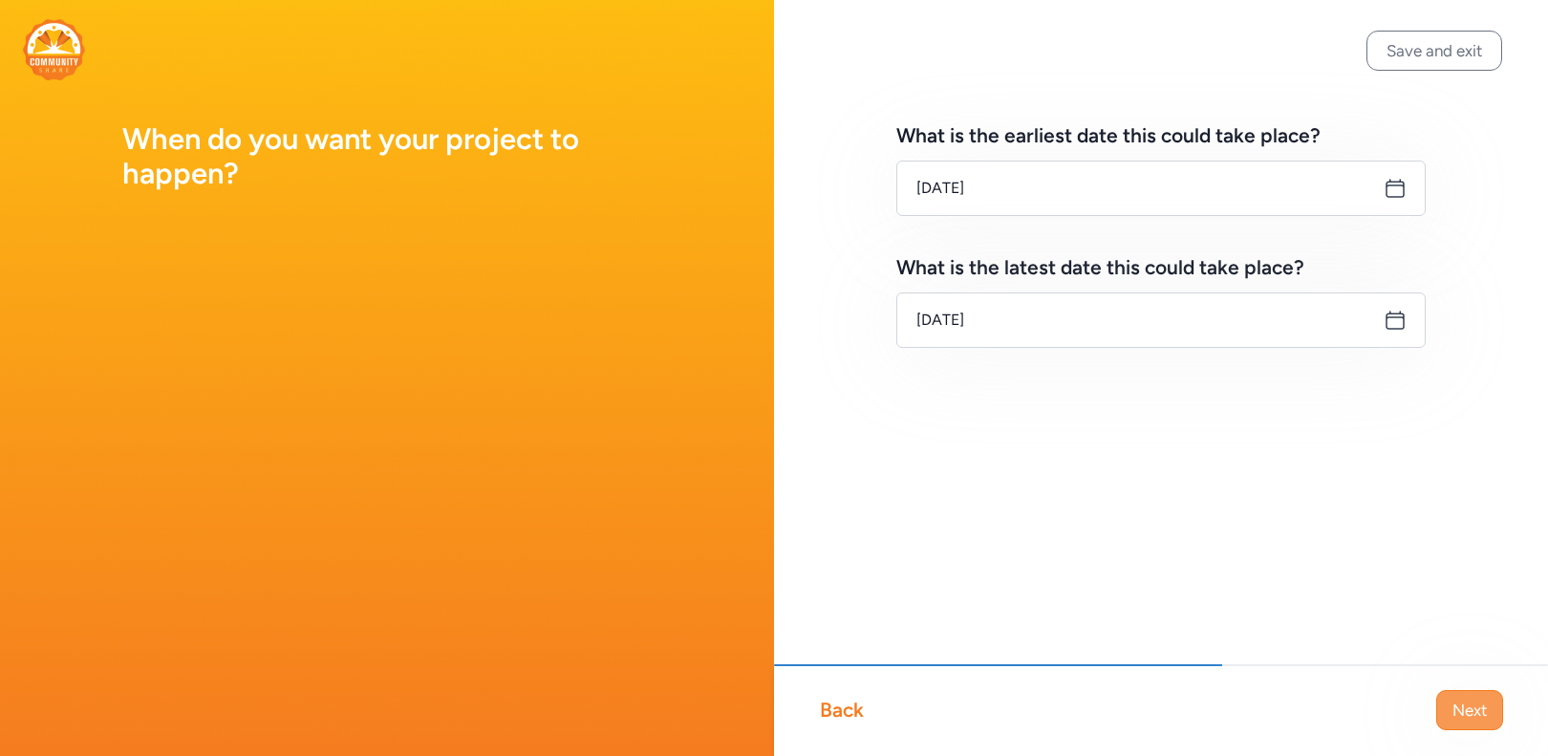
click at [1462, 702] on span "Next" at bounding box center [1469, 709] width 34 height 23
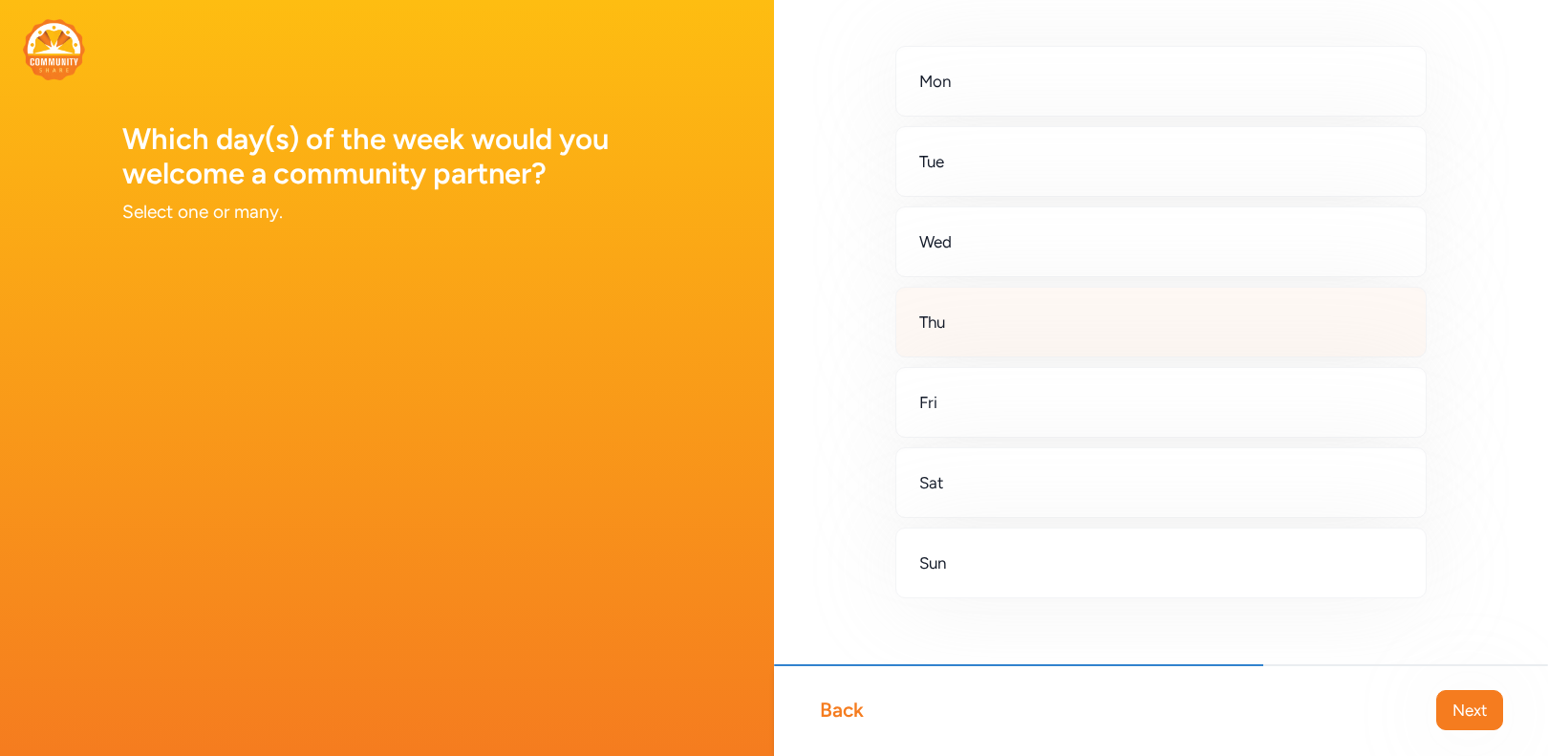
scroll to position [100, 0]
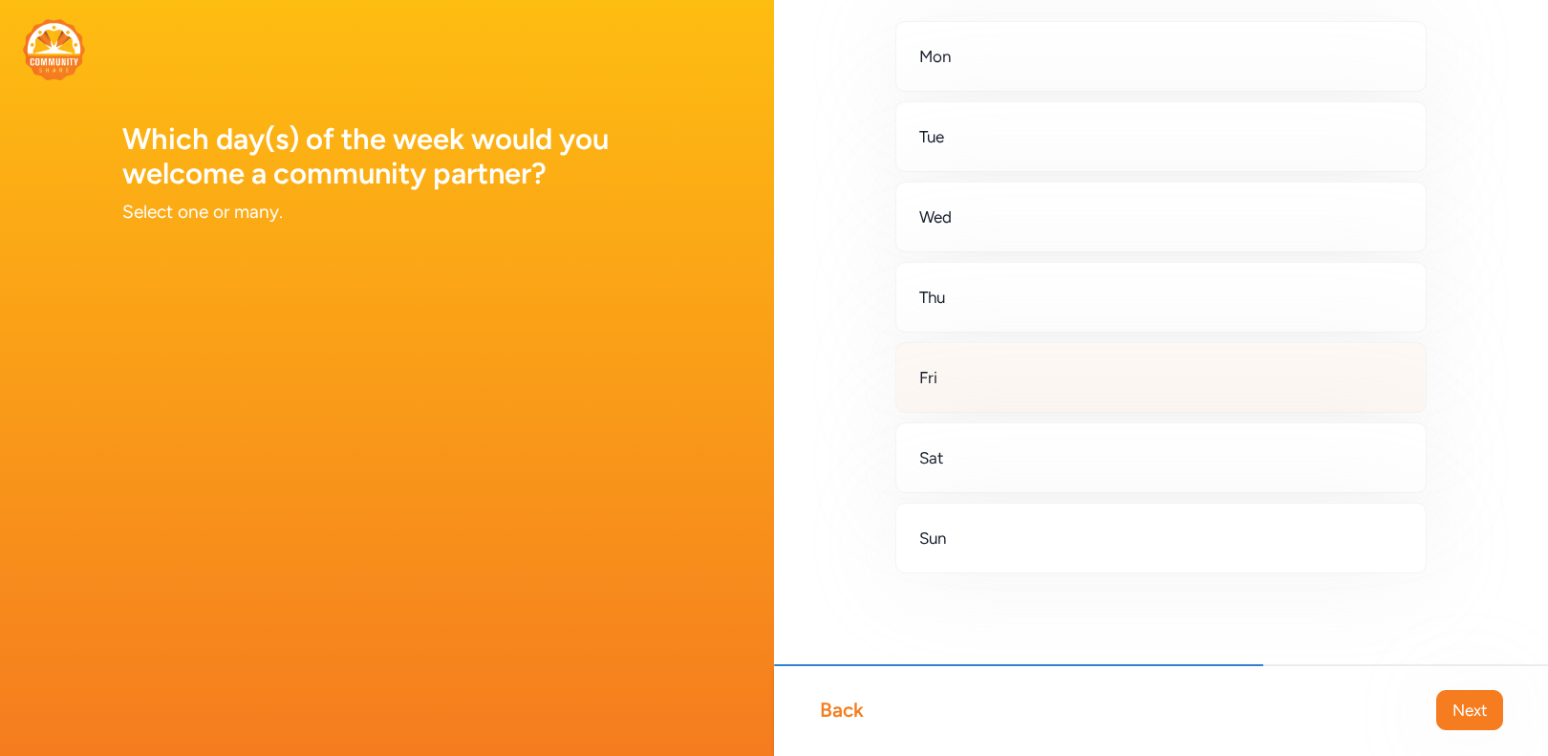
click at [1021, 367] on div "Fri" at bounding box center [1160, 377] width 531 height 71
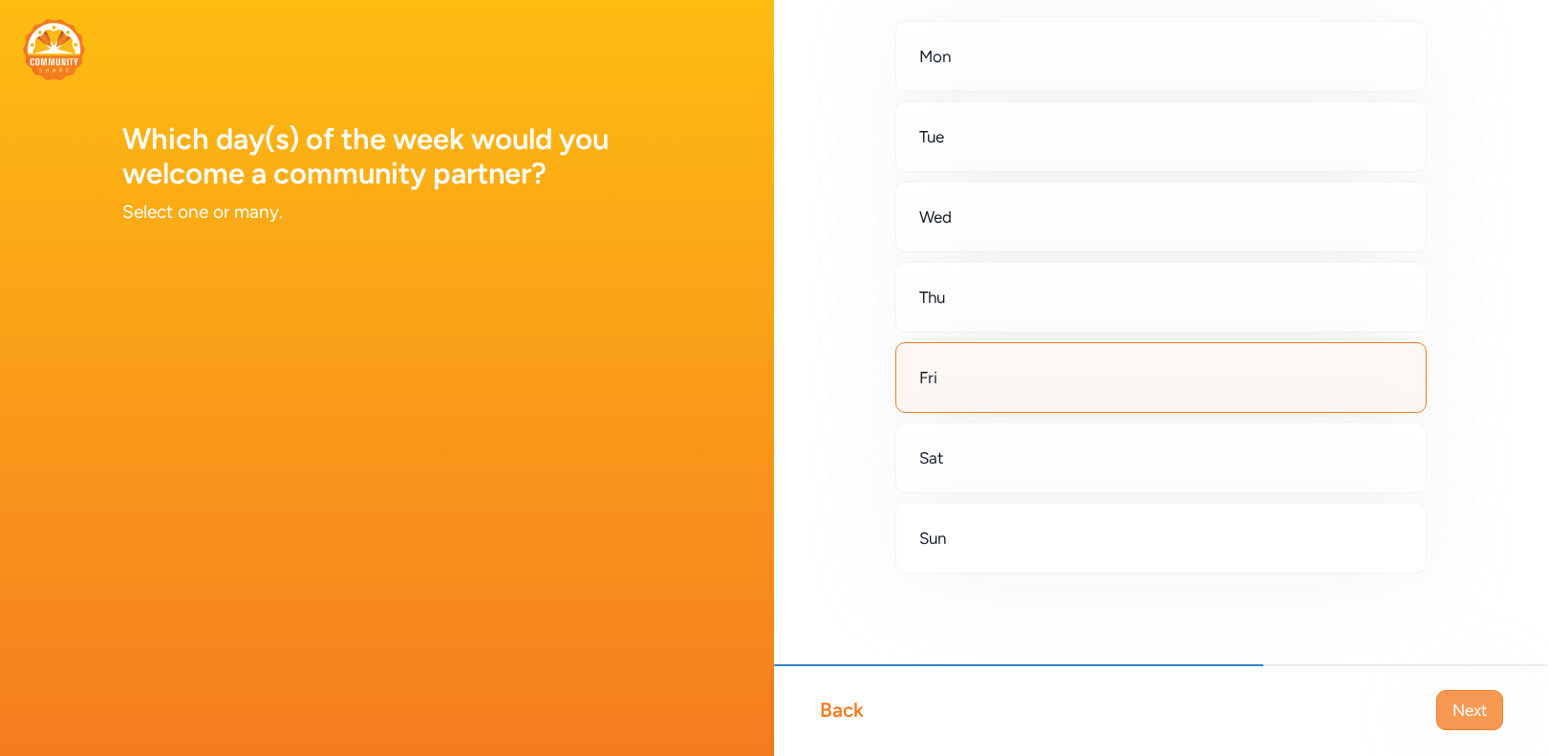
click at [1445, 708] on button "Next" at bounding box center [1469, 710] width 67 height 40
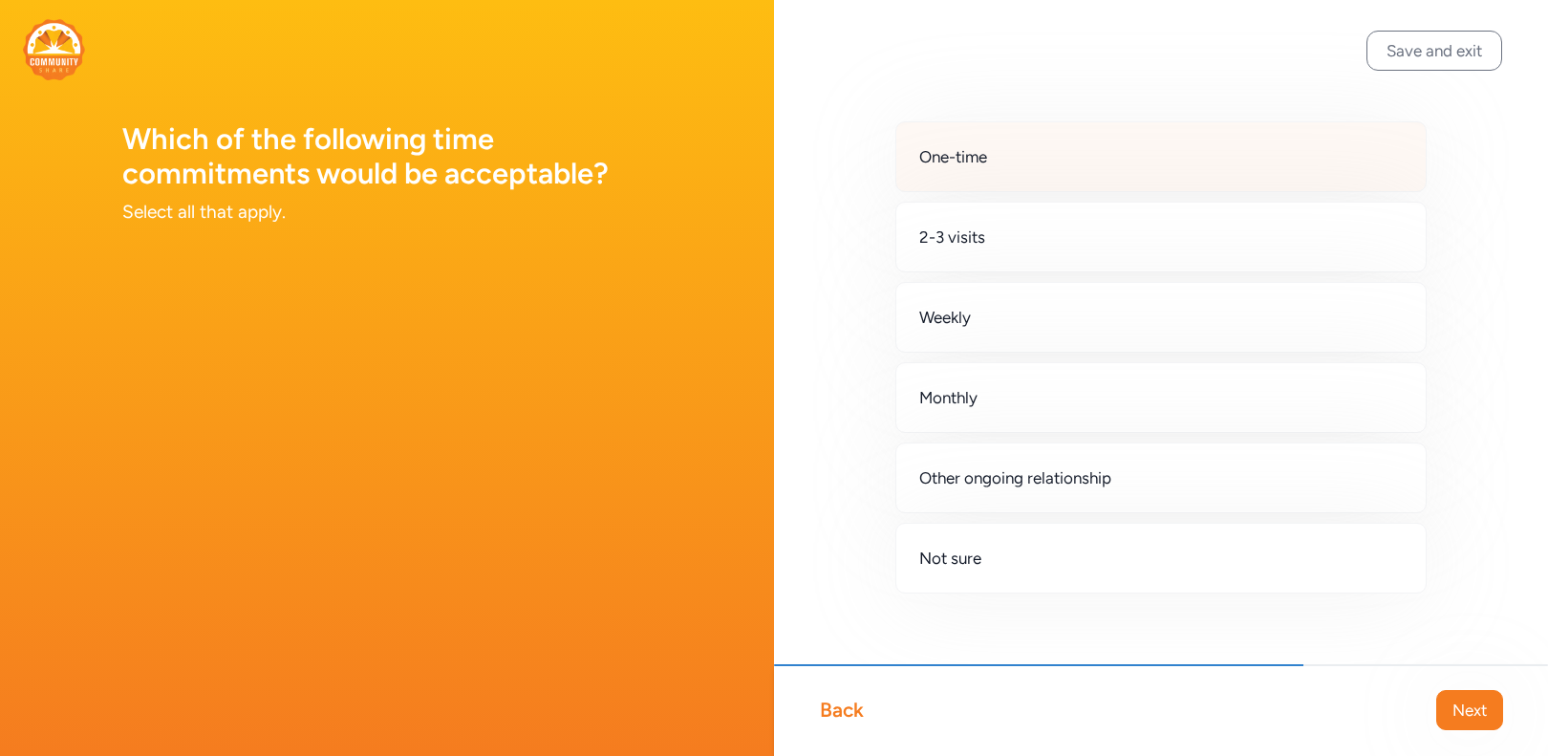
click at [1067, 156] on div "One-time" at bounding box center [1160, 156] width 531 height 71
click at [1465, 729] on button "Next" at bounding box center [1469, 710] width 67 height 40
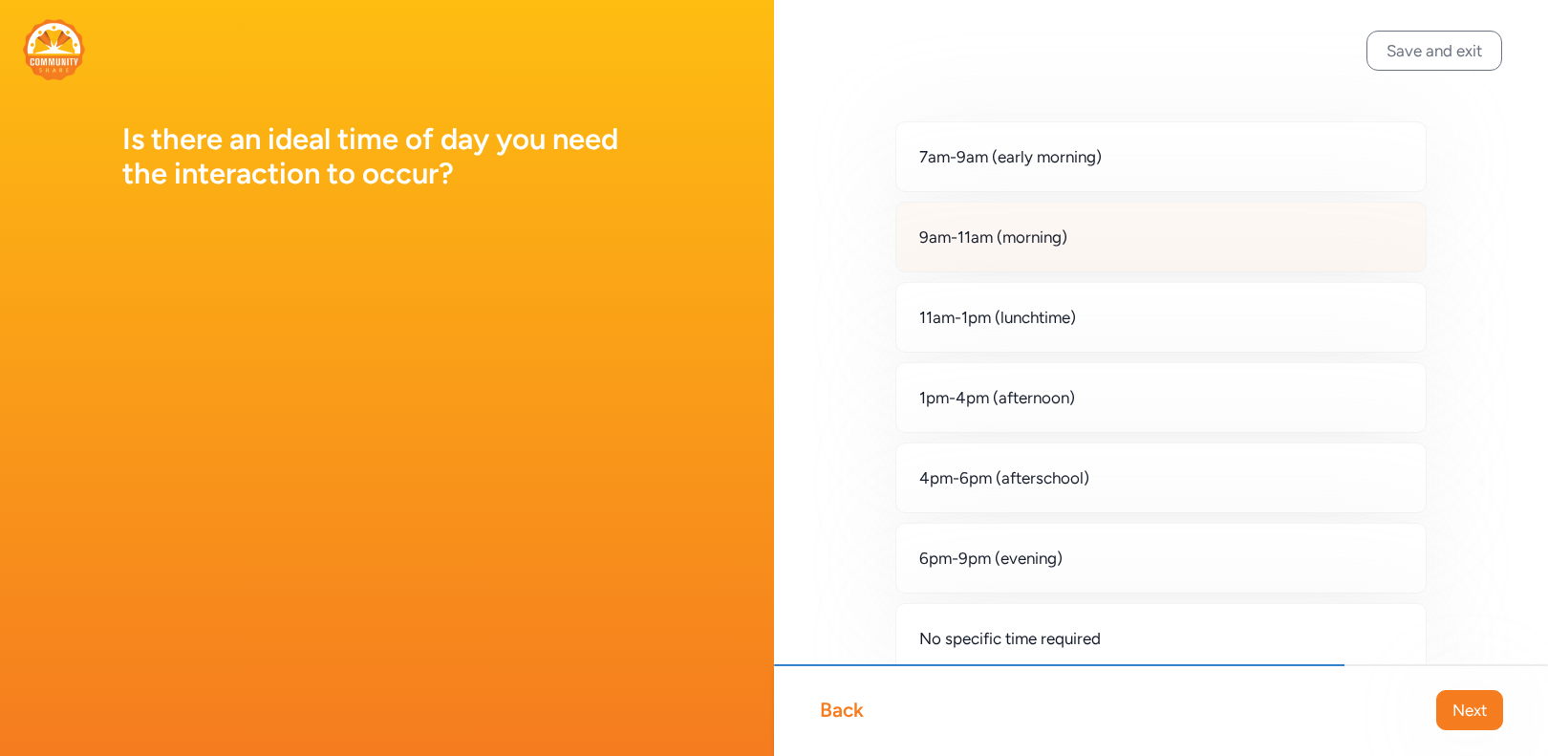
click at [1027, 242] on span "9am-11am (morning)" at bounding box center [993, 236] width 148 height 23
click at [1456, 703] on span "Next" at bounding box center [1469, 709] width 34 height 23
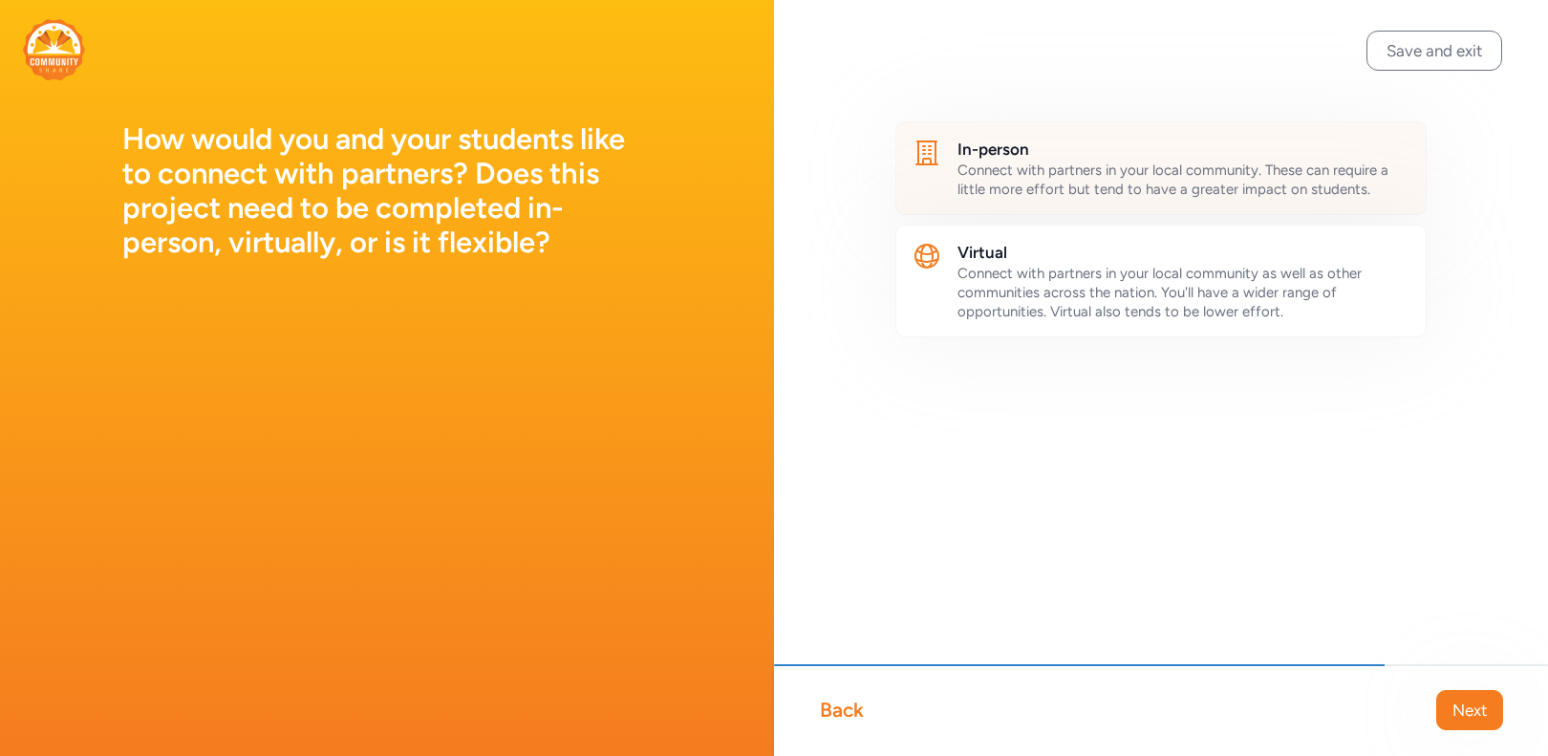
click at [1040, 175] on span "Connect with partners in your local community. These can require a little more …" at bounding box center [1172, 179] width 431 height 36
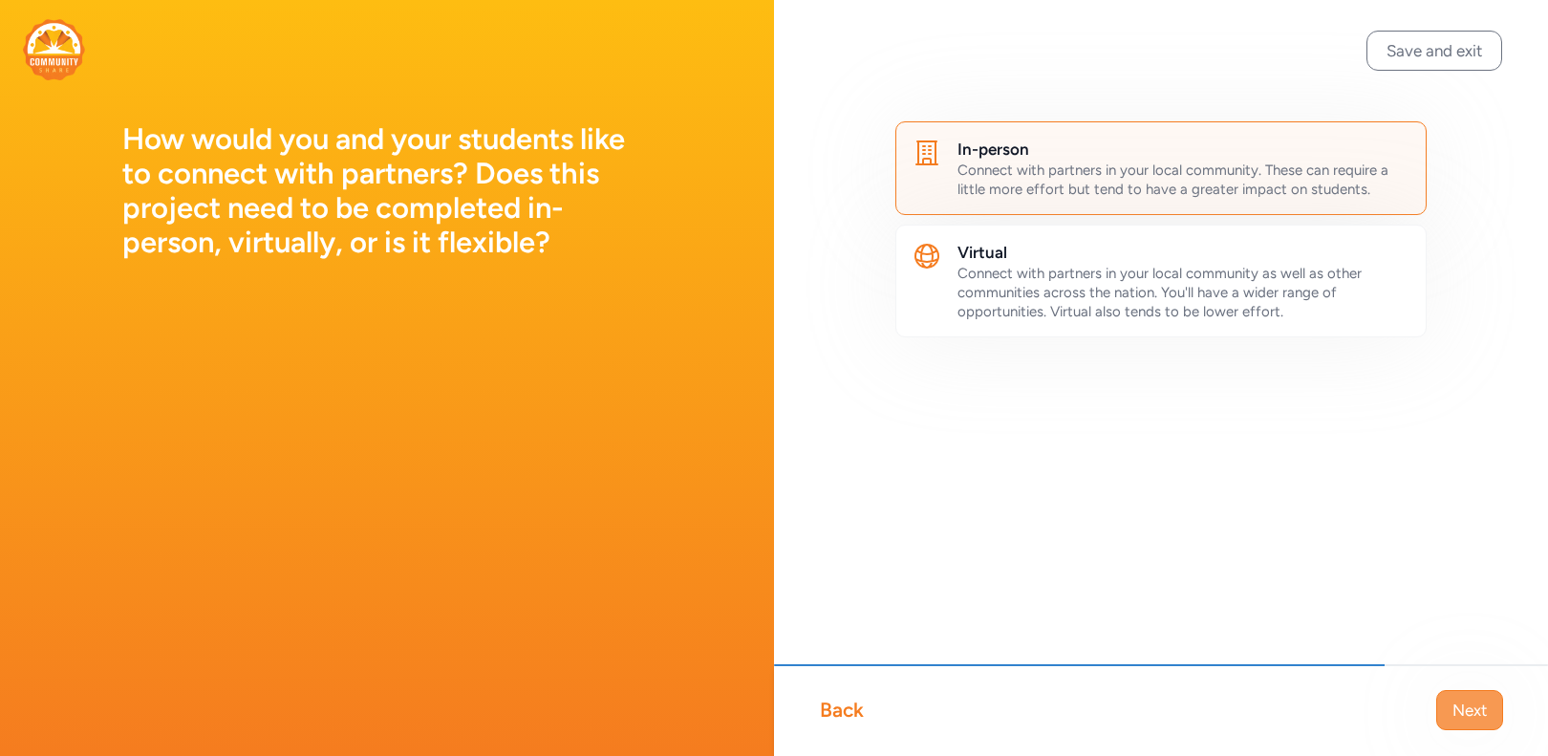
click at [1473, 720] on span "Next" at bounding box center [1469, 709] width 34 height 23
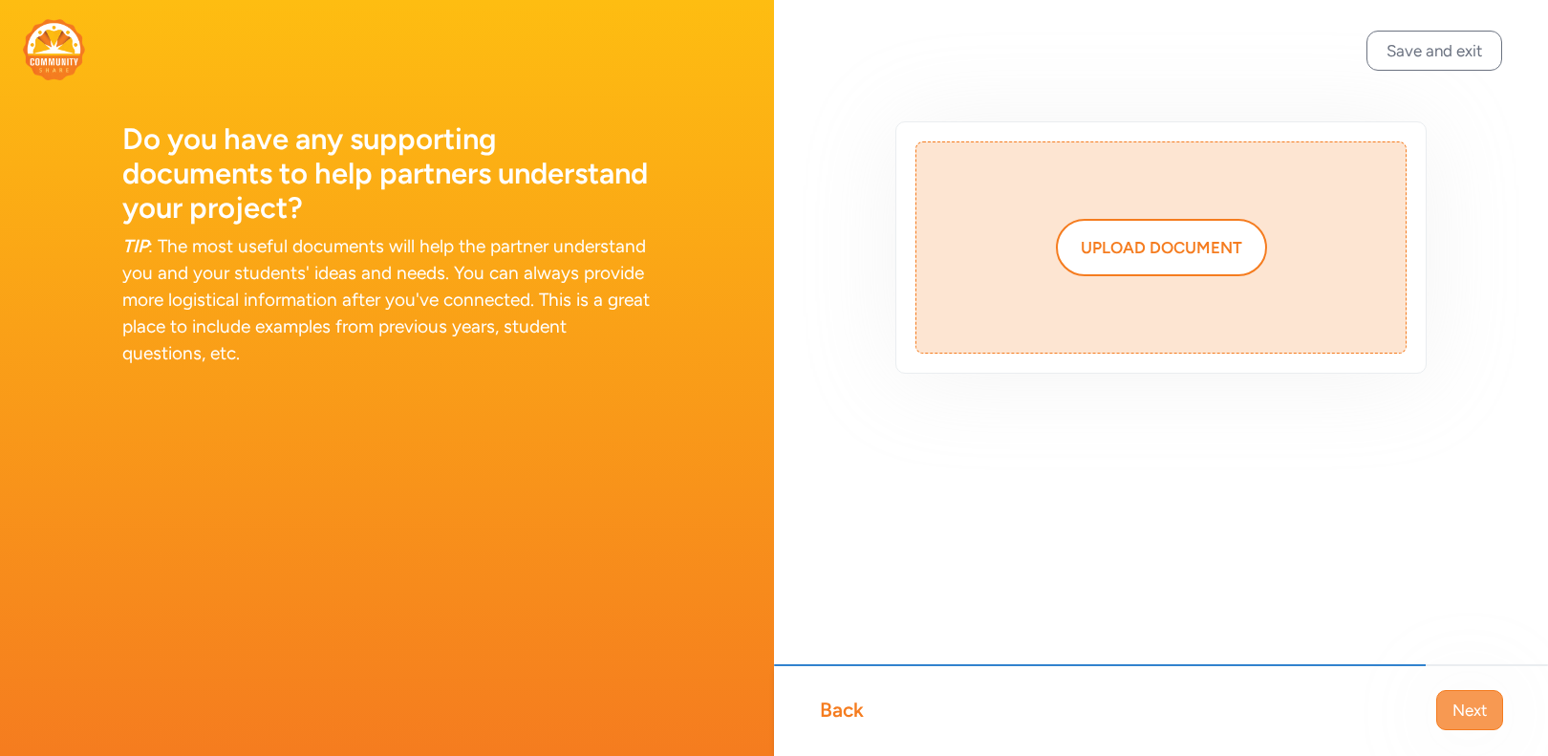
click at [1458, 718] on span "Next" at bounding box center [1469, 709] width 34 height 23
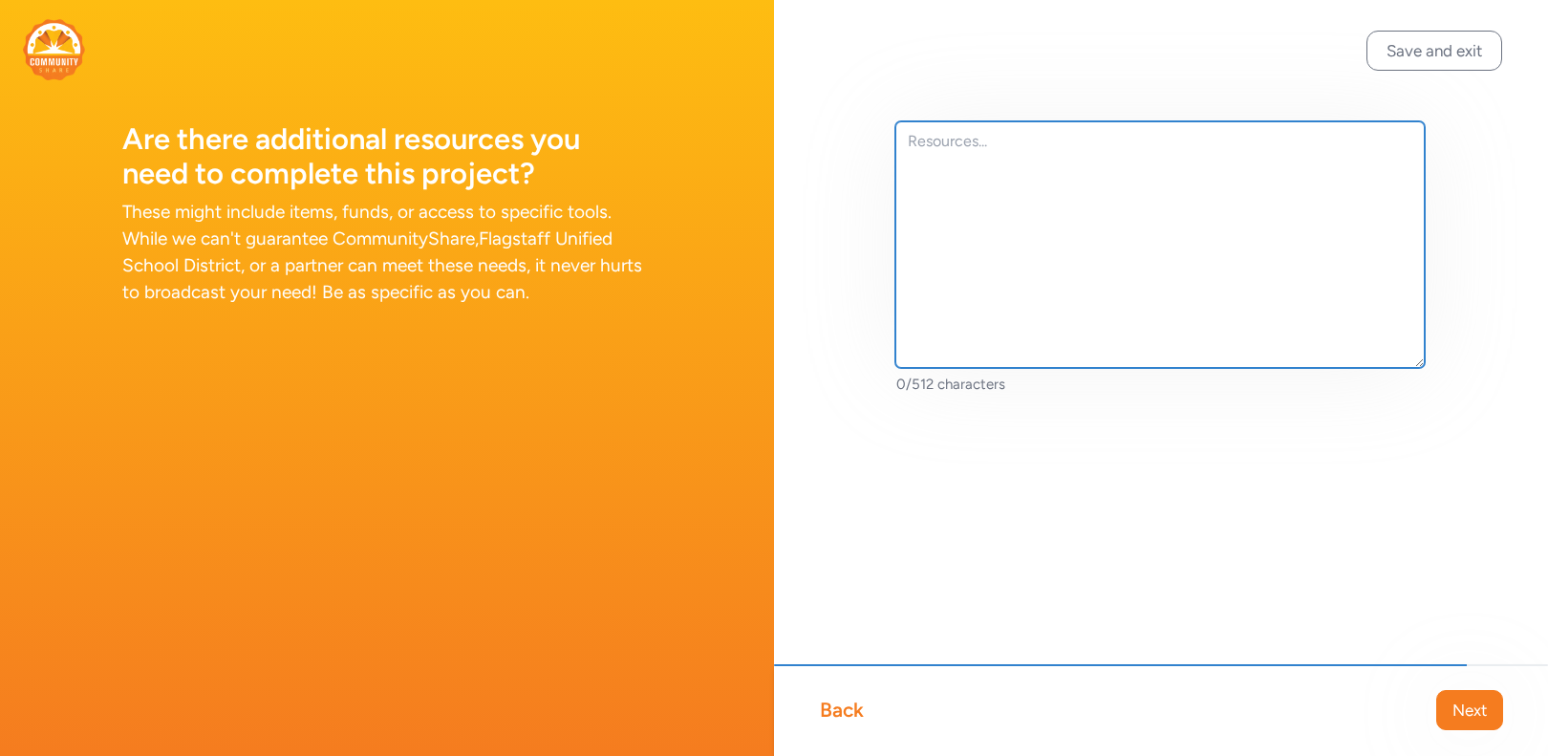
click at [1092, 228] on textarea at bounding box center [1159, 244] width 529 height 246
type textarea "D"
paste textarea "DJI [PERSON_NAME]"
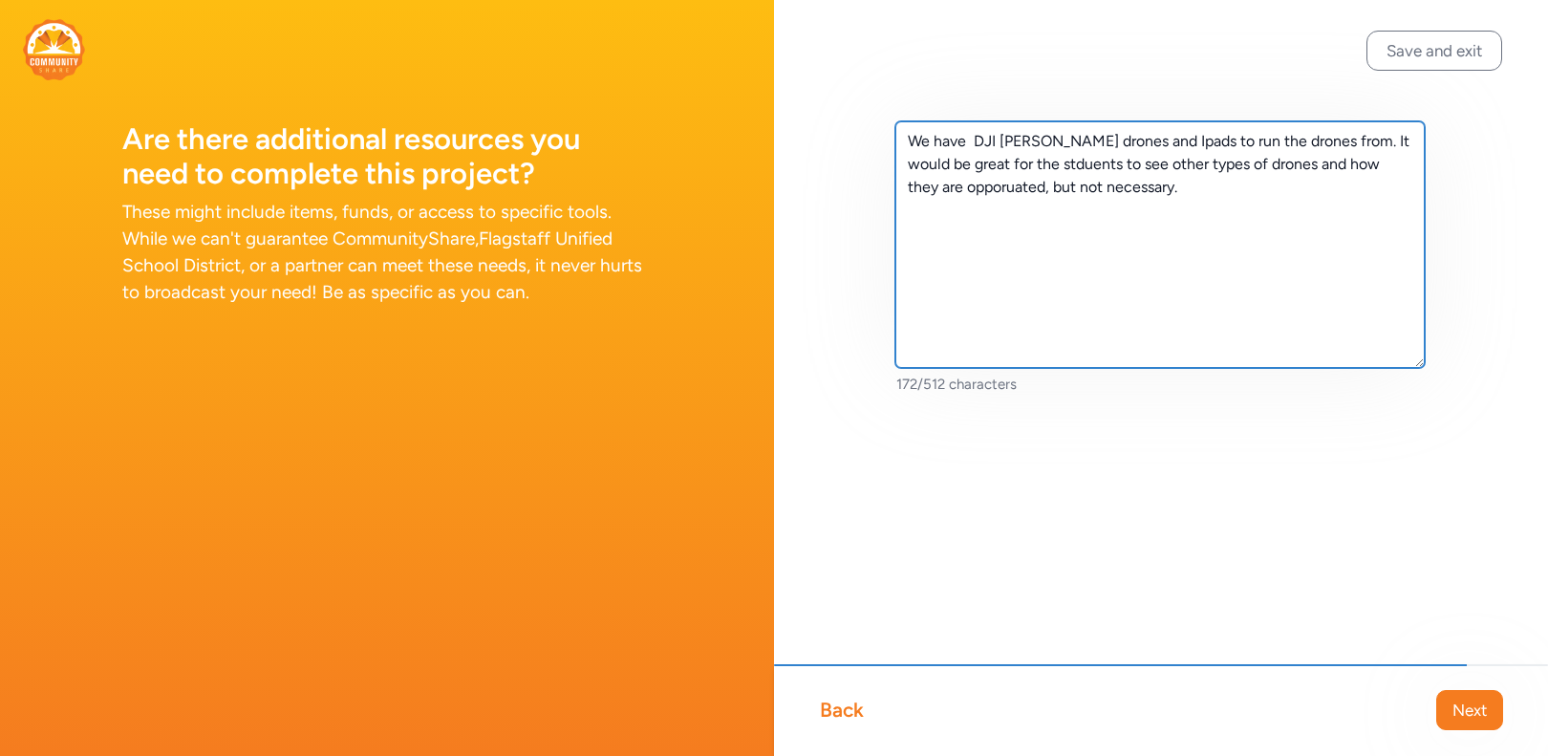
click at [1129, 141] on textarea "We have DJI [PERSON_NAME] drones and Ipads to run the drones from. It would be …" at bounding box center [1159, 244] width 529 height 246
click at [1119, 147] on textarea "We have DJI [PERSON_NAME] drones and Ipads to run the drones from. It would be …" at bounding box center [1159, 244] width 529 height 246
click at [993, 173] on textarea "We have DJI [PERSON_NAME] drones and I pads to run the drones from. It would be…" at bounding box center [1159, 244] width 529 height 246
click at [1002, 164] on textarea "We have DJI [PERSON_NAME] drones and I pads to run the drones from. It would be…" at bounding box center [1159, 244] width 529 height 246
click at [963, 190] on textarea "We have DJI [PERSON_NAME] drones and I pads to run the drones from. It would be…" at bounding box center [1159, 244] width 529 height 246
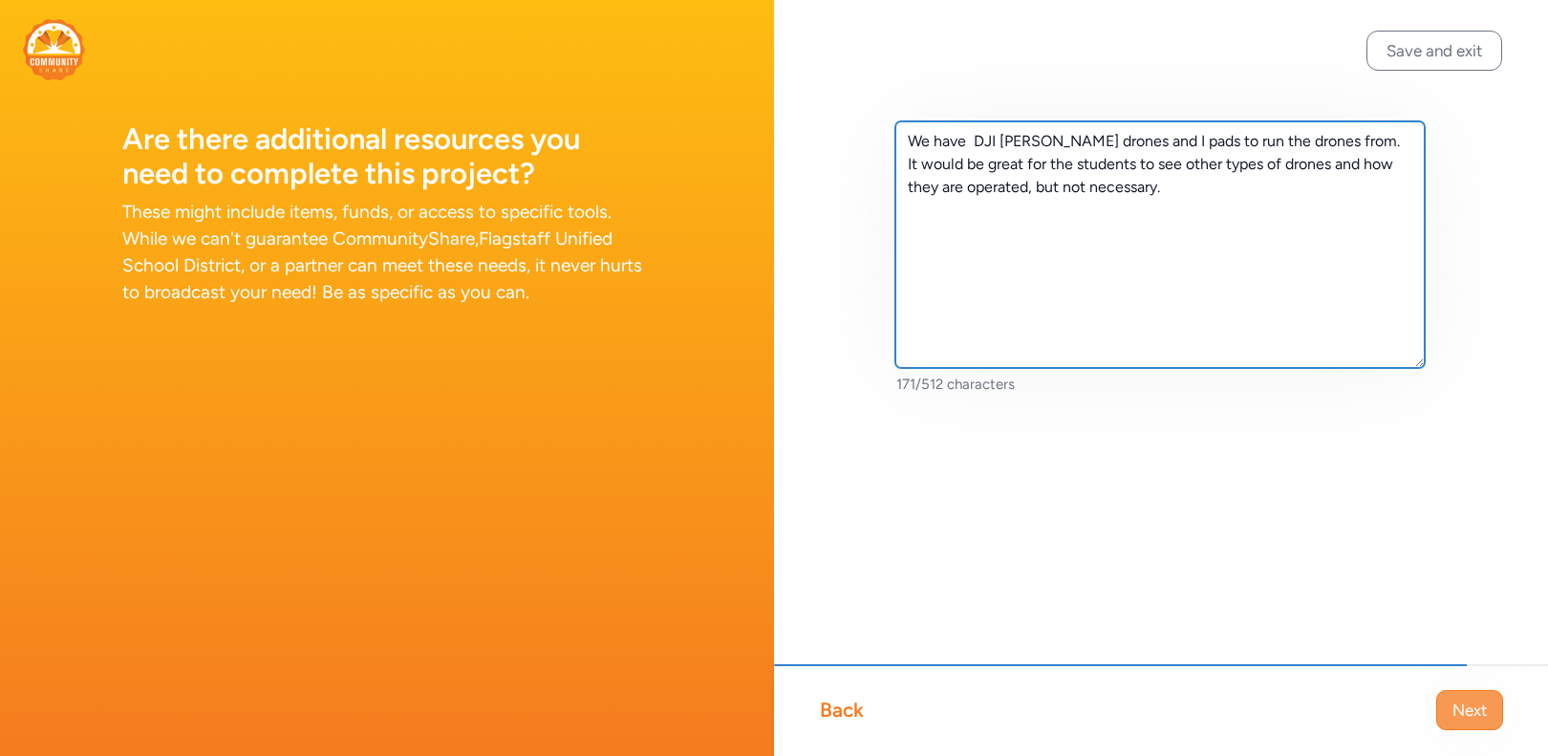
type textarea "We have DJI [PERSON_NAME] drones and I pads to run the drones from. It would be…"
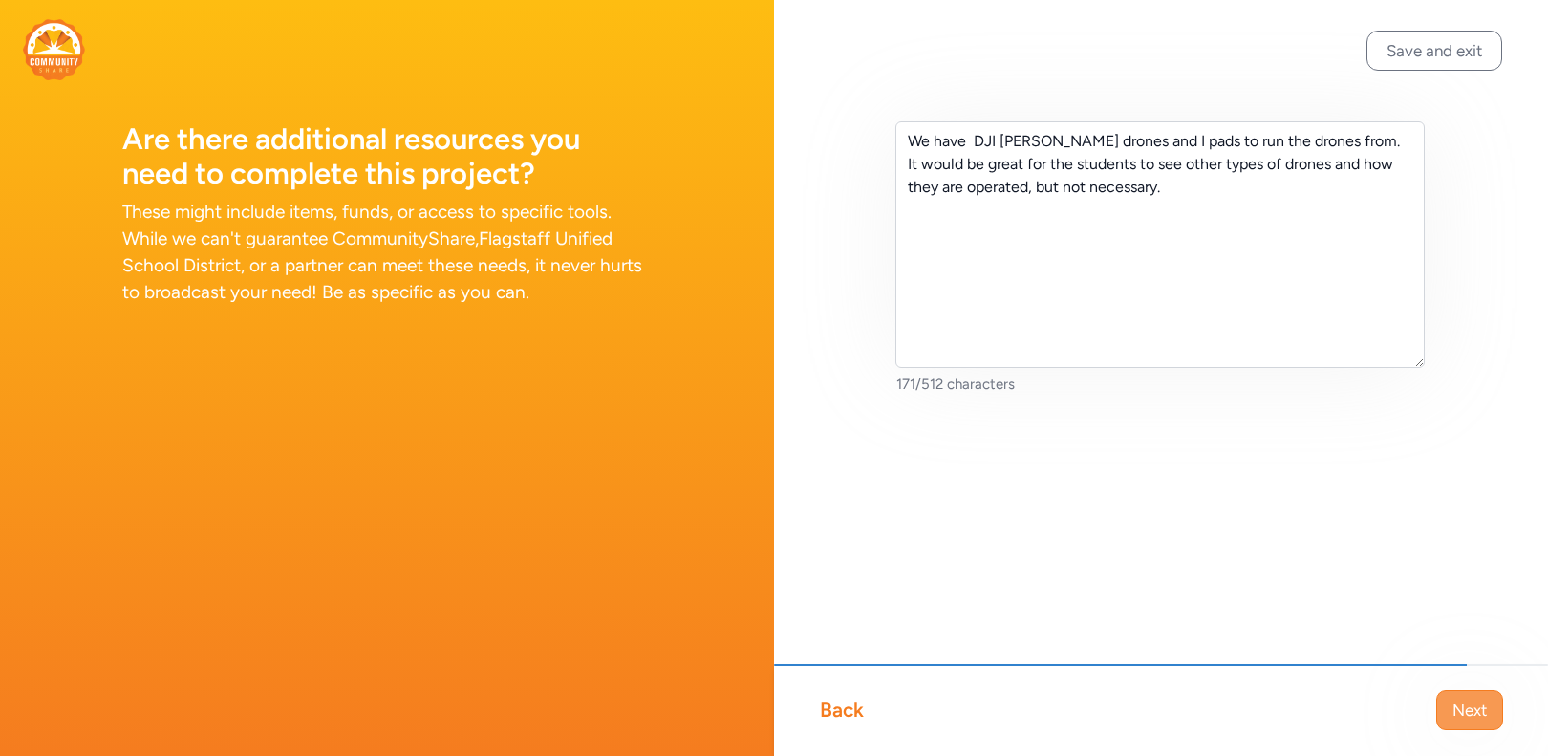
click at [1480, 698] on span "Next" at bounding box center [1469, 709] width 34 height 23
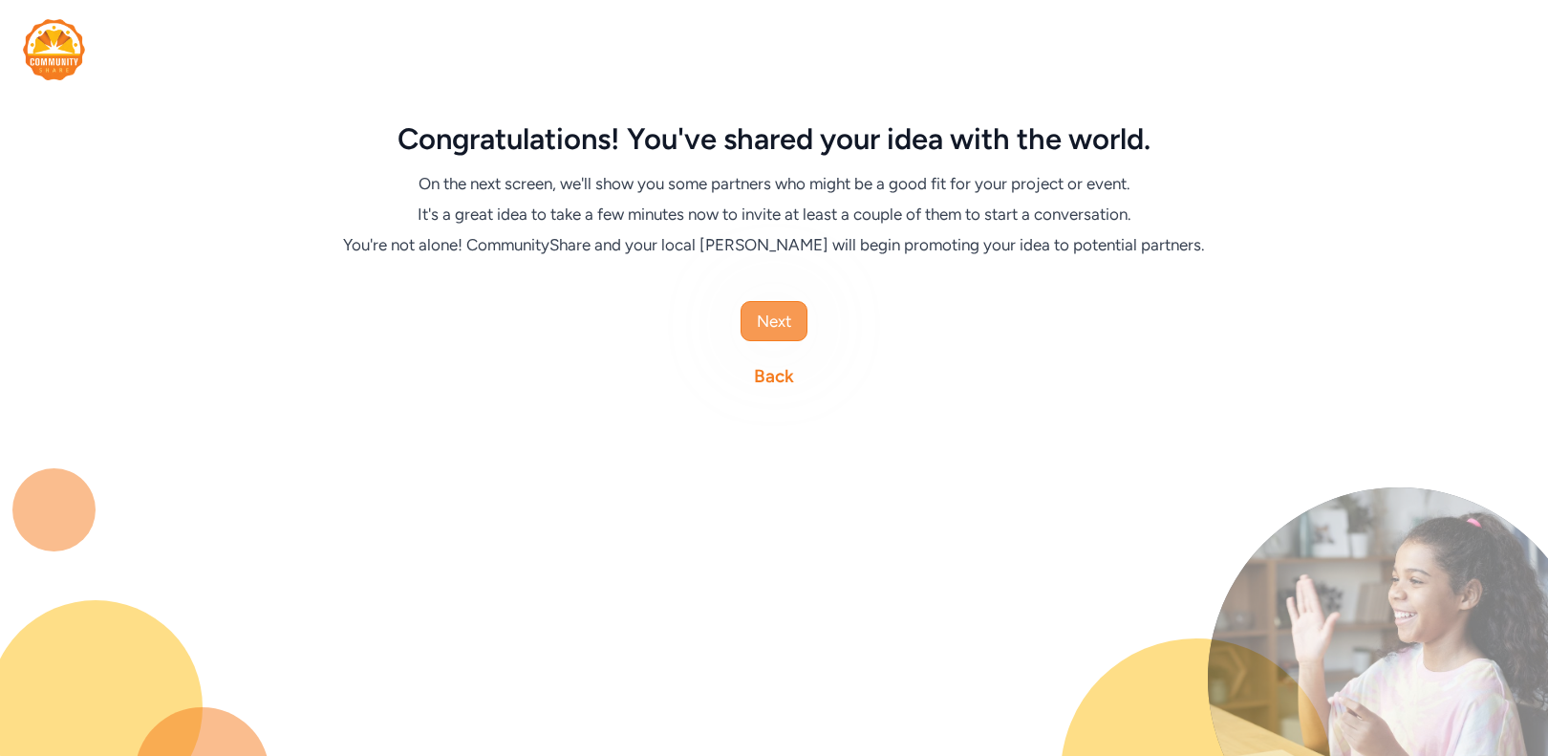
click at [786, 317] on span "Next" at bounding box center [774, 321] width 34 height 23
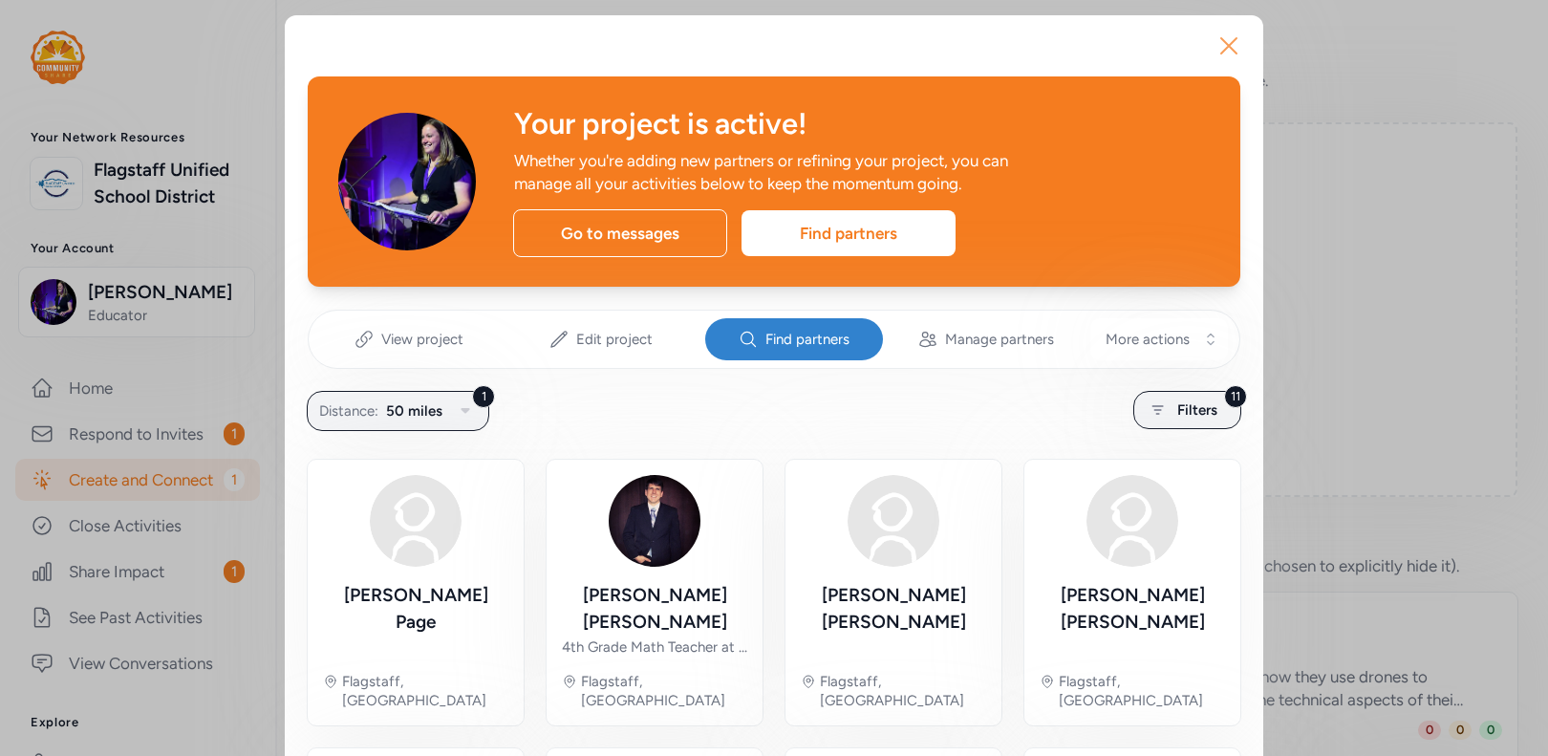
click at [1221, 51] on icon "button" at bounding box center [1228, 46] width 31 height 31
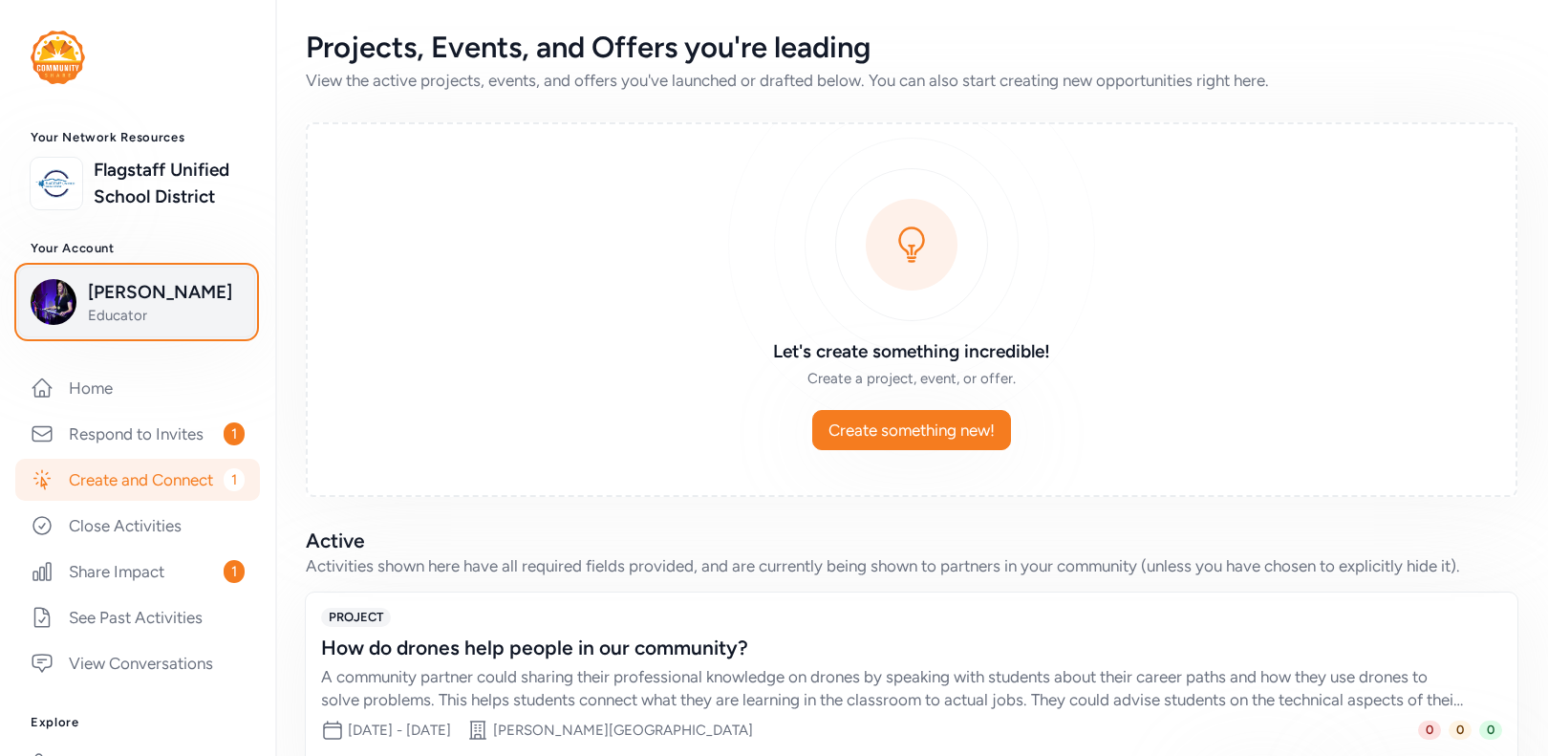
click at [117, 305] on span "[PERSON_NAME]" at bounding box center [165, 292] width 155 height 27
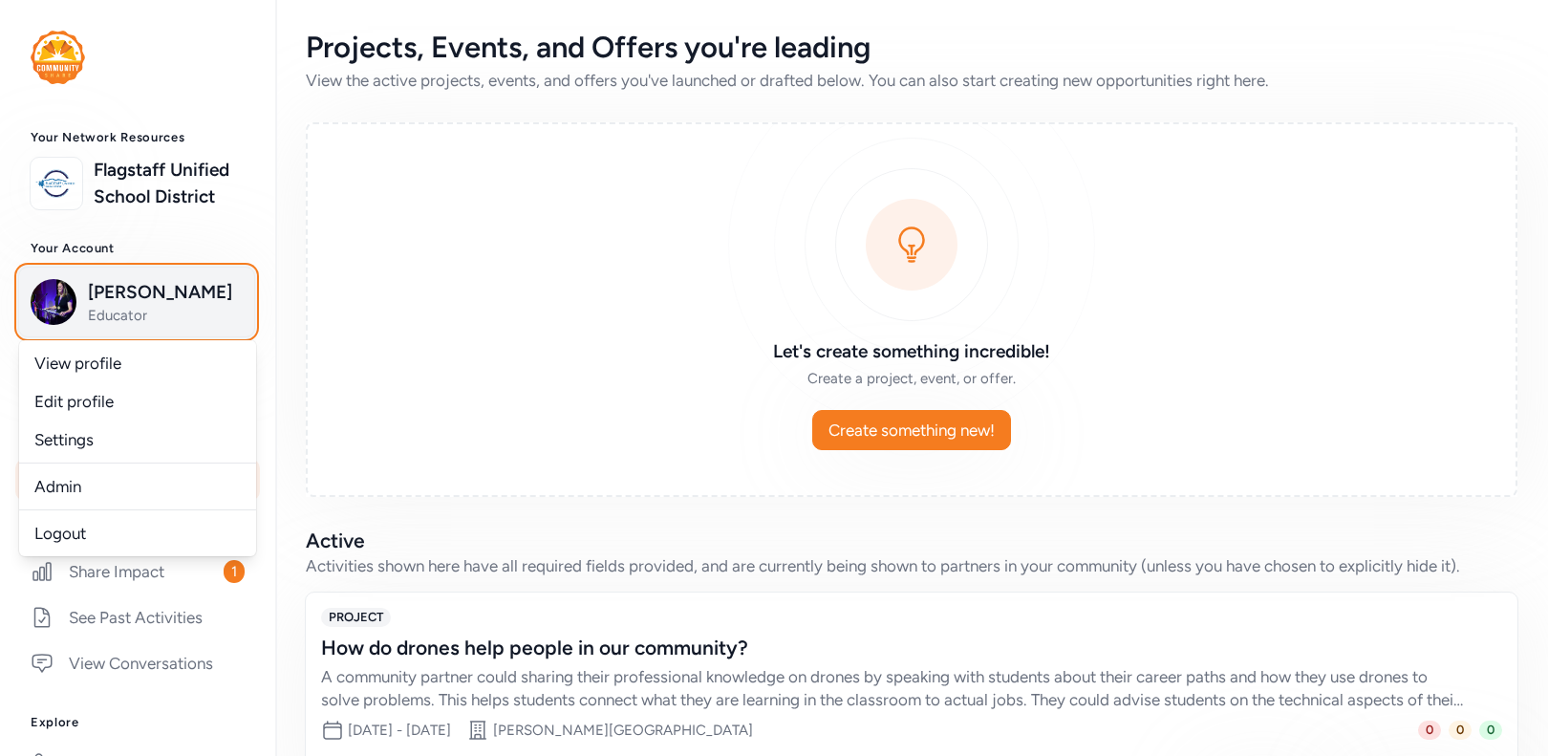
click at [62, 316] on img "button" at bounding box center [54, 302] width 46 height 46
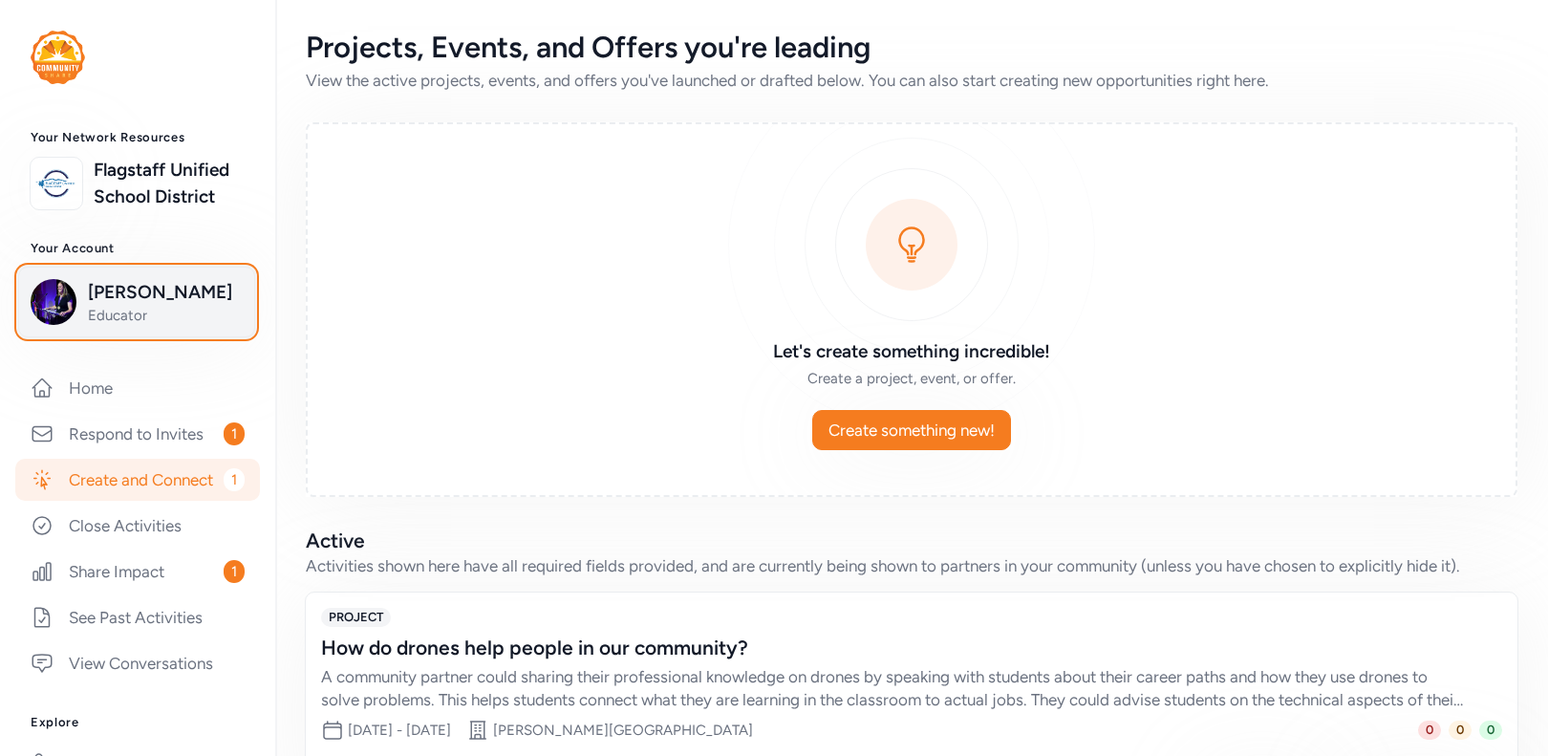
click at [129, 325] on span "Educator" at bounding box center [165, 315] width 155 height 19
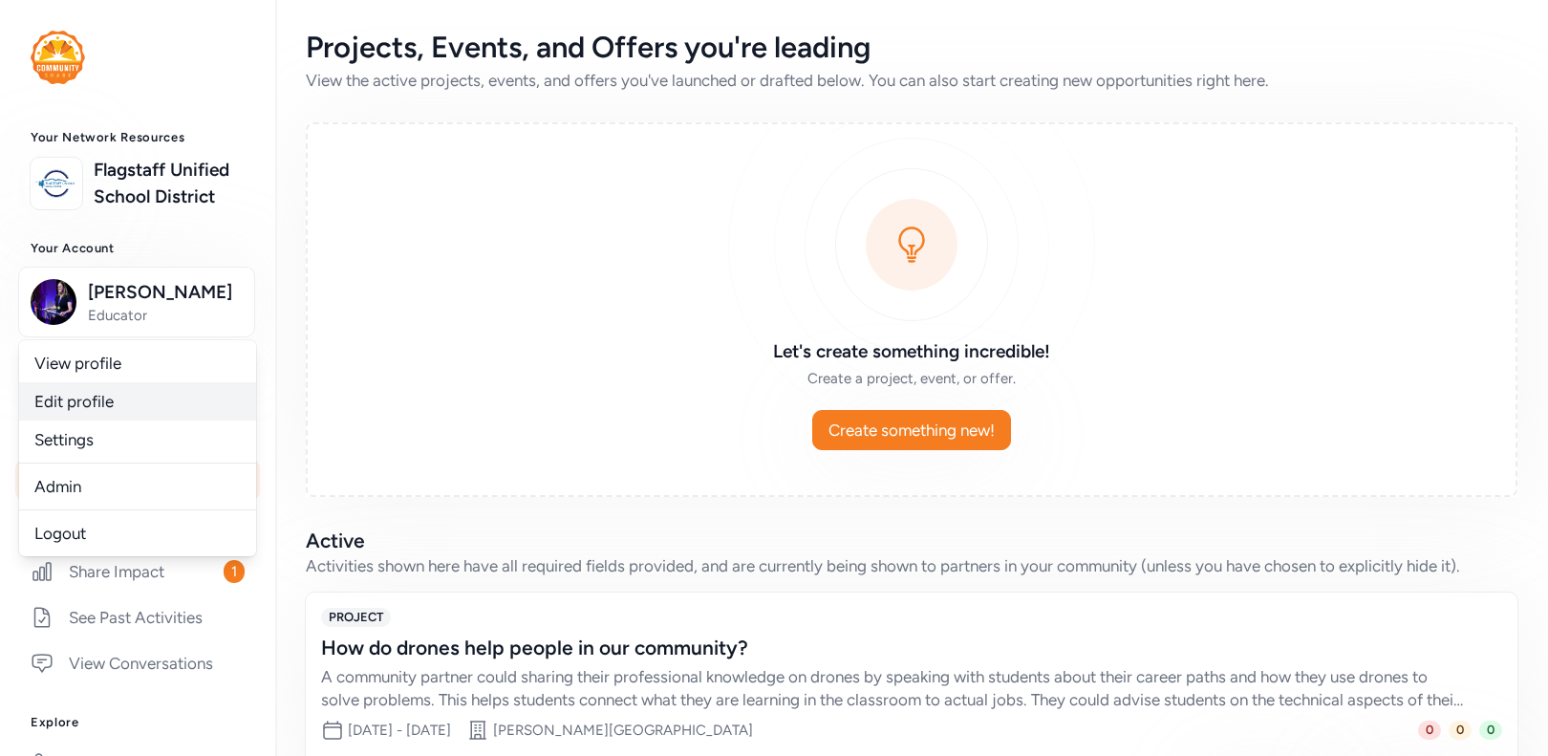
click at [139, 420] on link "Edit profile" at bounding box center [137, 401] width 237 height 38
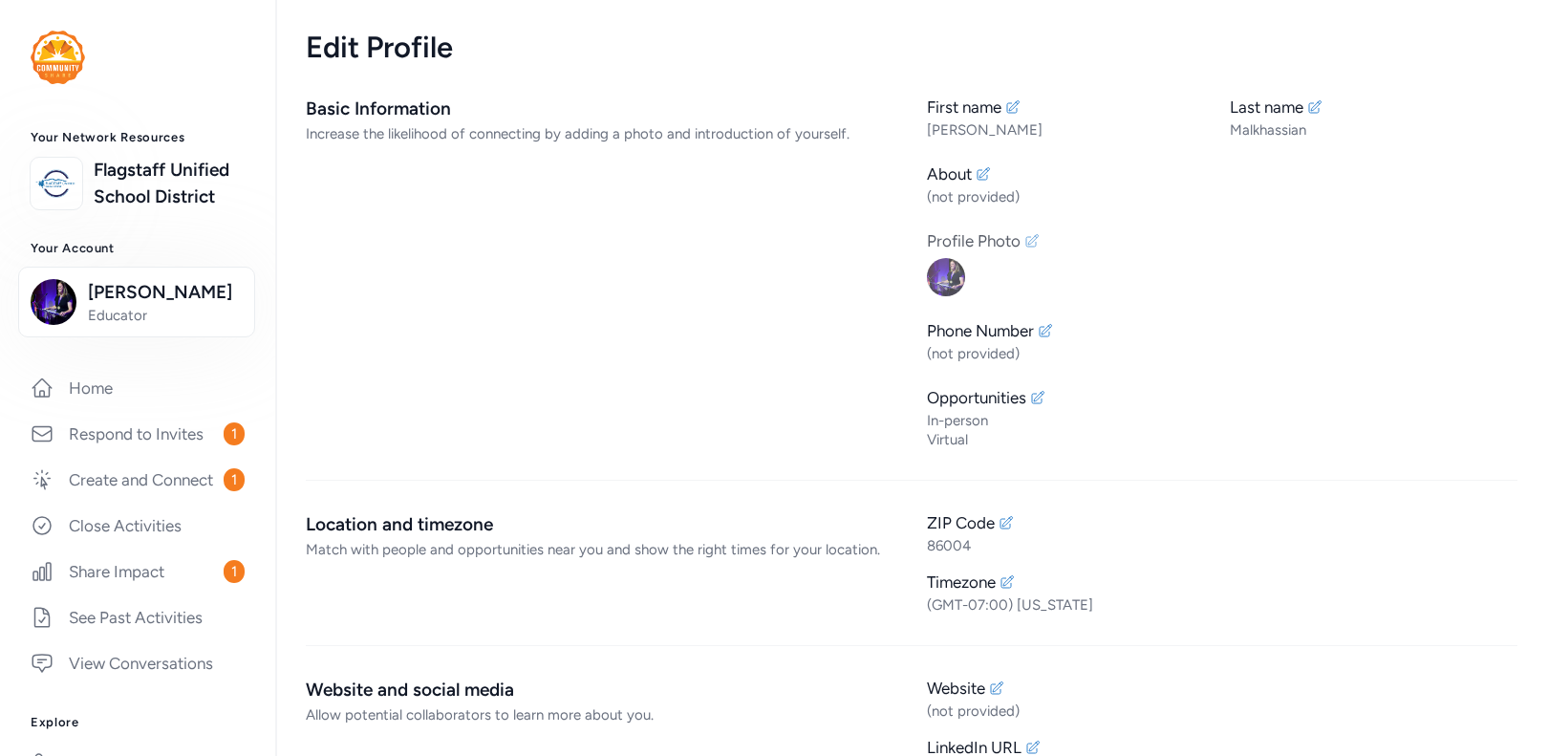
click at [1027, 245] on icon at bounding box center [1031, 240] width 15 height 15
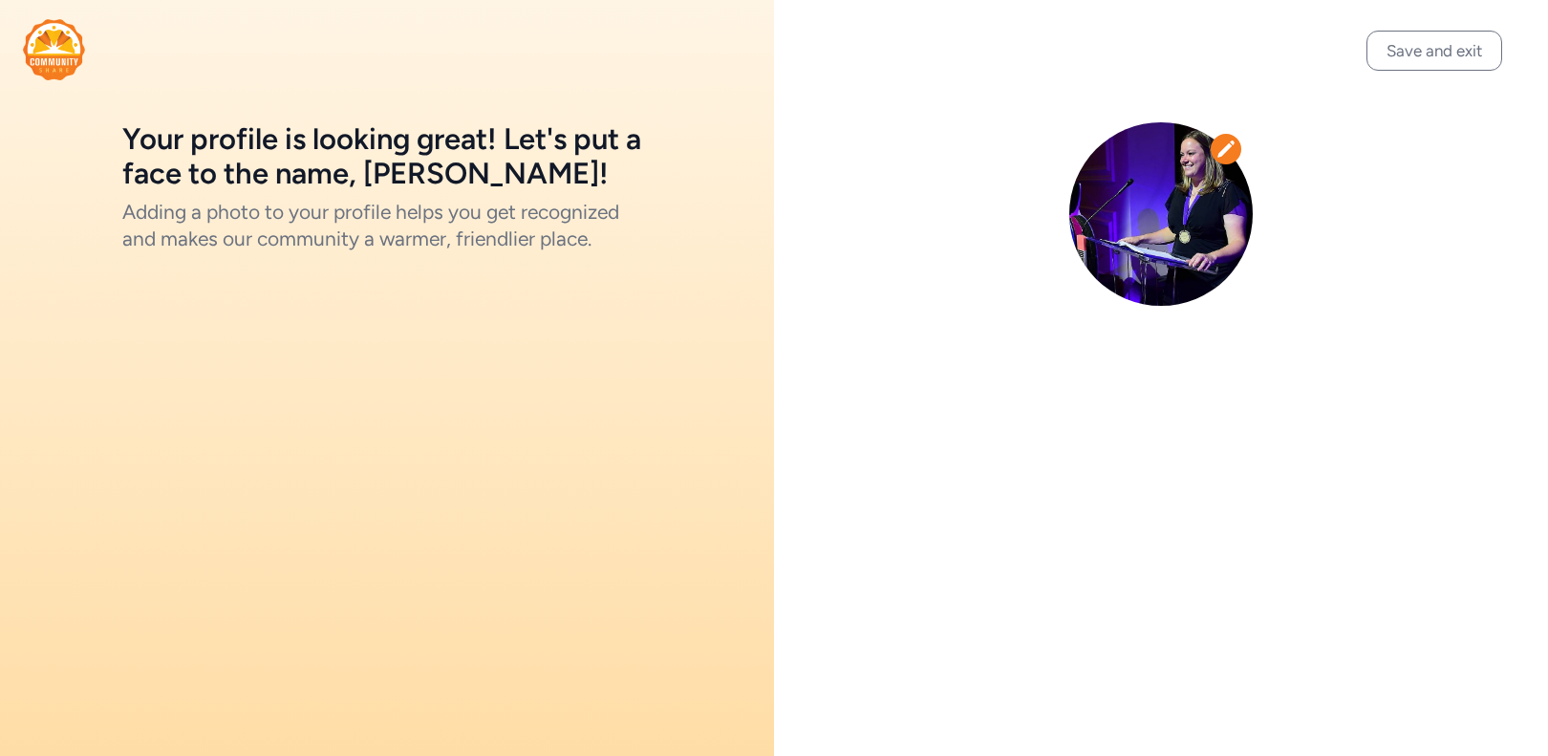
click at [1221, 152] on icon at bounding box center [1225, 148] width 17 height 16
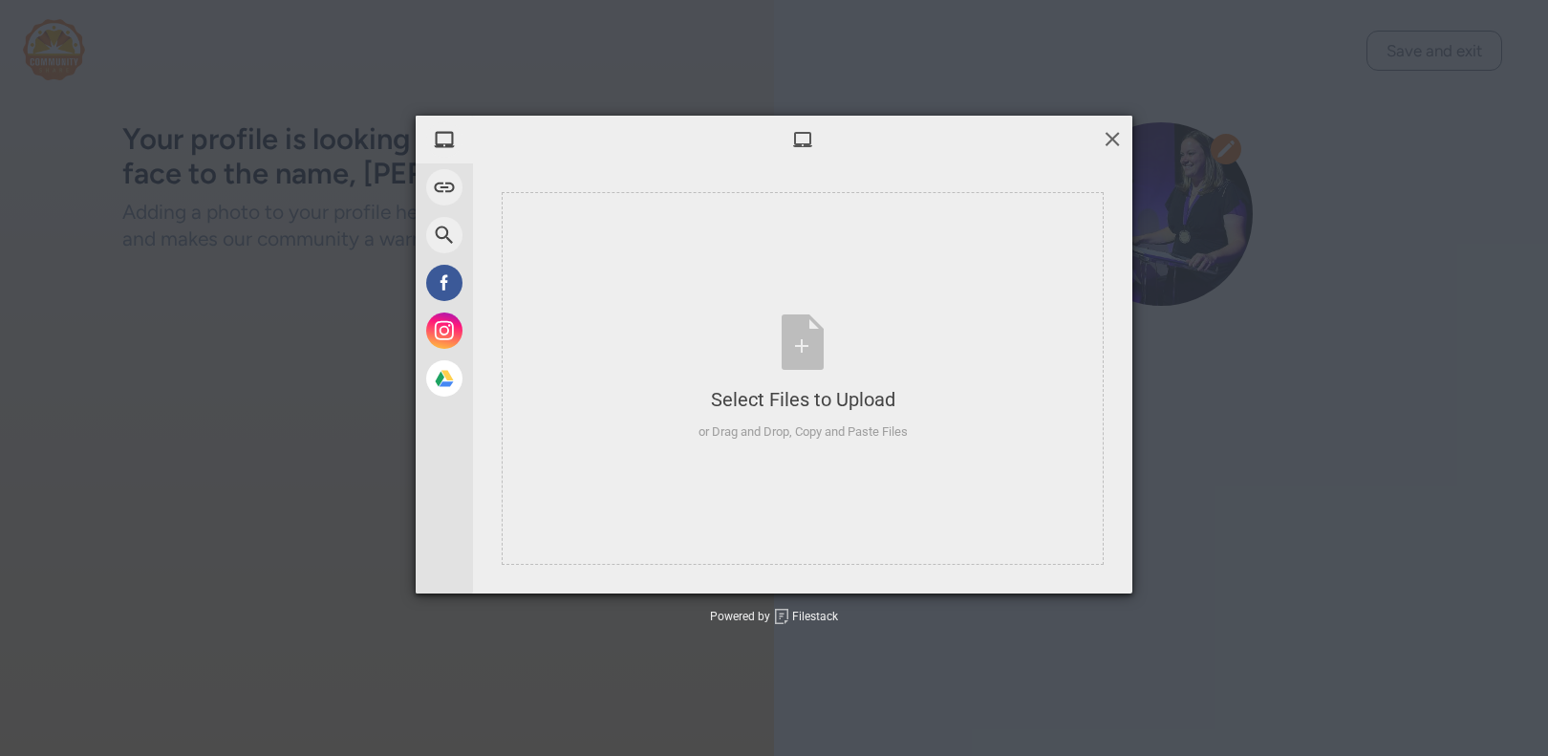
click at [1112, 144] on span at bounding box center [1111, 138] width 21 height 21
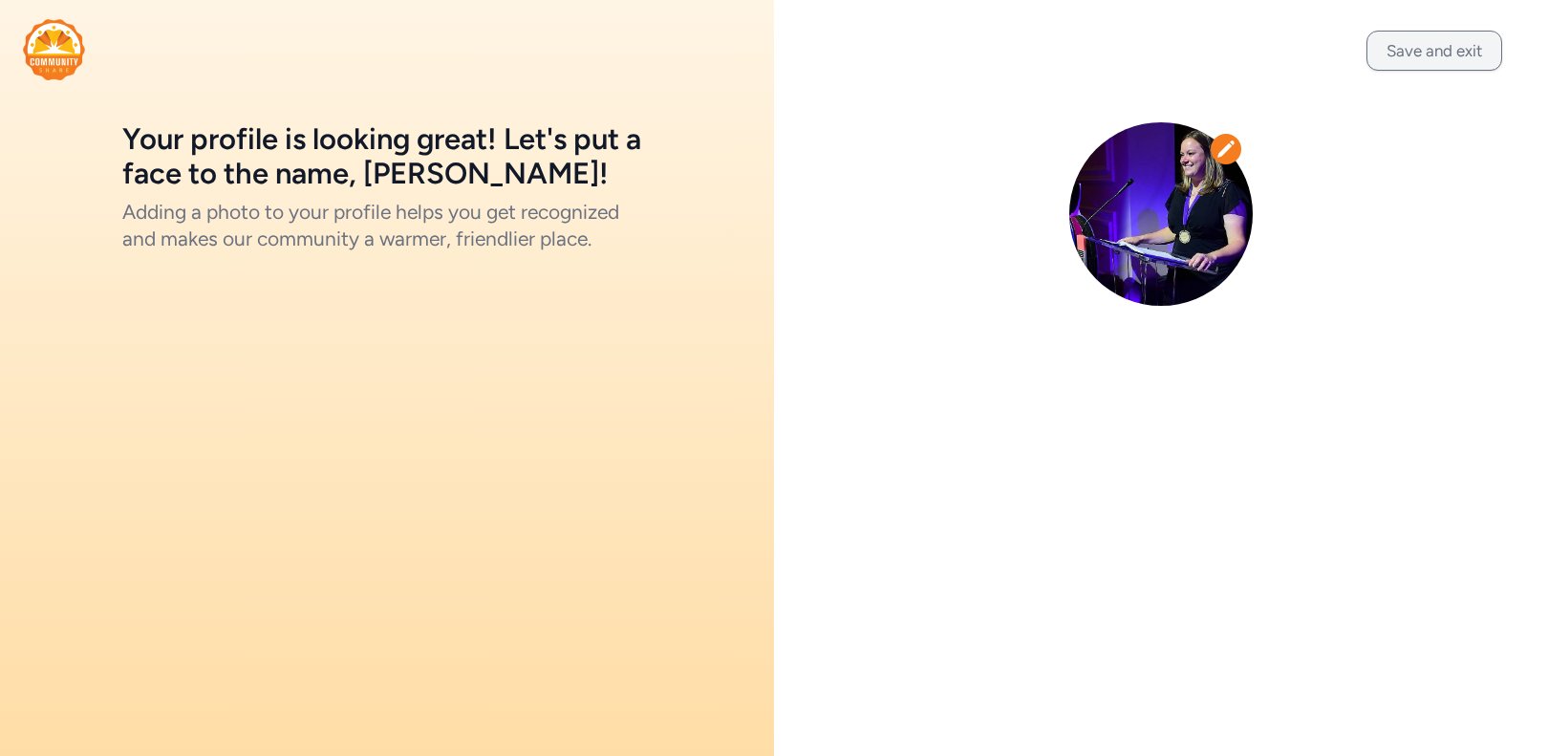
click at [1419, 42] on button "Save and exit" at bounding box center [1434, 51] width 136 height 40
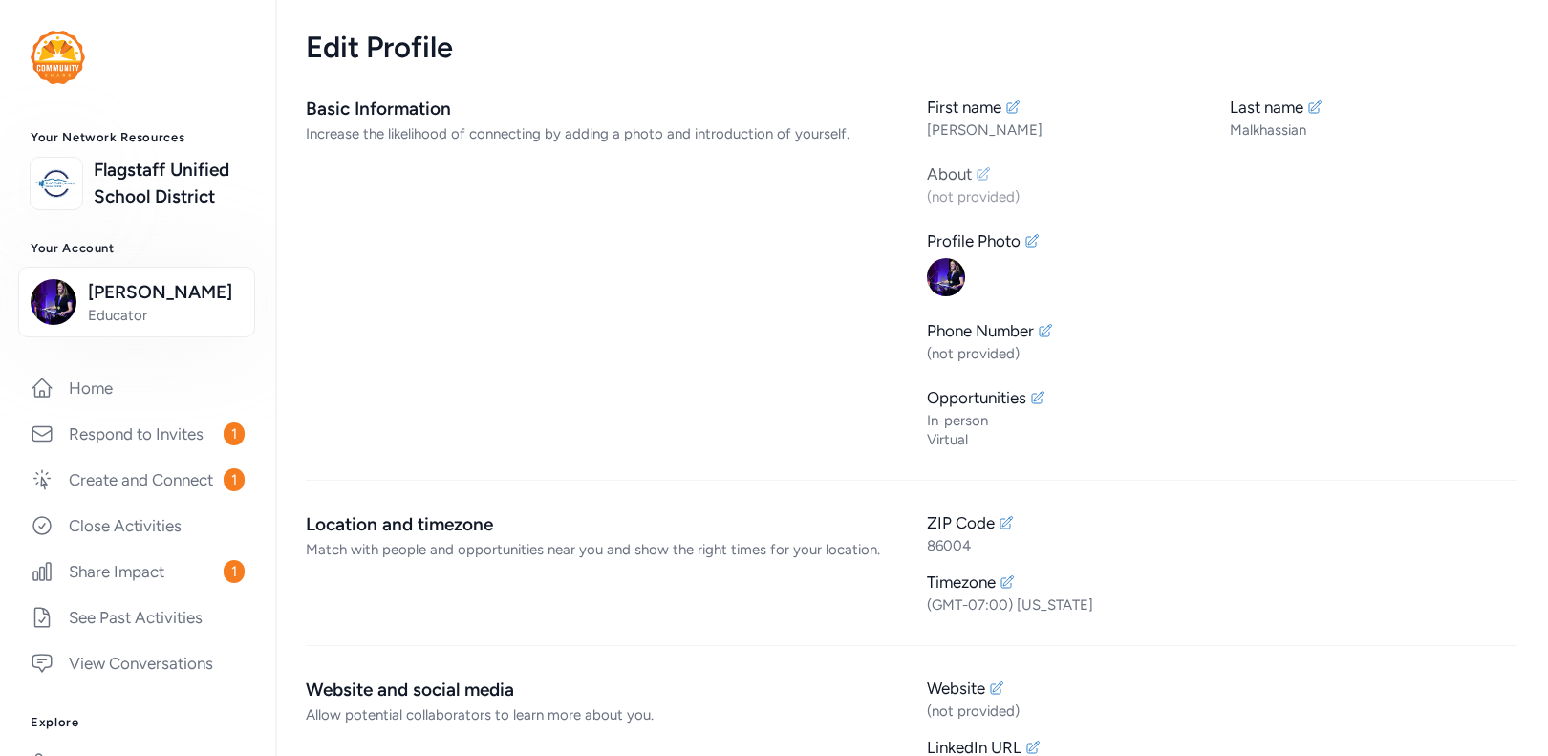
click at [983, 179] on icon at bounding box center [983, 173] width 12 height 12
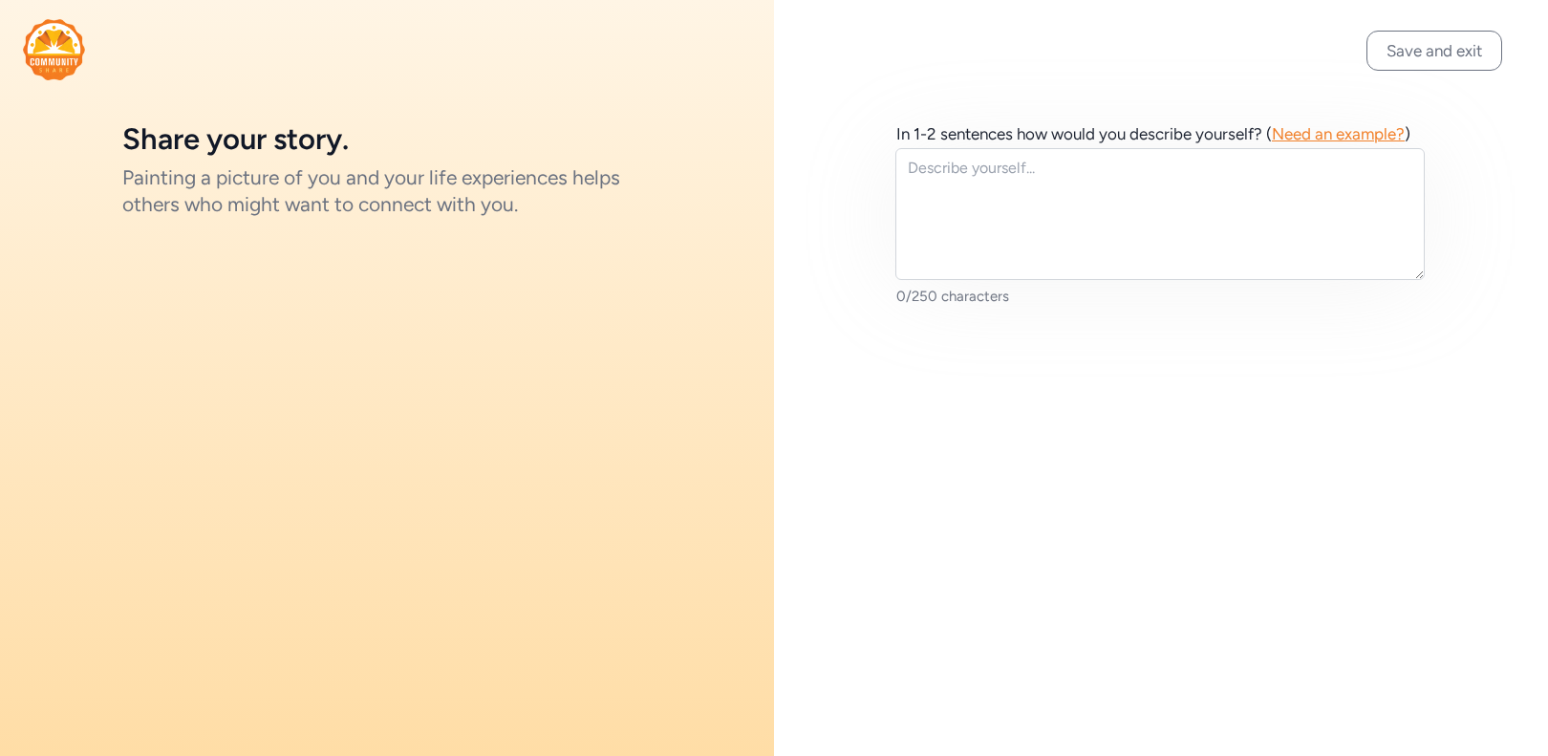
click at [1318, 133] on span "Need an example?" at bounding box center [1337, 133] width 133 height 19
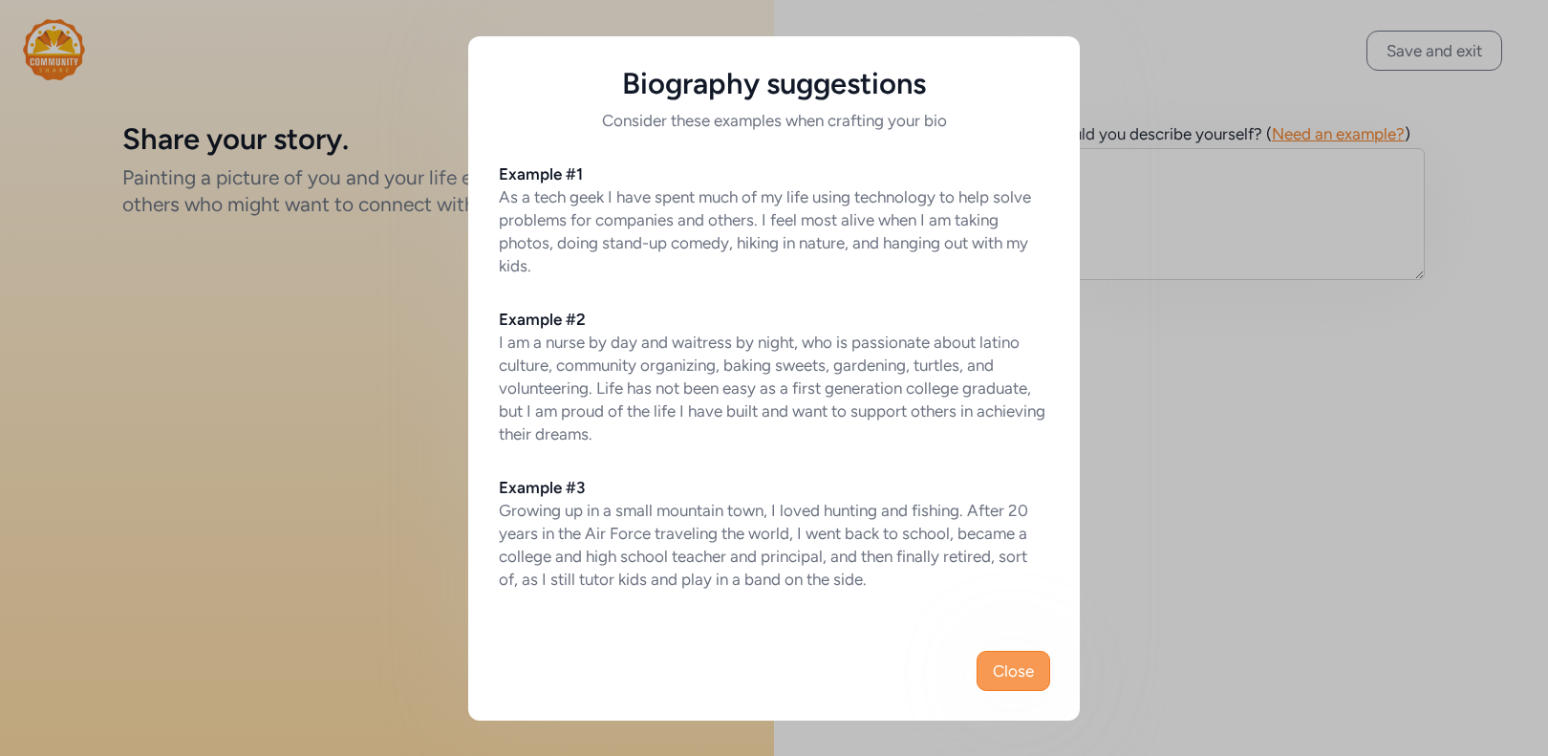
click at [1016, 672] on span "Close" at bounding box center [1013, 670] width 41 height 23
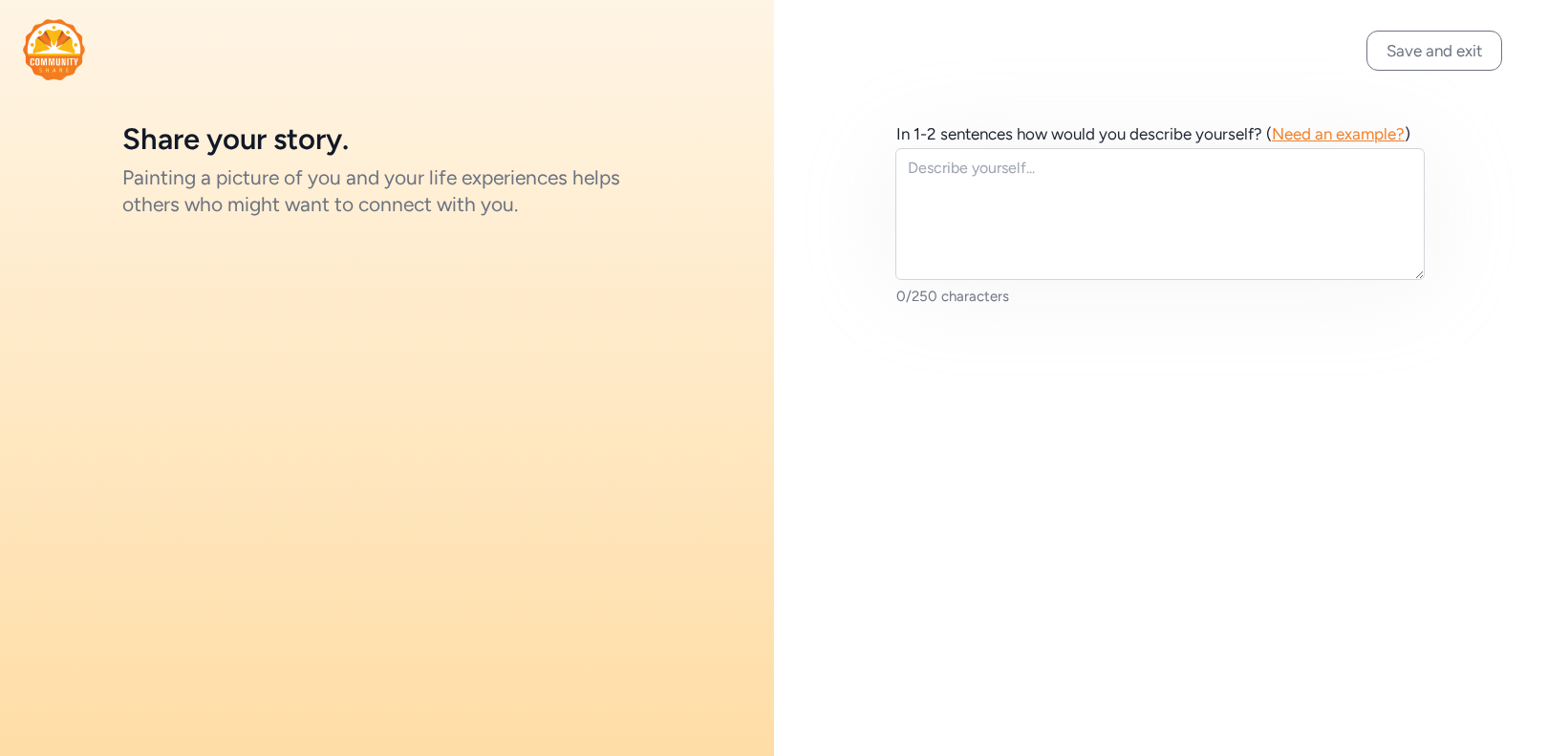
click at [1313, 467] on div "Save and exit In 1-2 sentences how would you describe yourself? ( Need an examp…" at bounding box center [1161, 378] width 774 height 756
click at [1396, 43] on button "Save and exit" at bounding box center [1434, 51] width 136 height 40
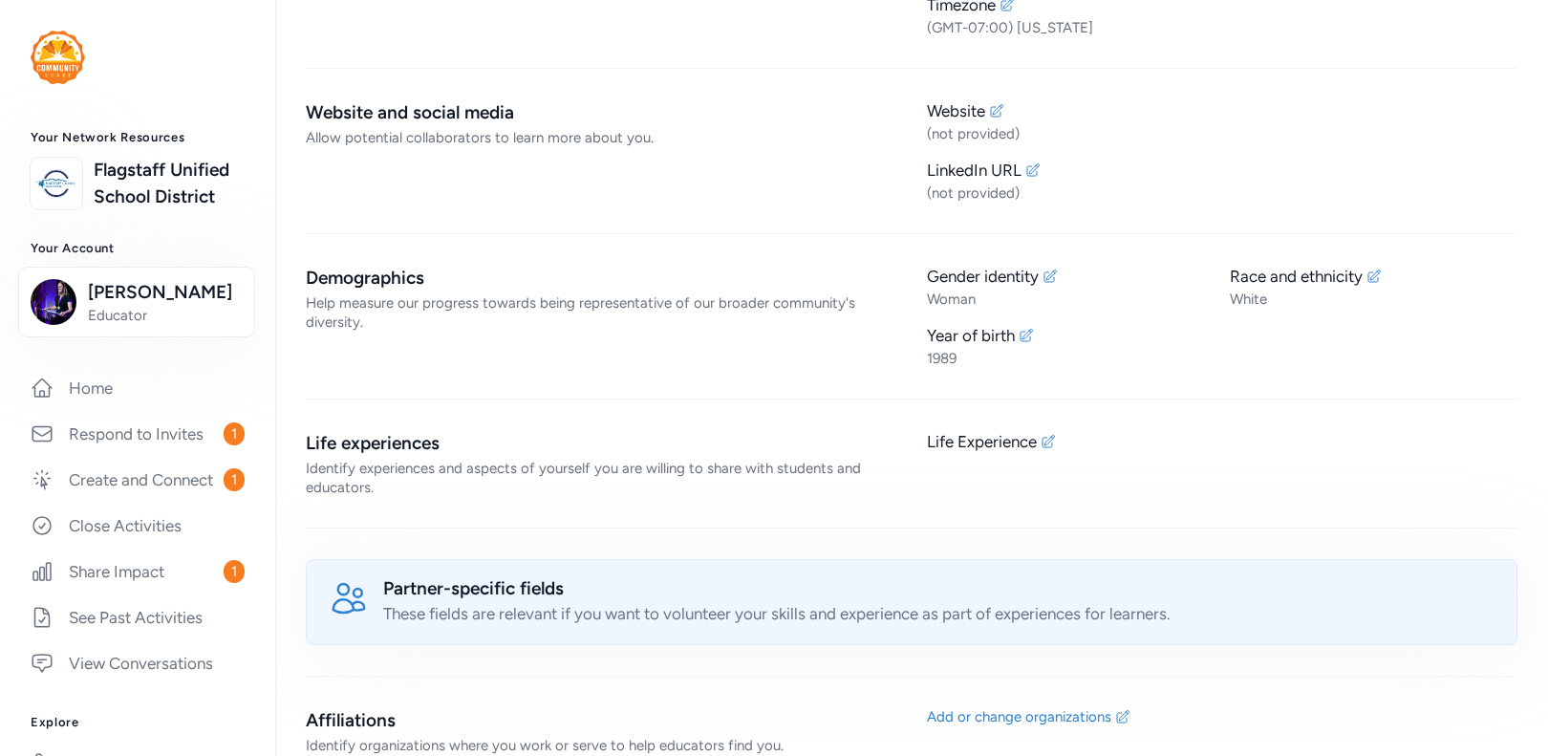
scroll to position [665, 0]
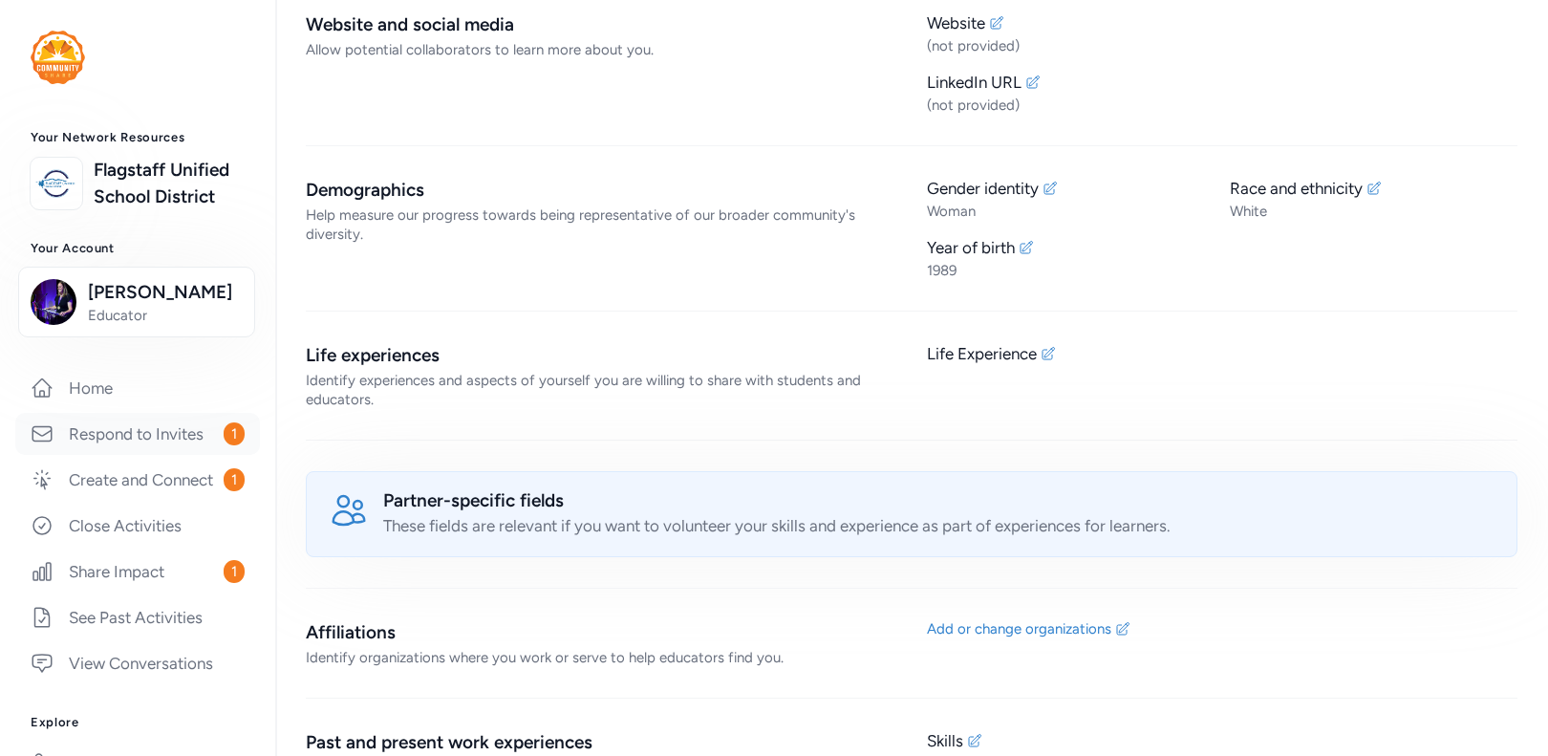
click at [180, 455] on link "Respond to Invites 1" at bounding box center [137, 434] width 245 height 42
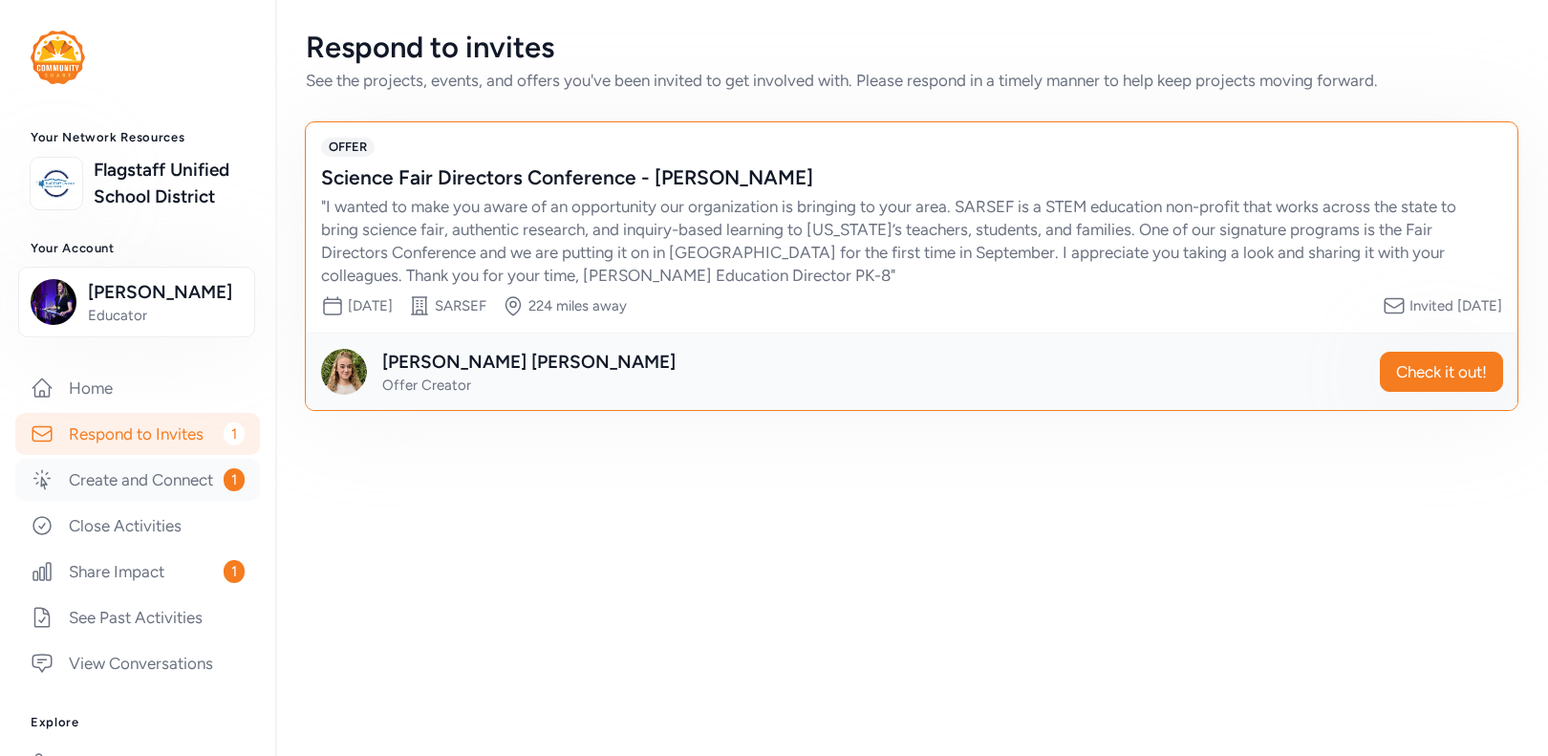
click at [114, 501] on link "Create and Connect 1" at bounding box center [137, 480] width 245 height 42
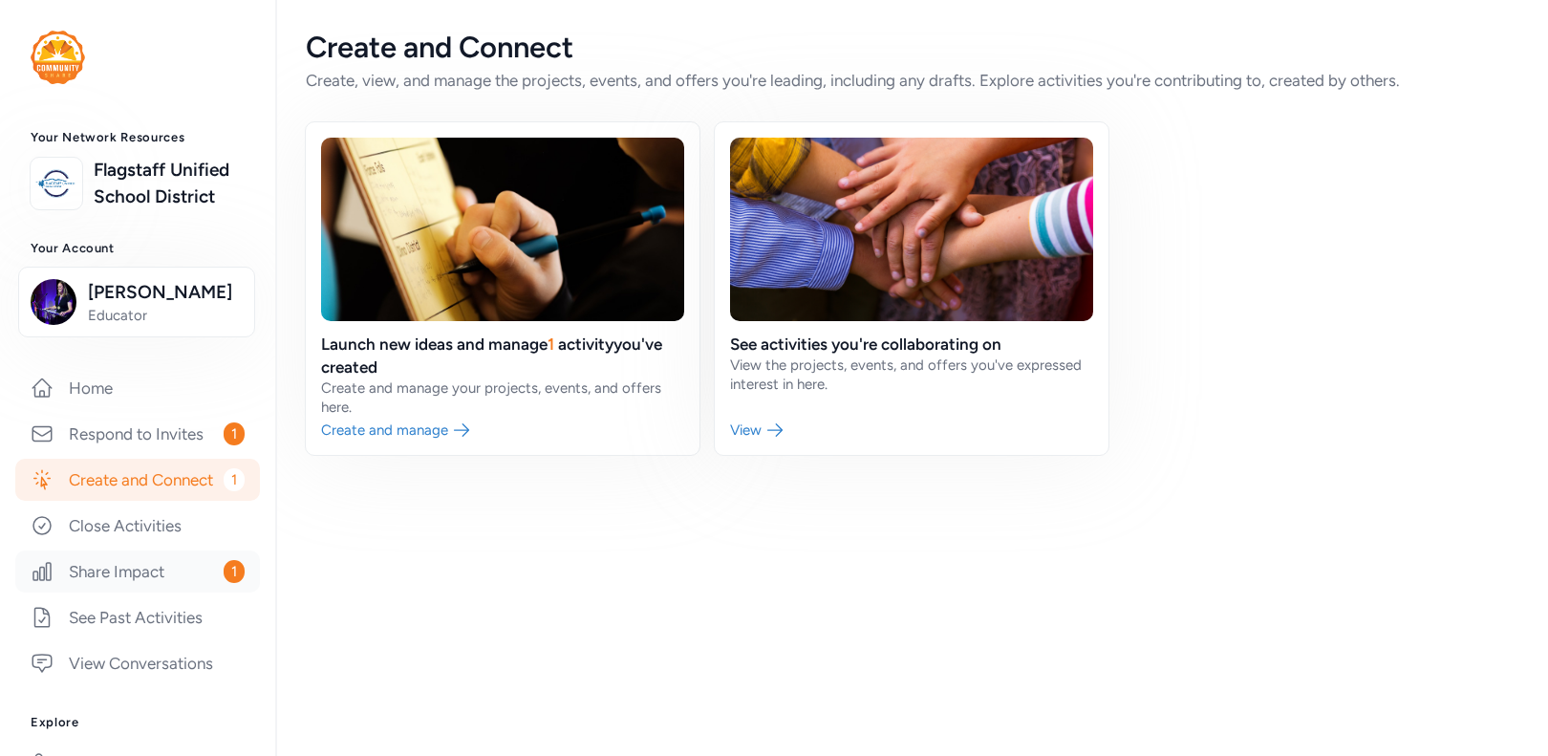
click at [175, 592] on link "Share Impact 1" at bounding box center [137, 571] width 245 height 42
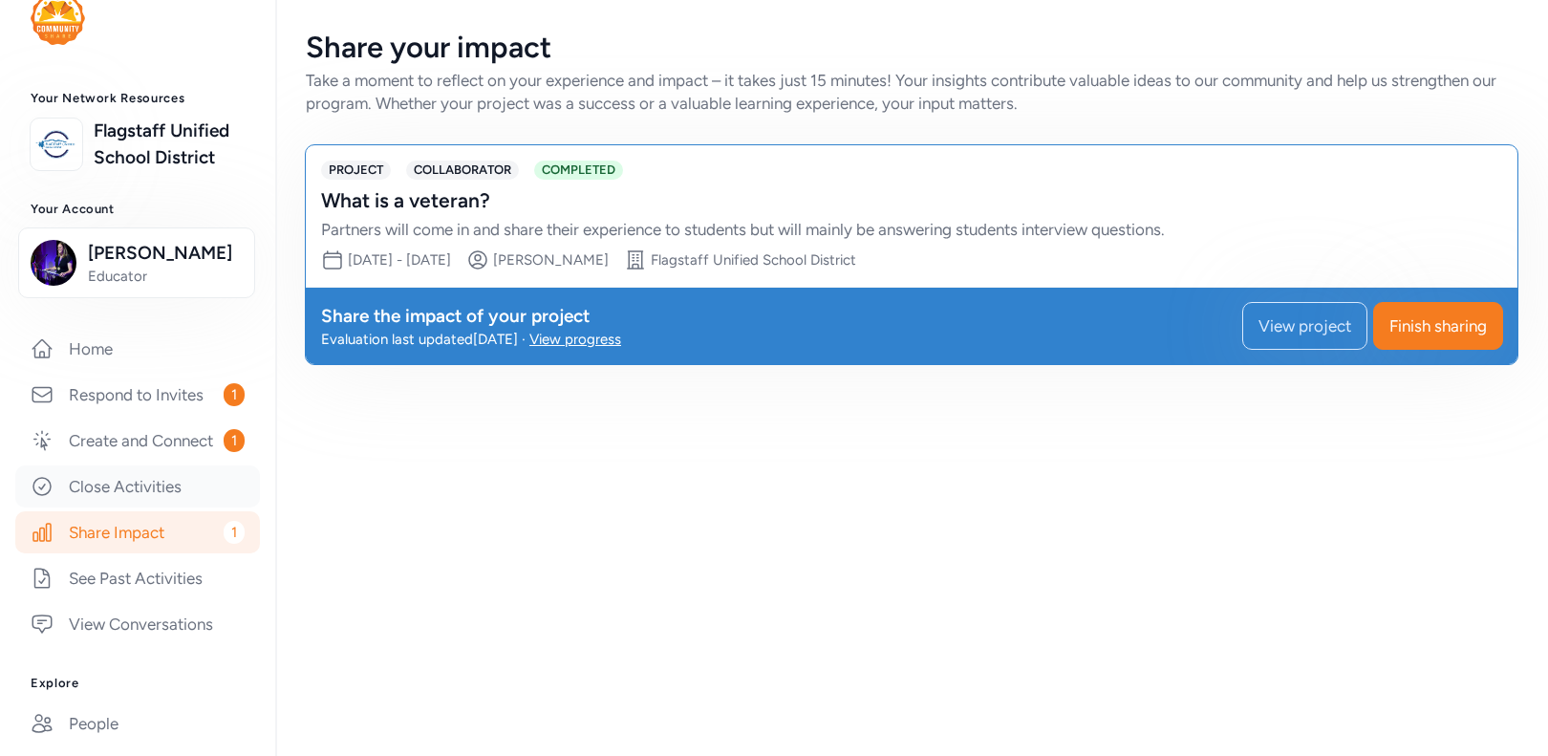
scroll to position [139, 0]
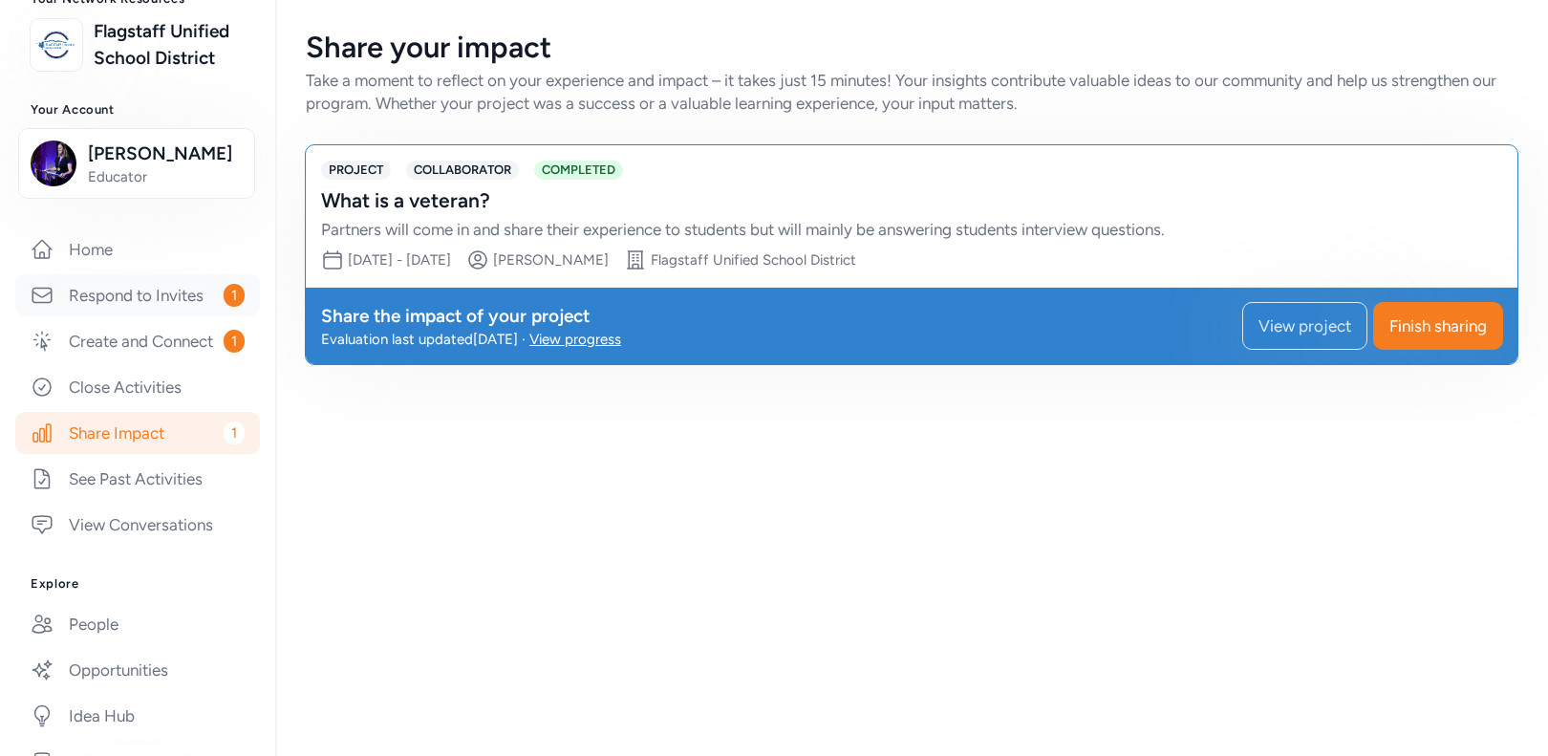
click at [158, 316] on link "Respond to Invites 1" at bounding box center [137, 295] width 245 height 42
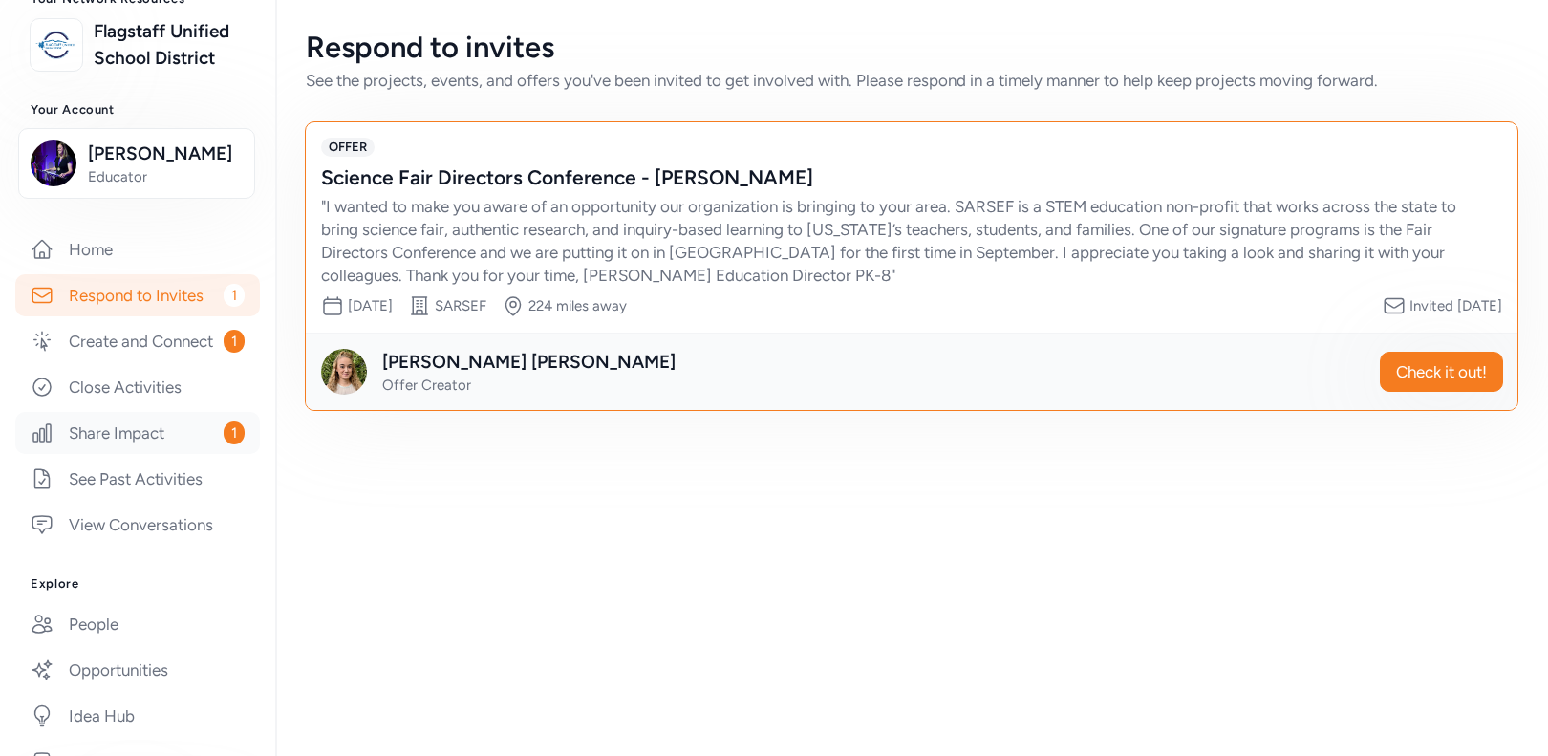
click at [174, 454] on link "Share Impact 1" at bounding box center [137, 433] width 245 height 42
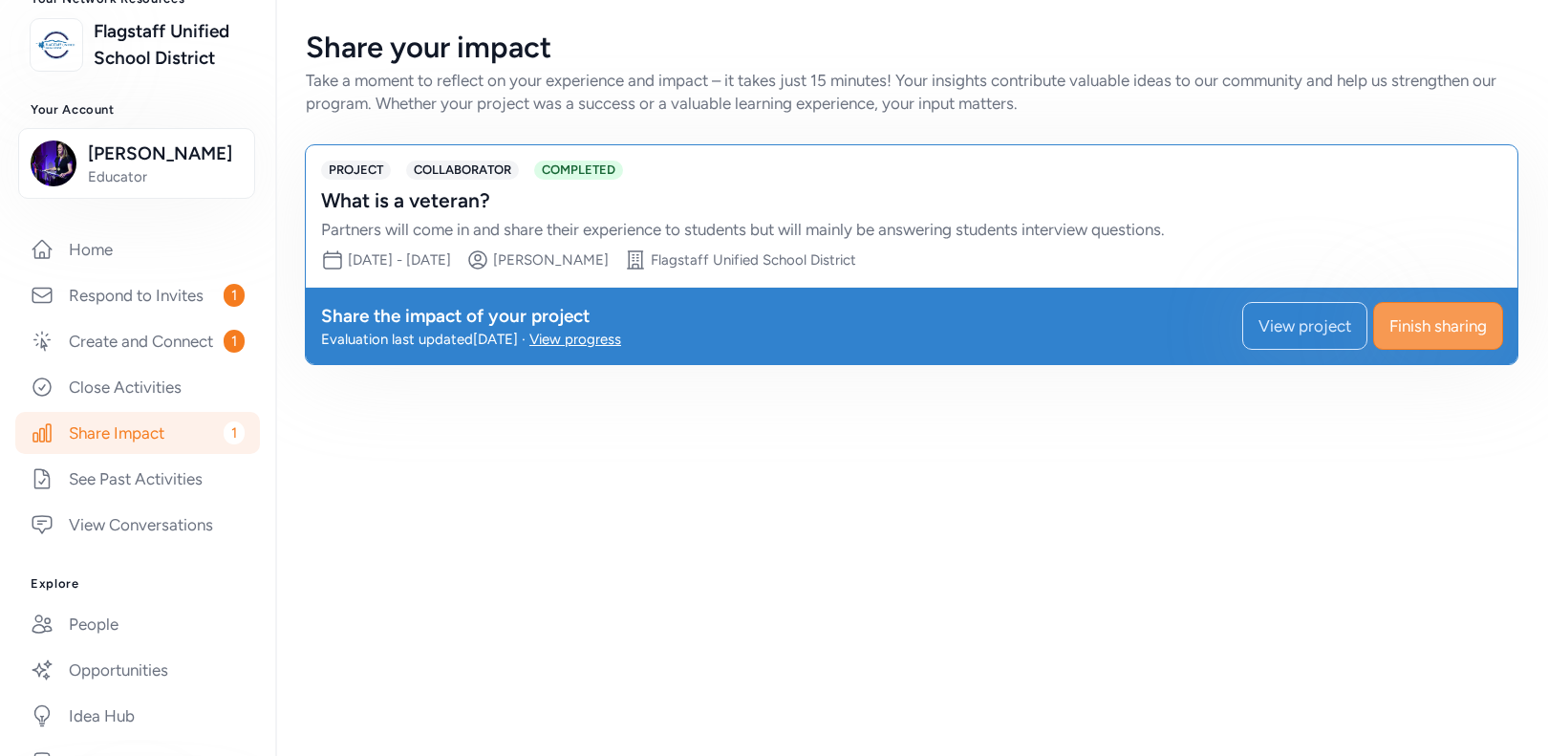
click at [1407, 326] on span "Finish sharing" at bounding box center [1437, 325] width 97 height 23
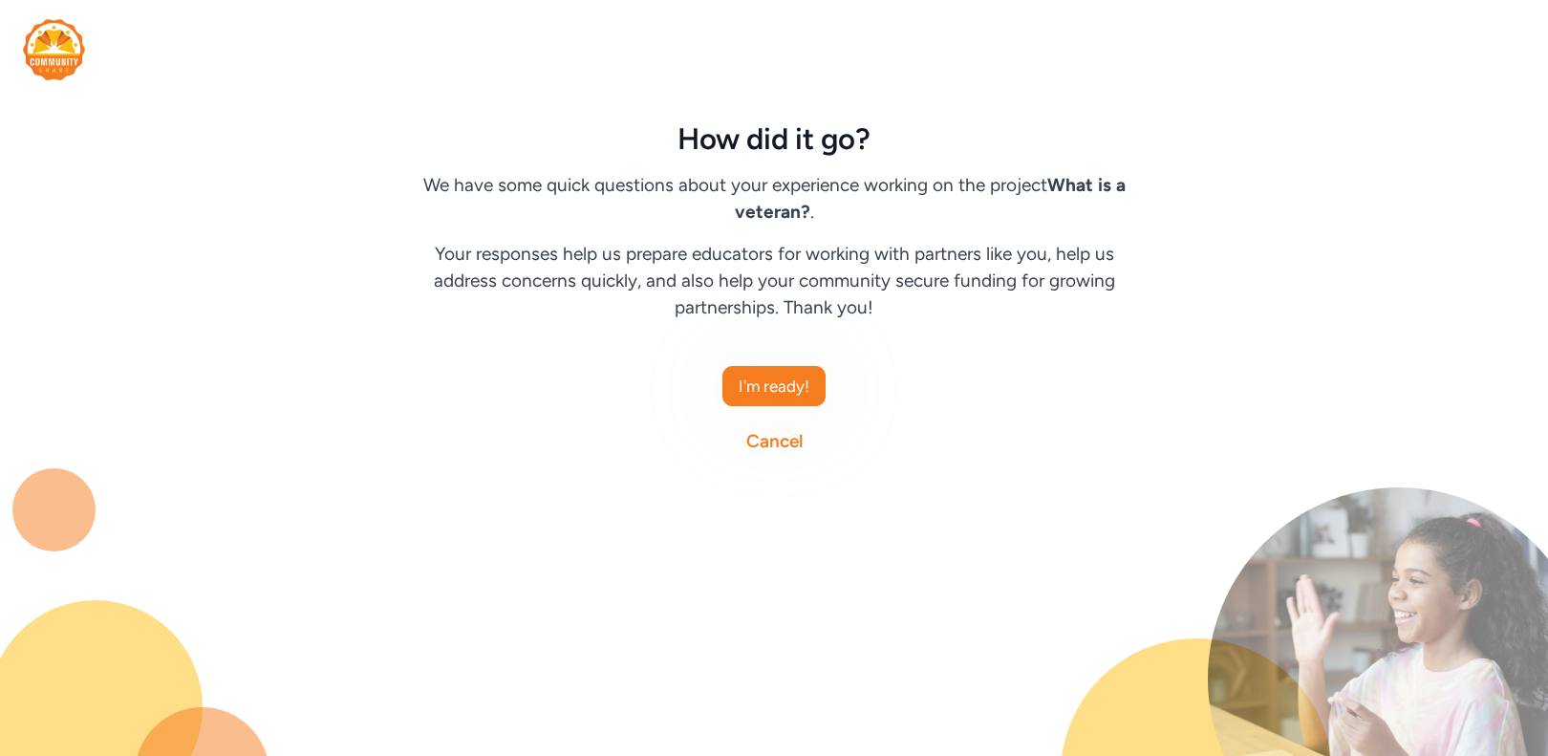
click at [782, 445] on link "Cancel" at bounding box center [774, 441] width 56 height 27
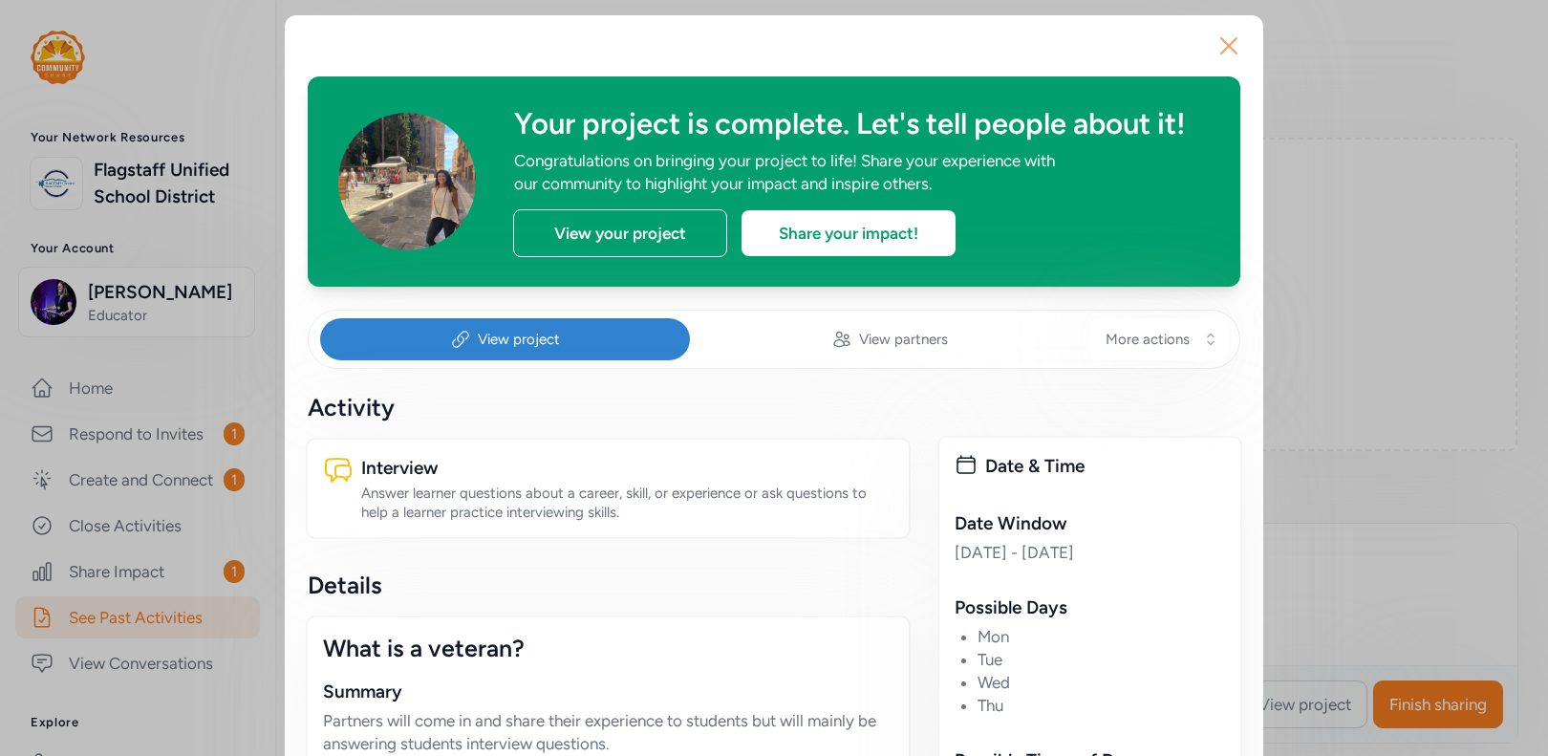
click at [1237, 54] on icon "button" at bounding box center [1228, 46] width 31 height 31
